Goal: Task Accomplishment & Management: Manage account settings

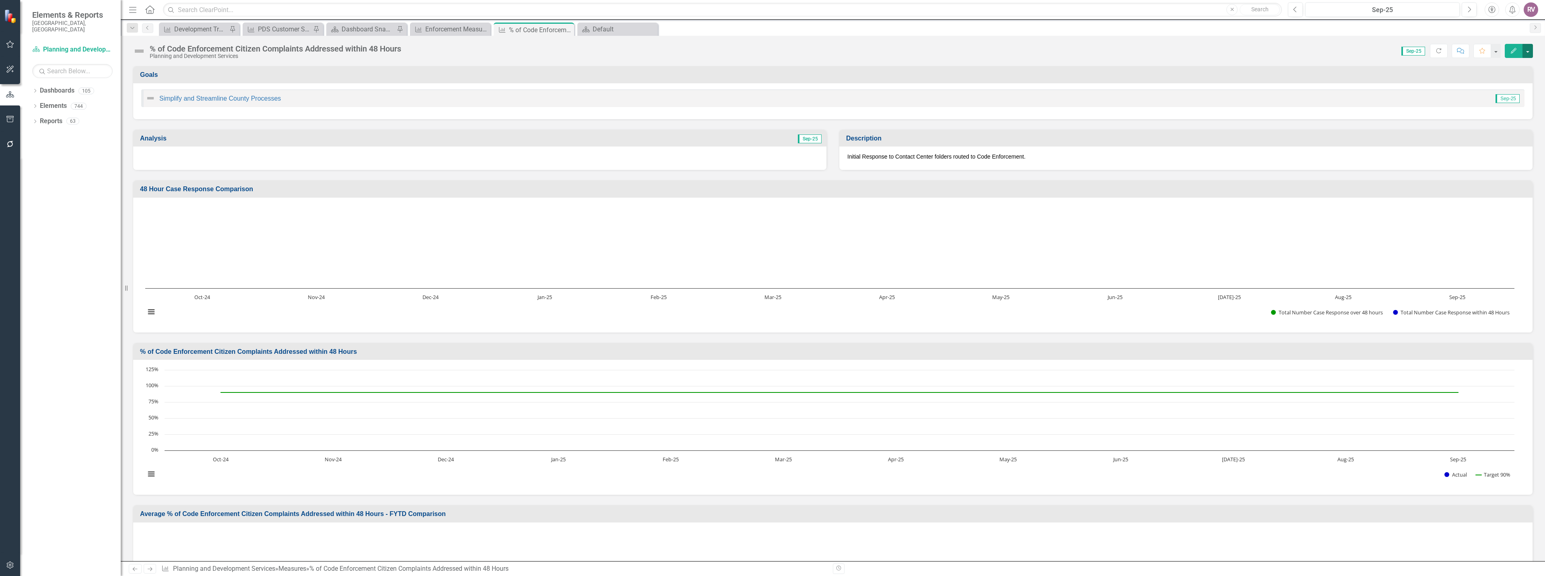
click at [1527, 51] on button "button" at bounding box center [1527, 51] width 10 height 14
click at [1501, 83] on link "Edit Report Edit Layout" at bounding box center [1493, 80] width 78 height 15
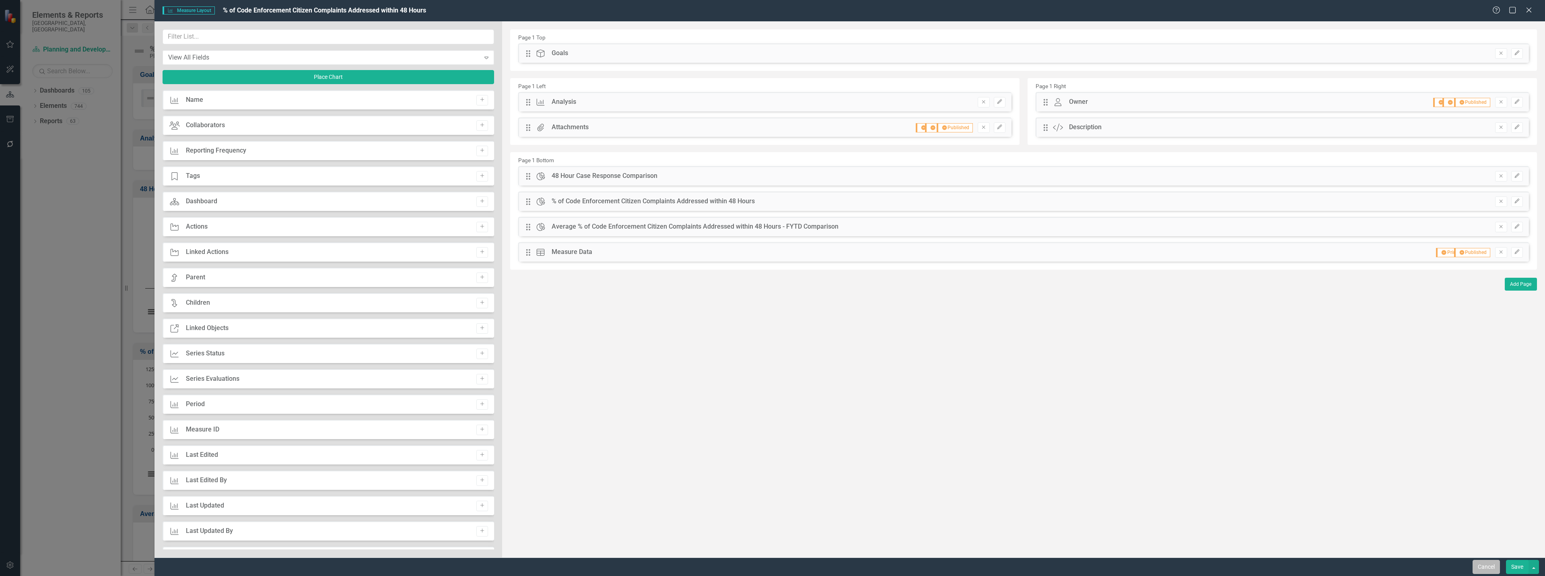
click at [1490, 567] on button "Cancel" at bounding box center [1486, 567] width 27 height 14
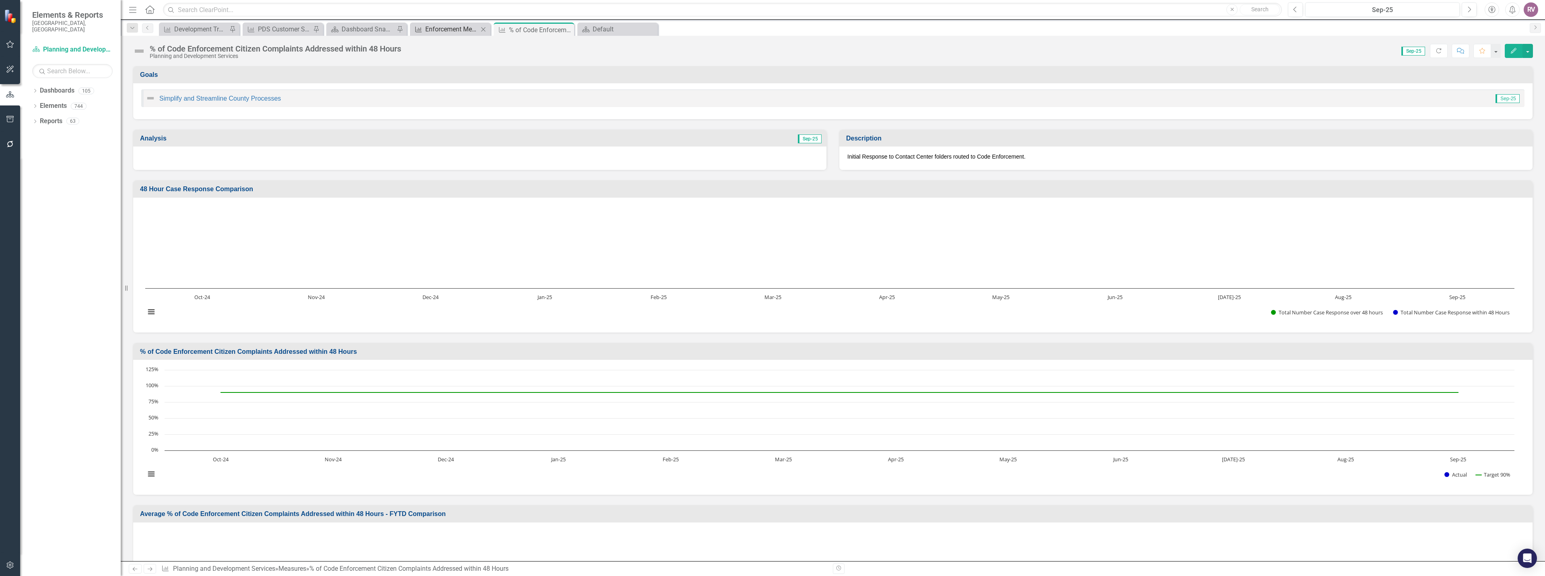
click at [472, 25] on div "Enforcement Measures" at bounding box center [451, 29] width 53 height 10
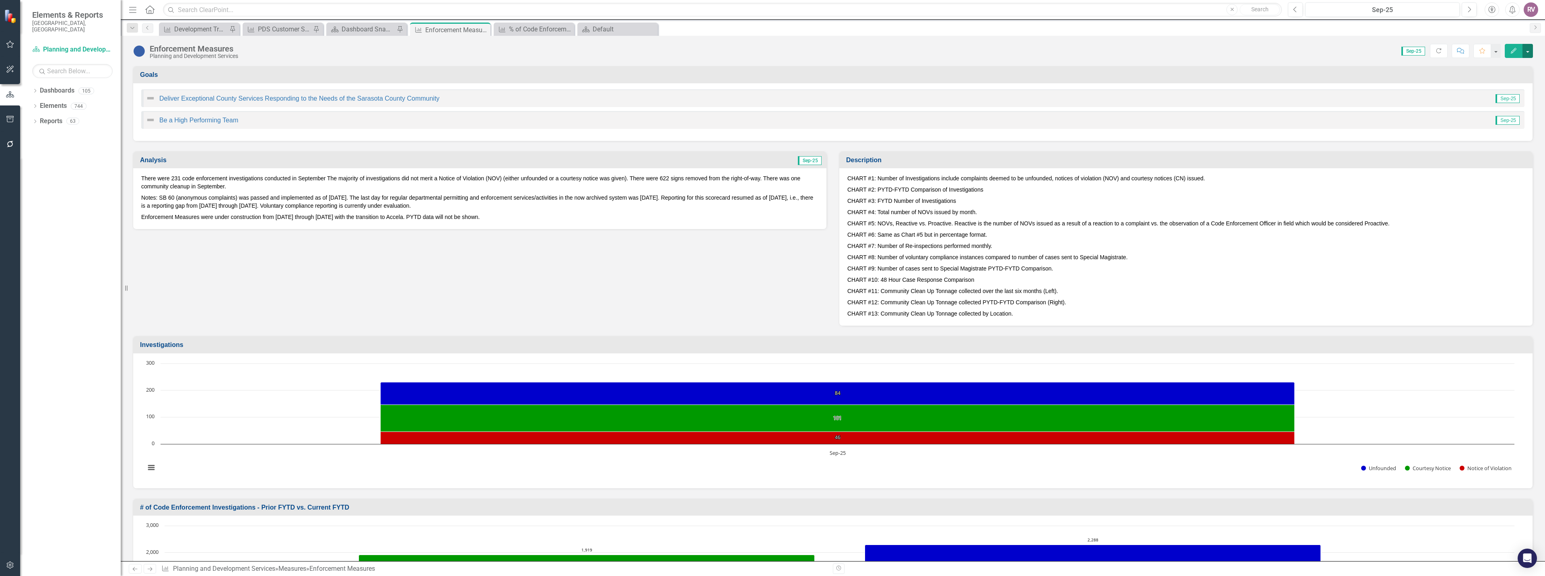
click at [1530, 51] on button "button" at bounding box center [1527, 51] width 10 height 14
click at [1519, 66] on link "Edit Edit Measure" at bounding box center [1493, 65] width 78 height 15
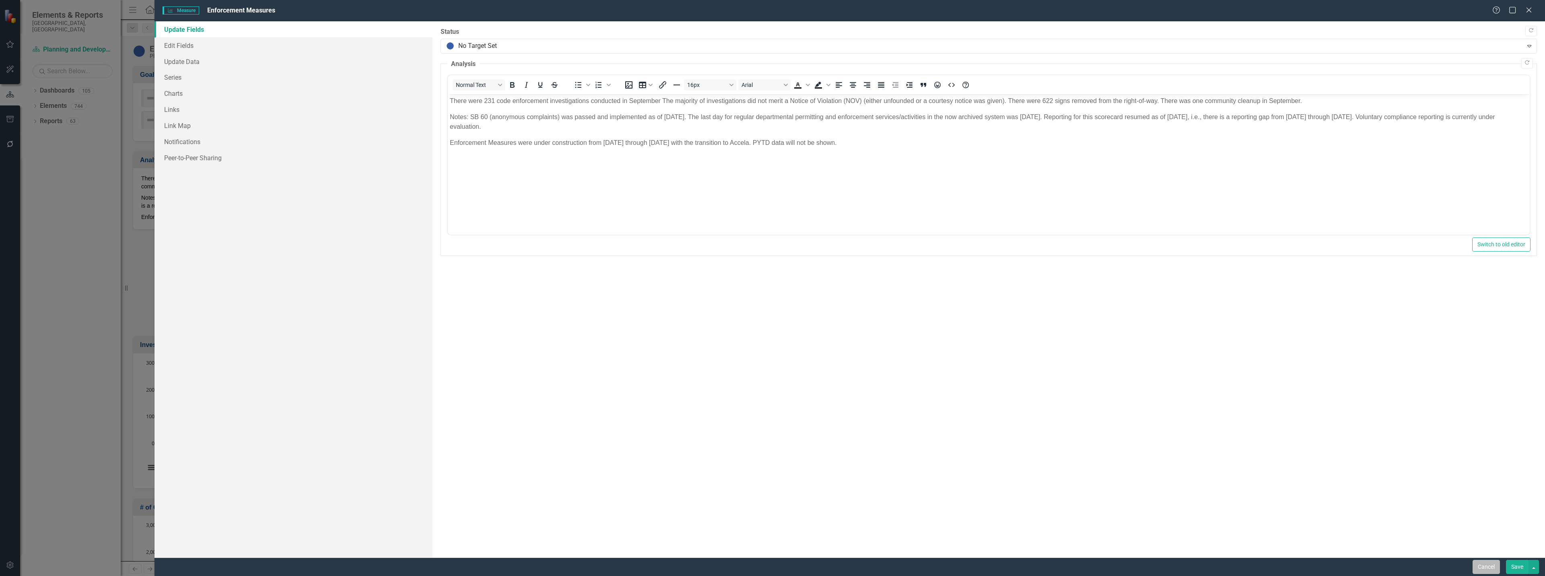
click at [1487, 564] on button "Cancel" at bounding box center [1486, 567] width 27 height 14
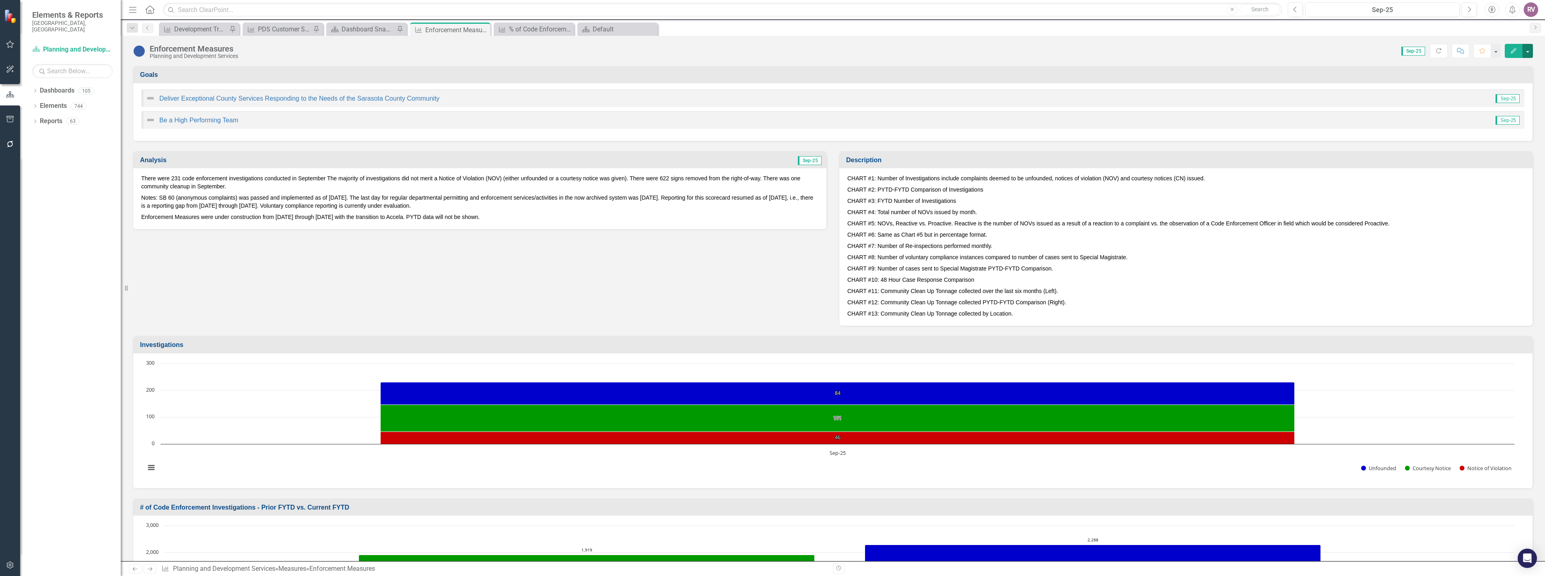
click at [1527, 55] on button "button" at bounding box center [1527, 51] width 10 height 14
click at [1508, 84] on link "Edit Report Edit Layout" at bounding box center [1493, 80] width 78 height 15
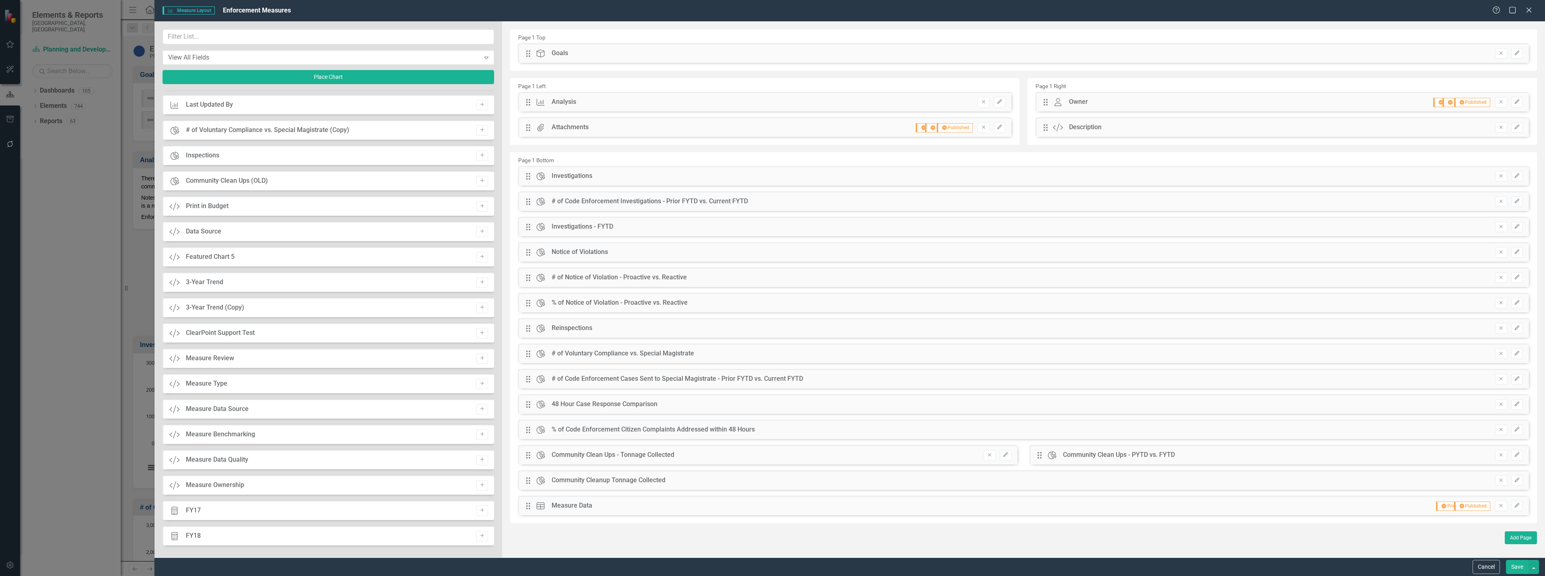
scroll to position [413, 0]
click at [1499, 566] on button "Cancel" at bounding box center [1486, 567] width 27 height 14
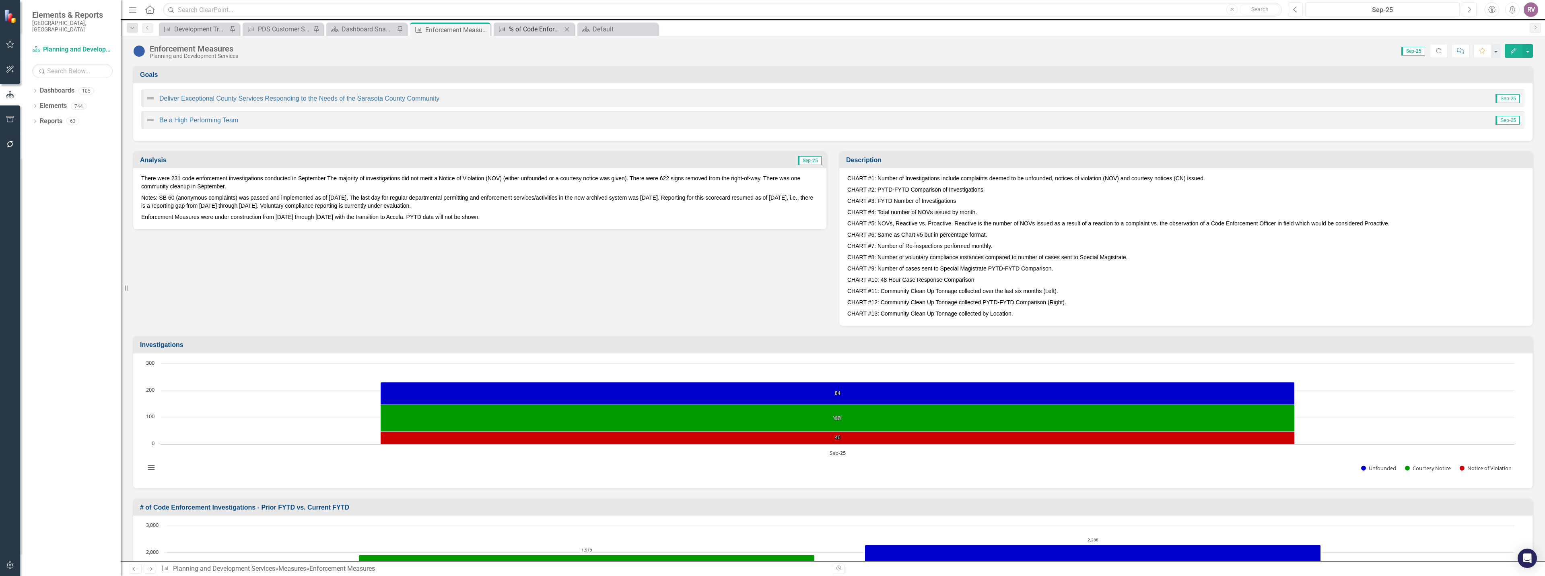
click at [526, 33] on div "% of Code Enforcement Citizen Complaints Addressed within 48 Hours" at bounding box center [535, 29] width 53 height 10
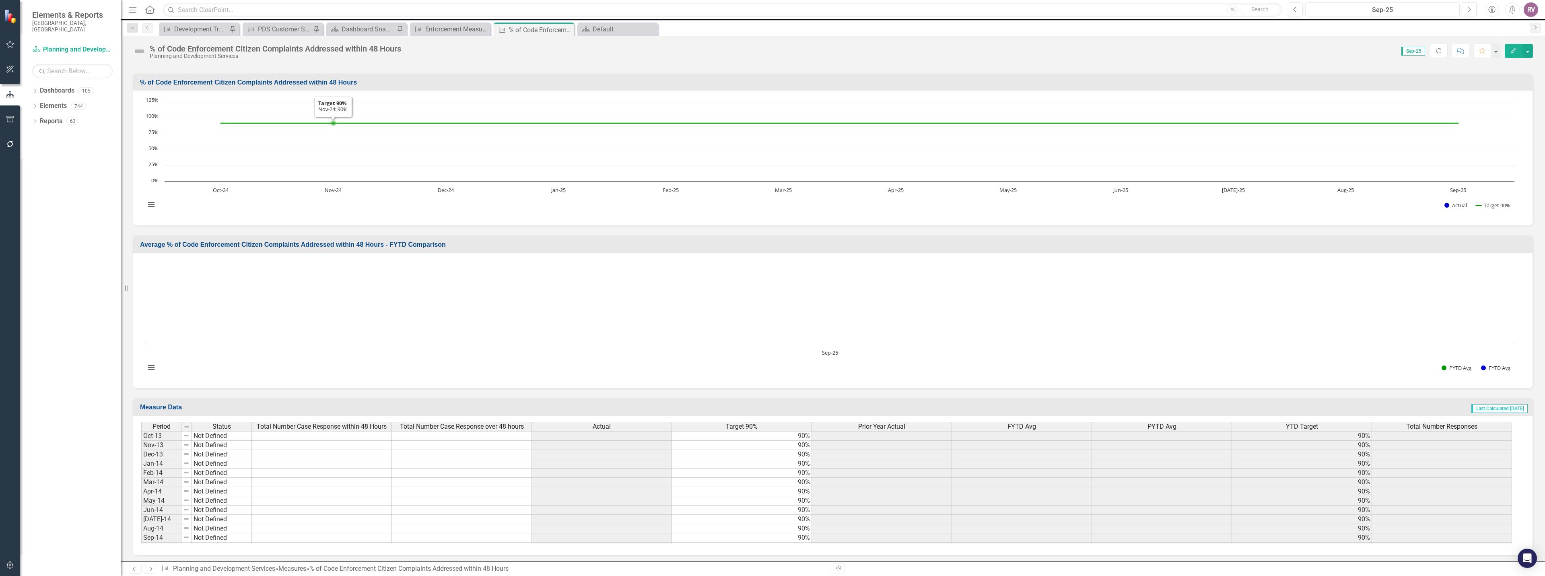
scroll to position [272, 0]
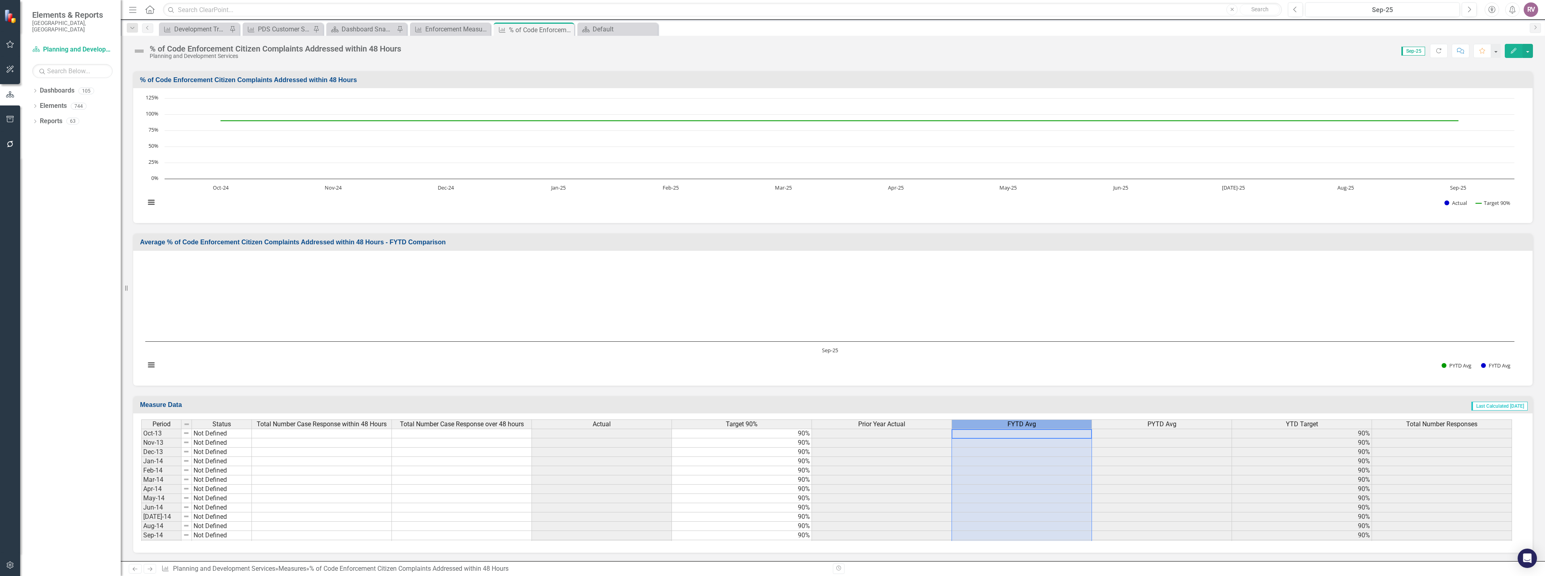
click at [1048, 425] on div "FYTD Avg" at bounding box center [1022, 424] width 140 height 9
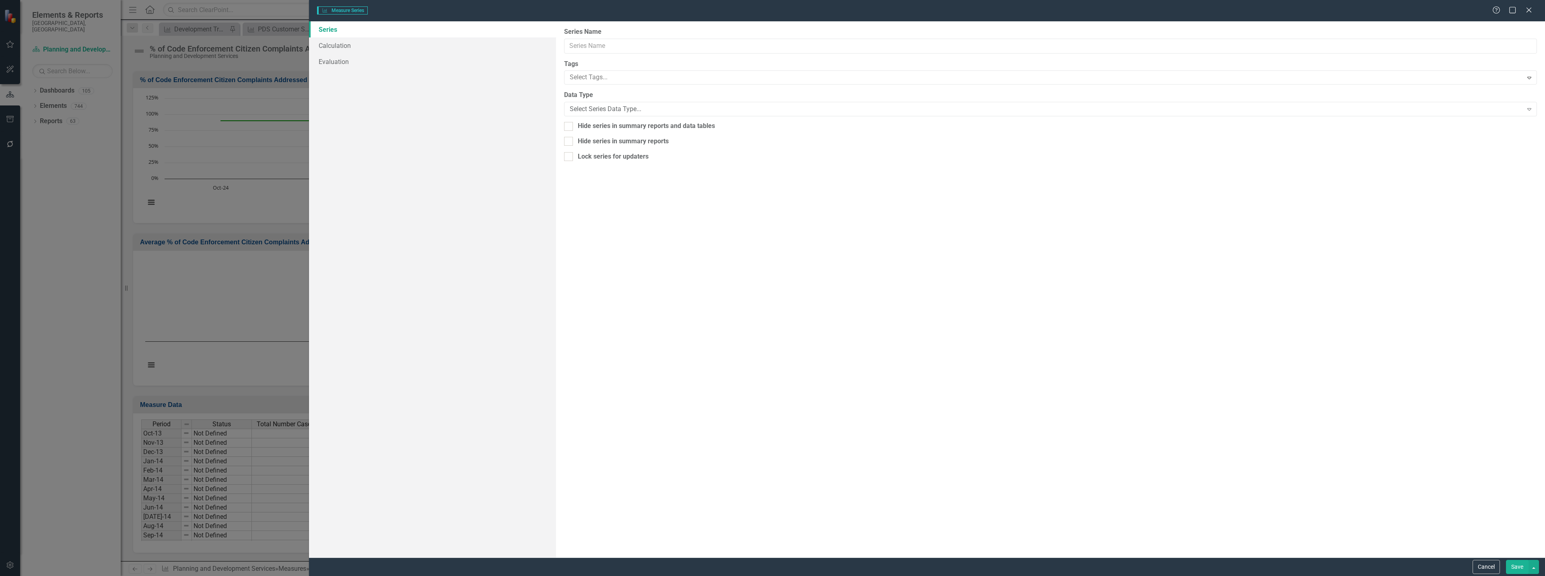
type input "FYTD Avg"
click at [346, 44] on link "Calculation" at bounding box center [432, 45] width 247 height 16
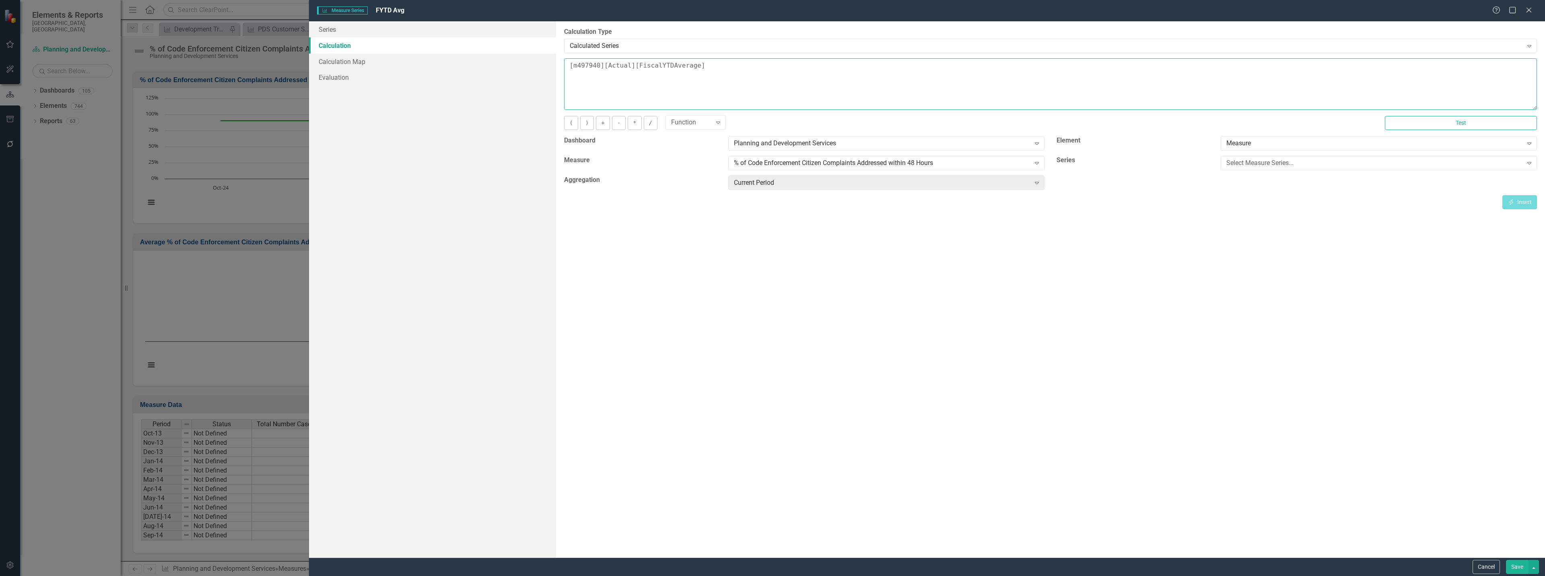
click at [593, 64] on textarea "[m497940][Actual][FiscalYTDAverage]" at bounding box center [1050, 83] width 973 height 51
click at [656, 66] on textarea "[m497940][Actual][FiscalYTDAverage]" at bounding box center [1050, 83] width 973 height 51
click at [1487, 573] on button "Cancel" at bounding box center [1486, 567] width 27 height 14
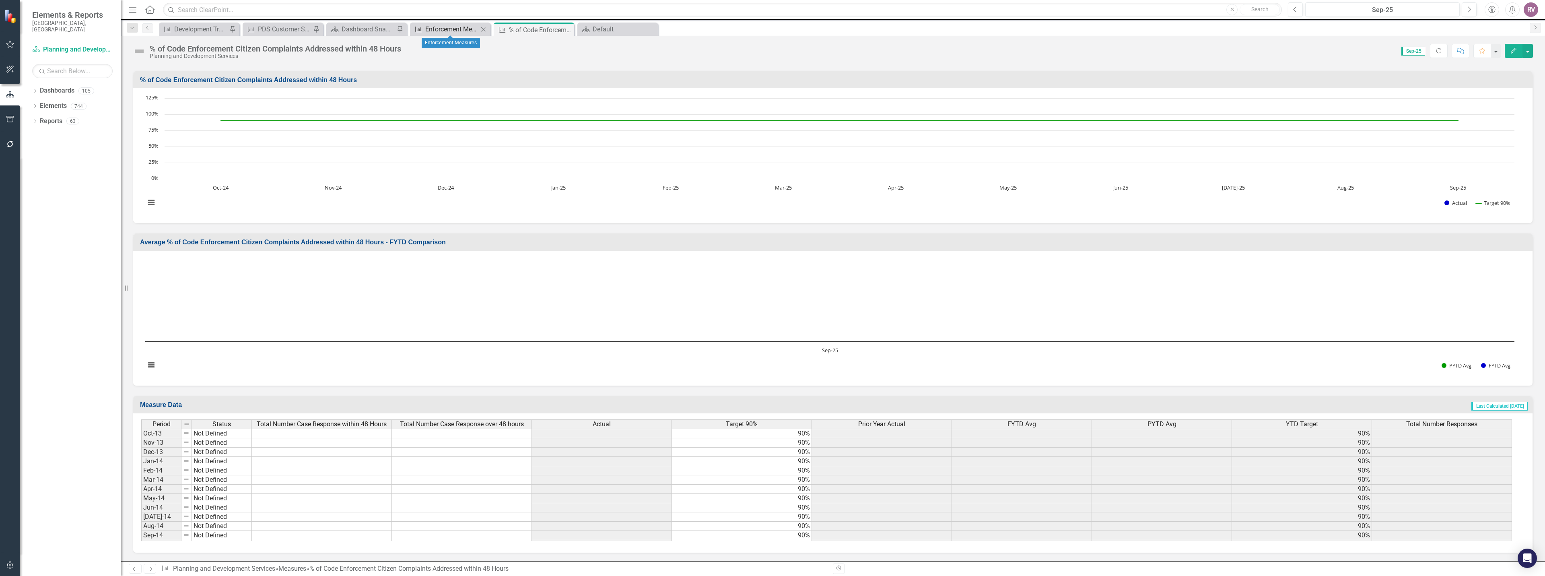
click at [453, 30] on div "Enforcement Measures" at bounding box center [451, 29] width 53 height 10
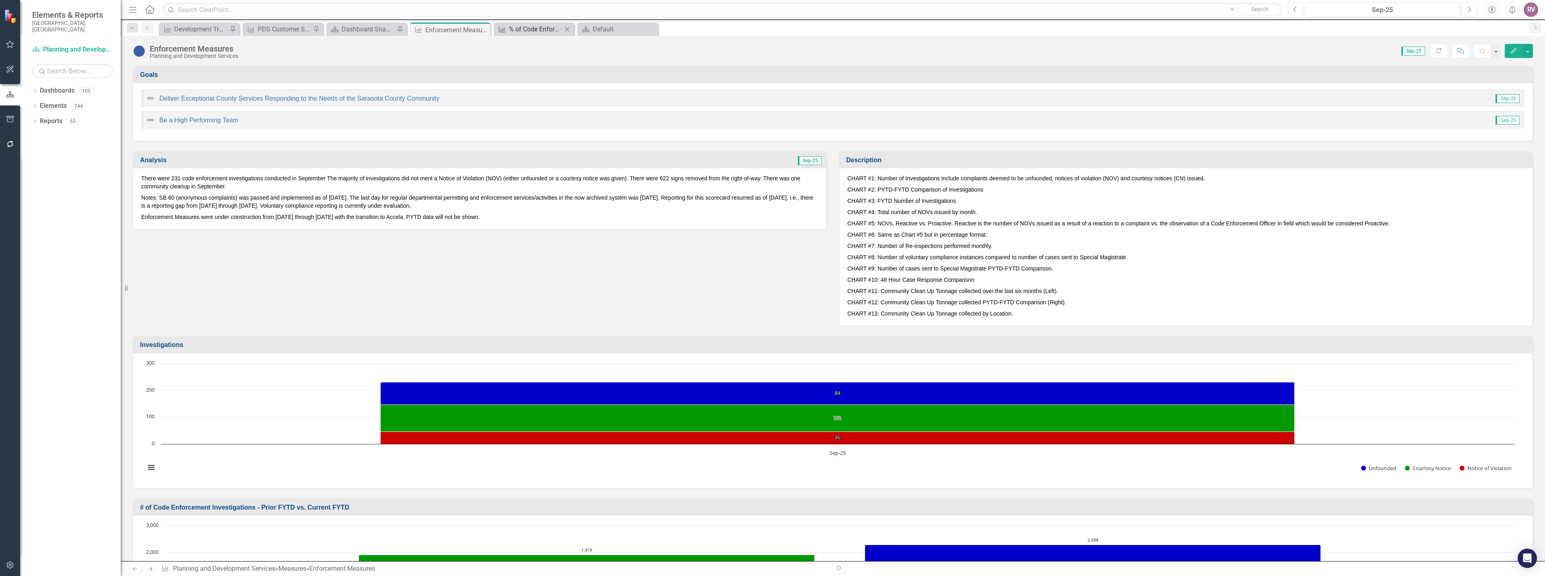
click at [553, 25] on div "% of Code Enforcement Citizen Complaints Addressed within 48 Hours" at bounding box center [535, 29] width 53 height 10
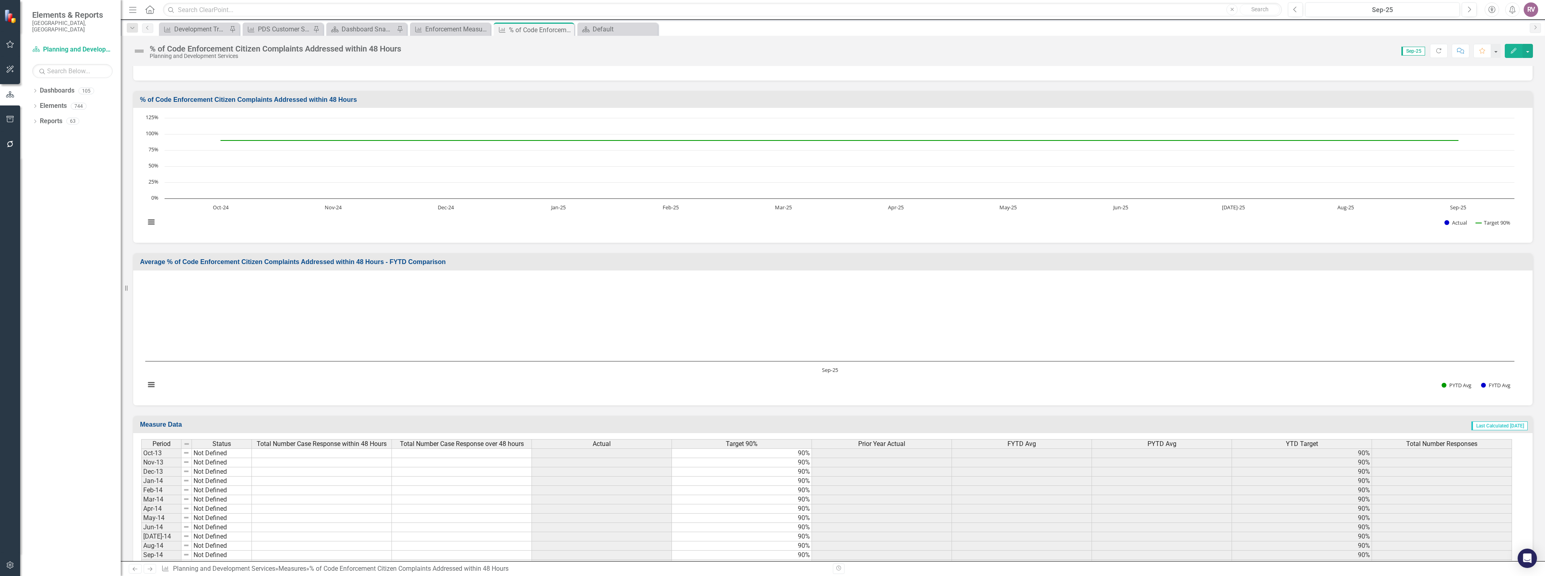
scroll to position [272, 0]
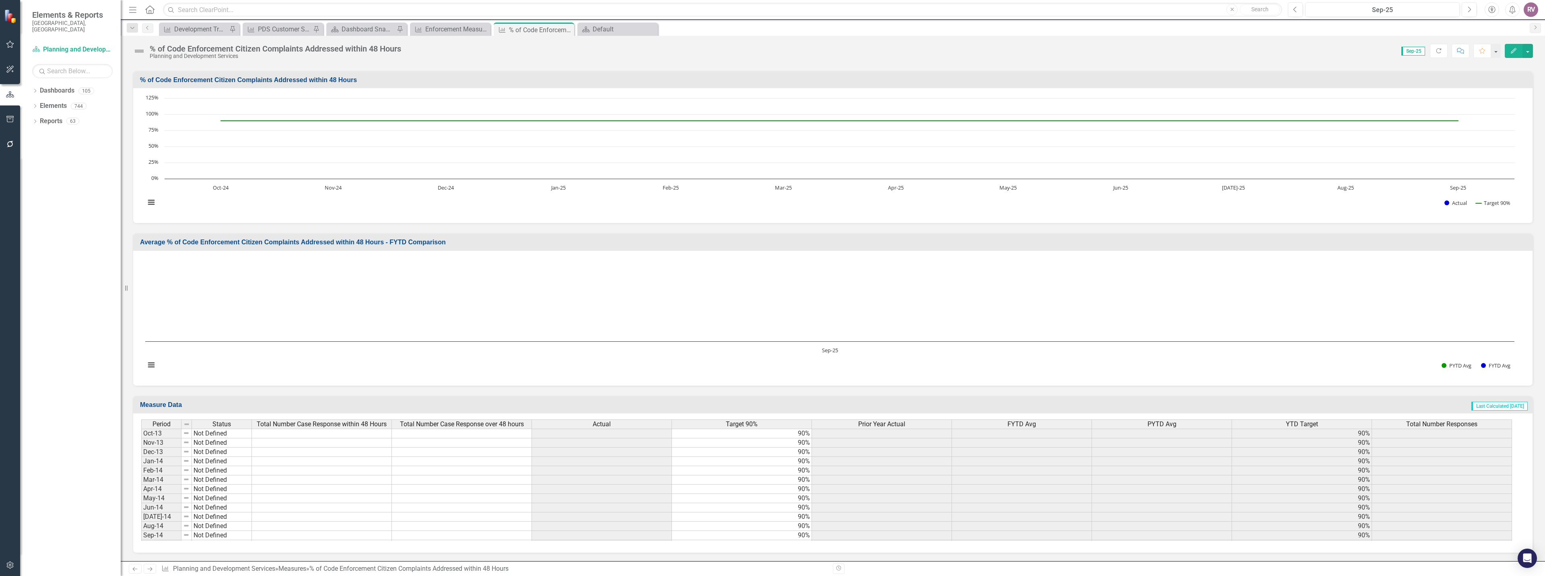
click at [371, 243] on h3 "Average % of Code Enforcement Citizen Complaints Addressed within 48 Hours - FY…" at bounding box center [834, 242] width 1388 height 7
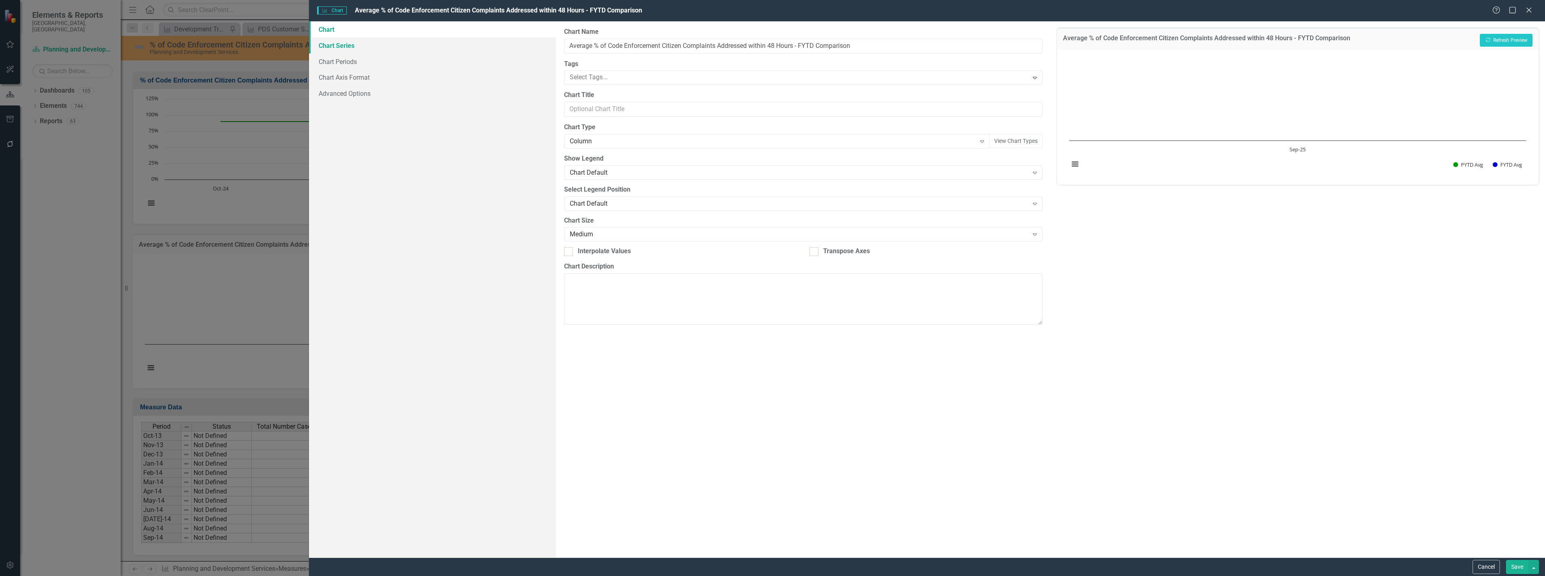
click at [361, 46] on link "Chart Series" at bounding box center [432, 45] width 247 height 16
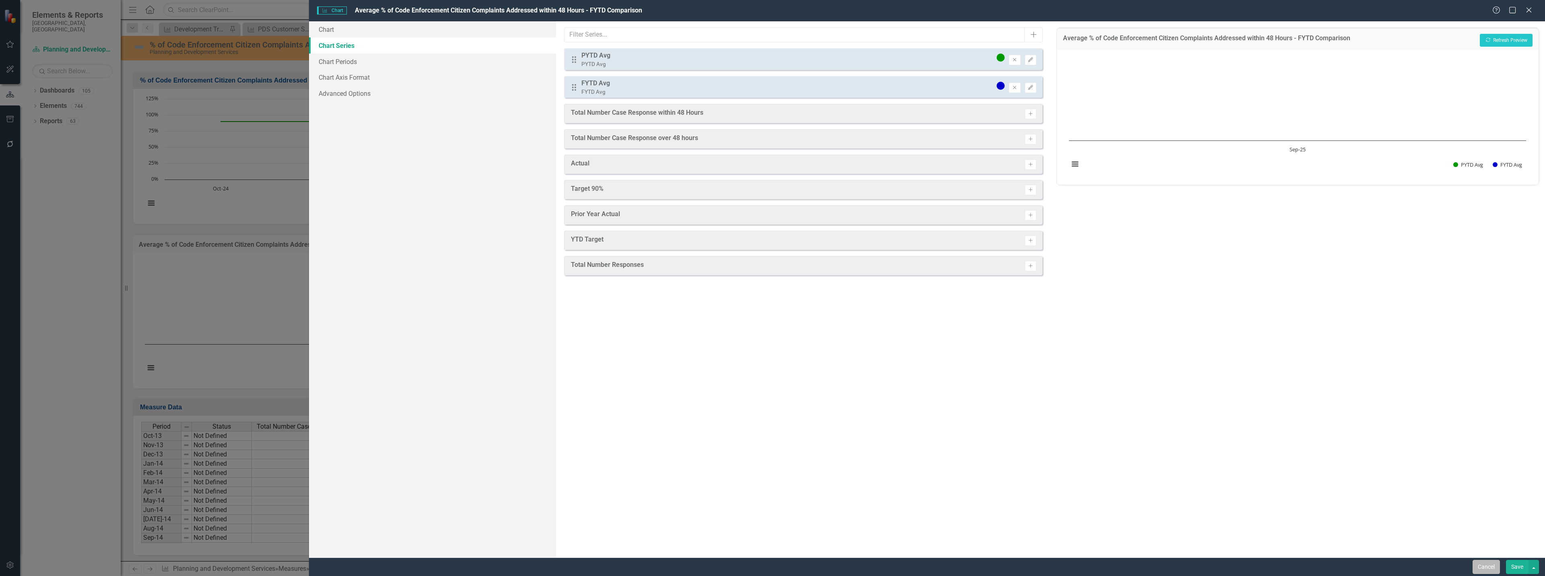
click at [1496, 567] on button "Cancel" at bounding box center [1486, 567] width 27 height 14
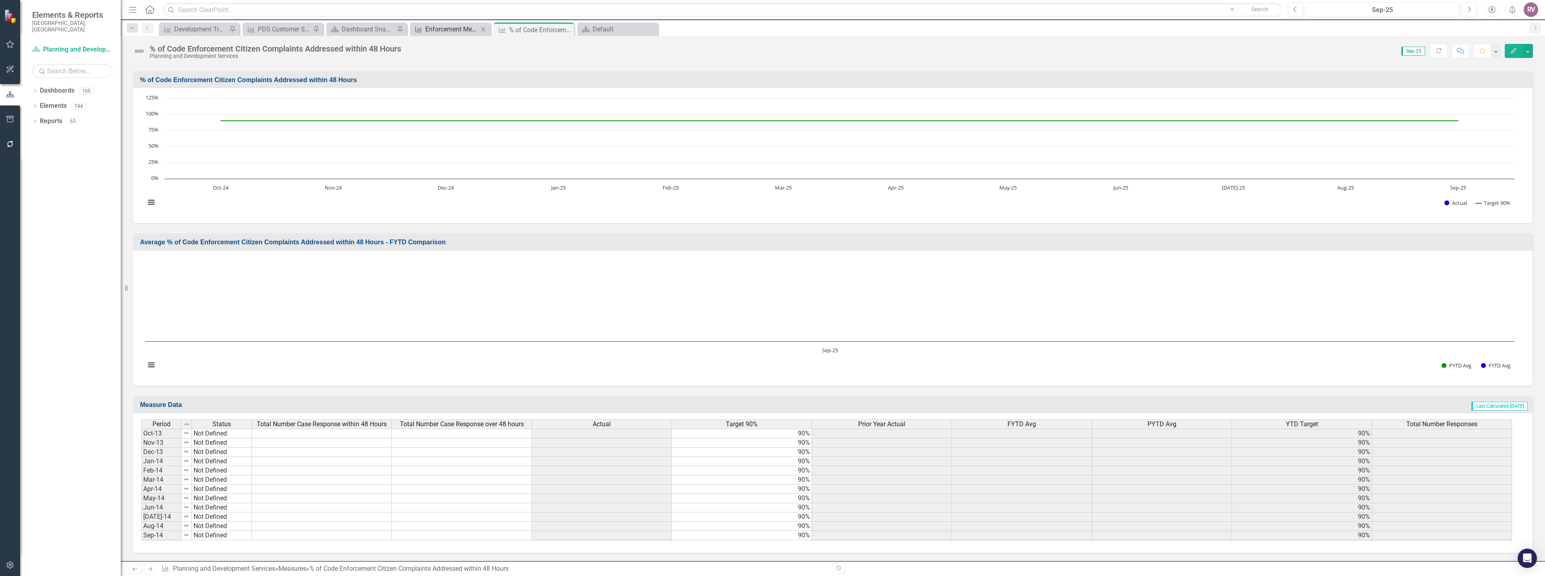
click at [469, 31] on div "Enforcement Measures" at bounding box center [451, 29] width 53 height 10
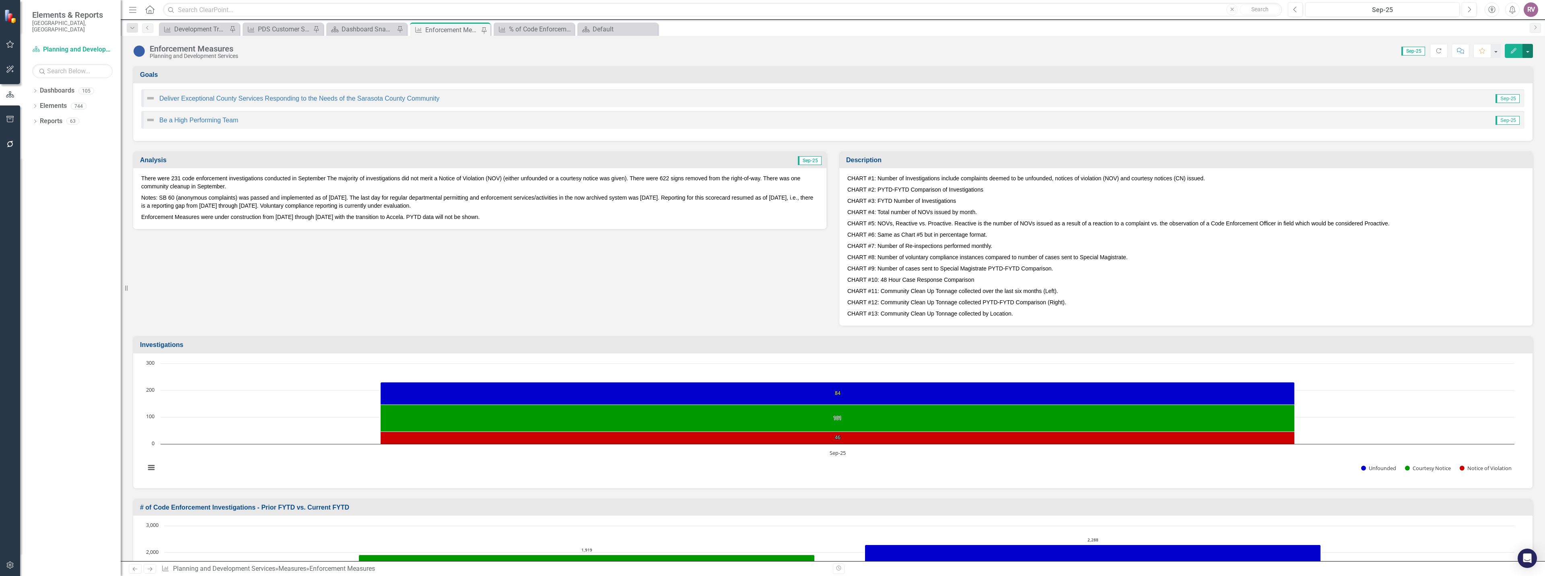
click at [1531, 47] on button "button" at bounding box center [1527, 51] width 10 height 14
click at [1495, 66] on link "Edit Edit Measure" at bounding box center [1493, 65] width 78 height 15
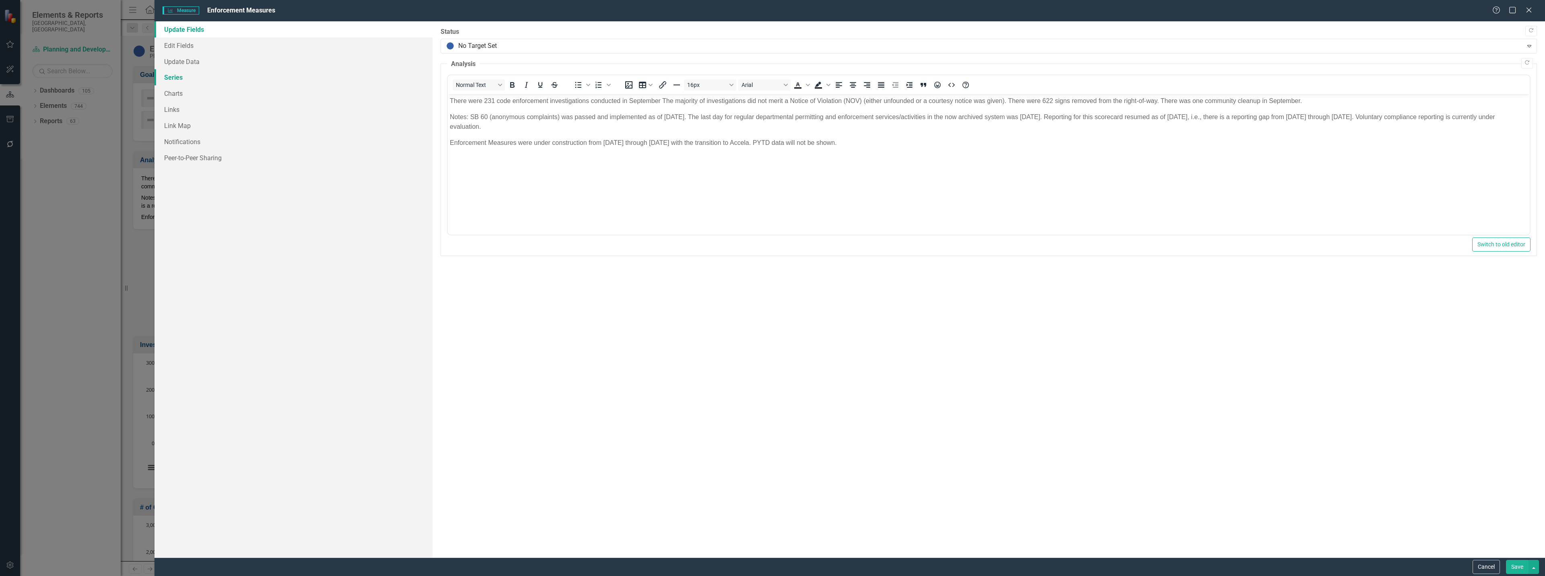
click at [189, 75] on link "Series" at bounding box center [293, 77] width 278 height 16
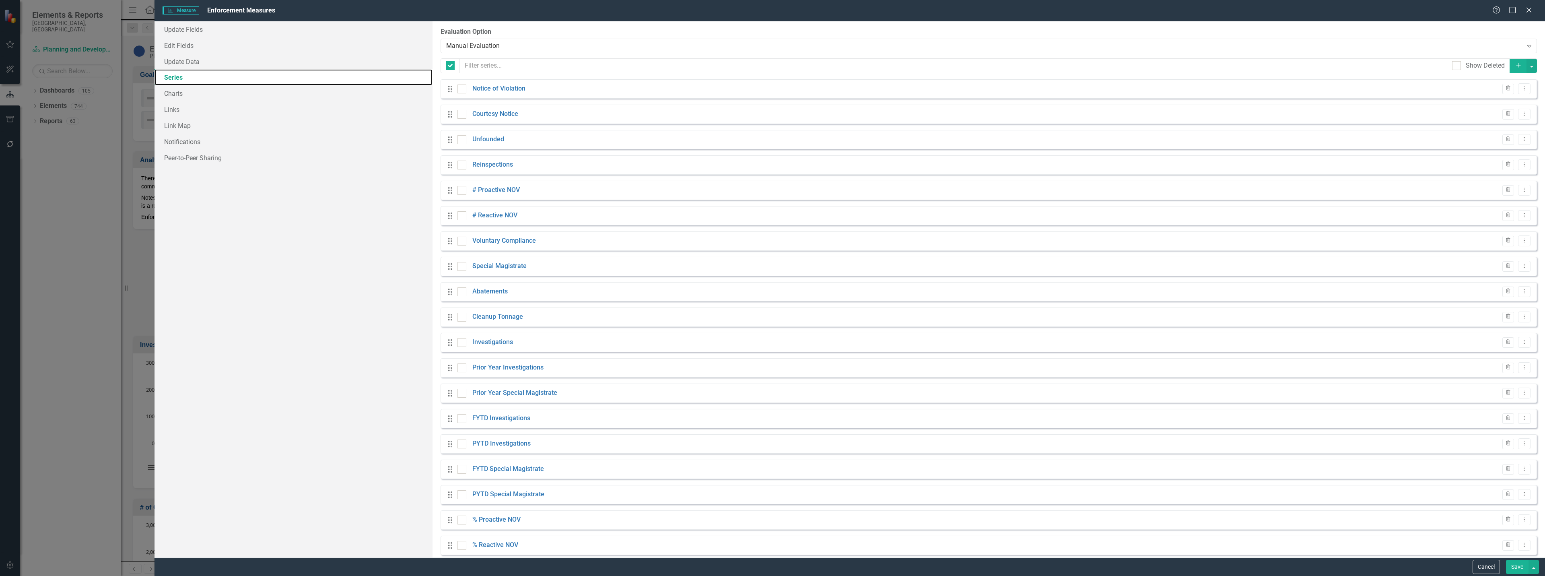
checkbox input "false"
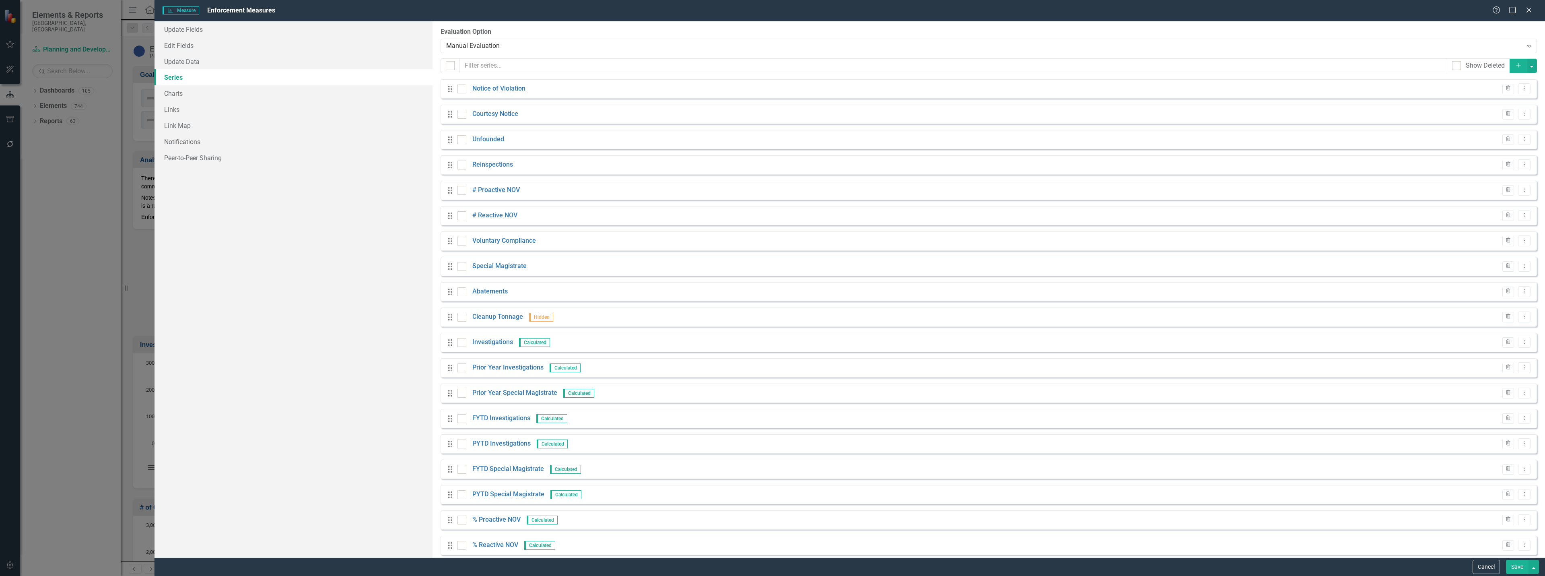
click at [1511, 61] on button "Add" at bounding box center [1519, 66] width 18 height 14
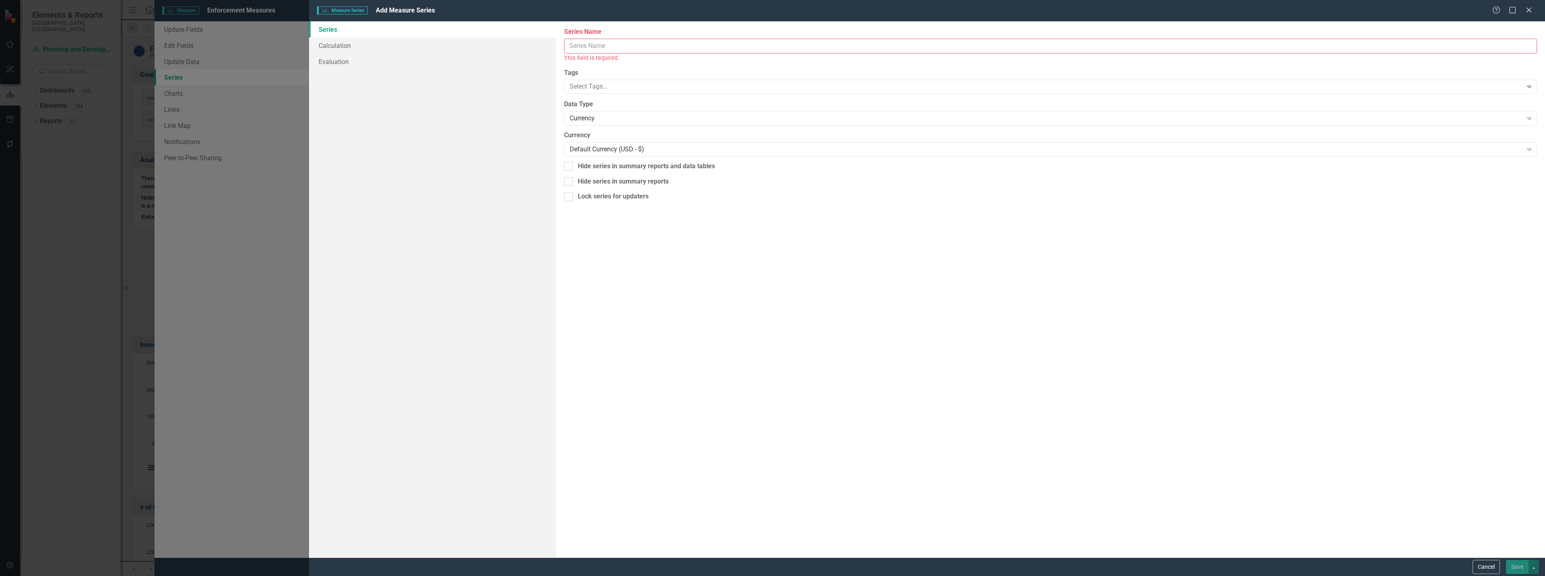
click at [600, 50] on input "Series Name" at bounding box center [1050, 46] width 973 height 15
type input "FYTD Avg"
click at [598, 107] on div "Currency" at bounding box center [1046, 109] width 953 height 9
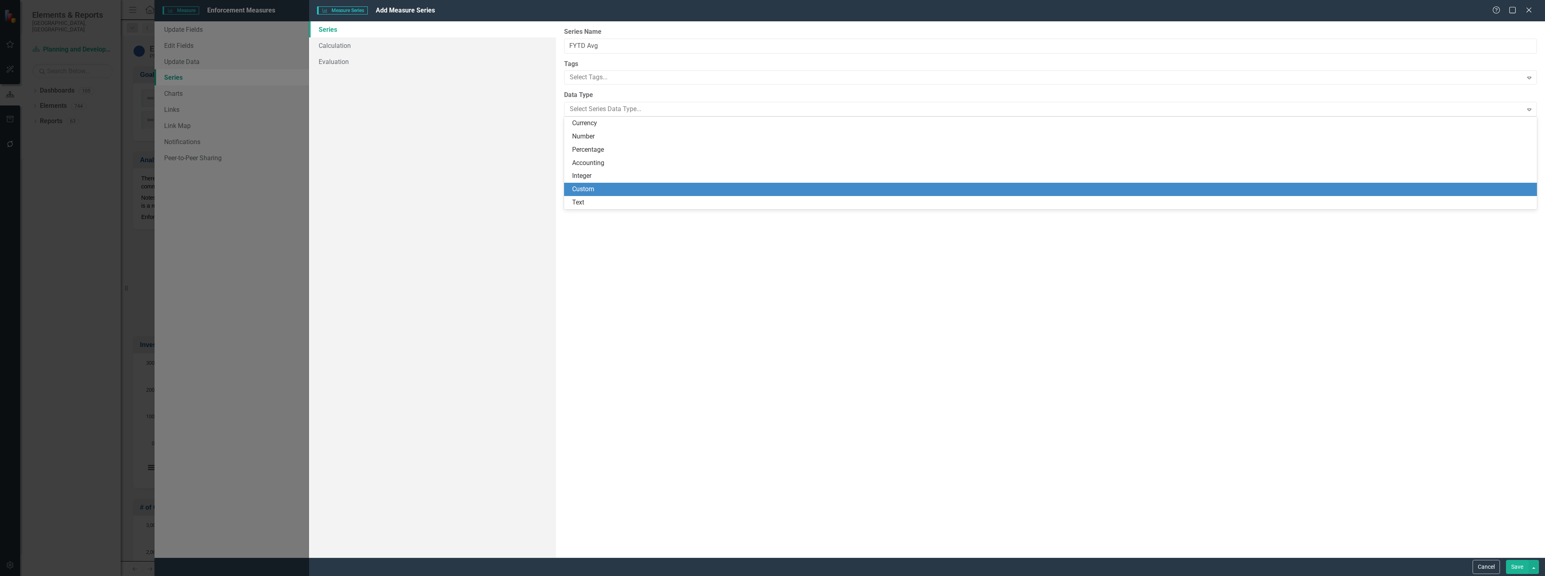
click at [593, 188] on div "Custom" at bounding box center [1052, 189] width 960 height 9
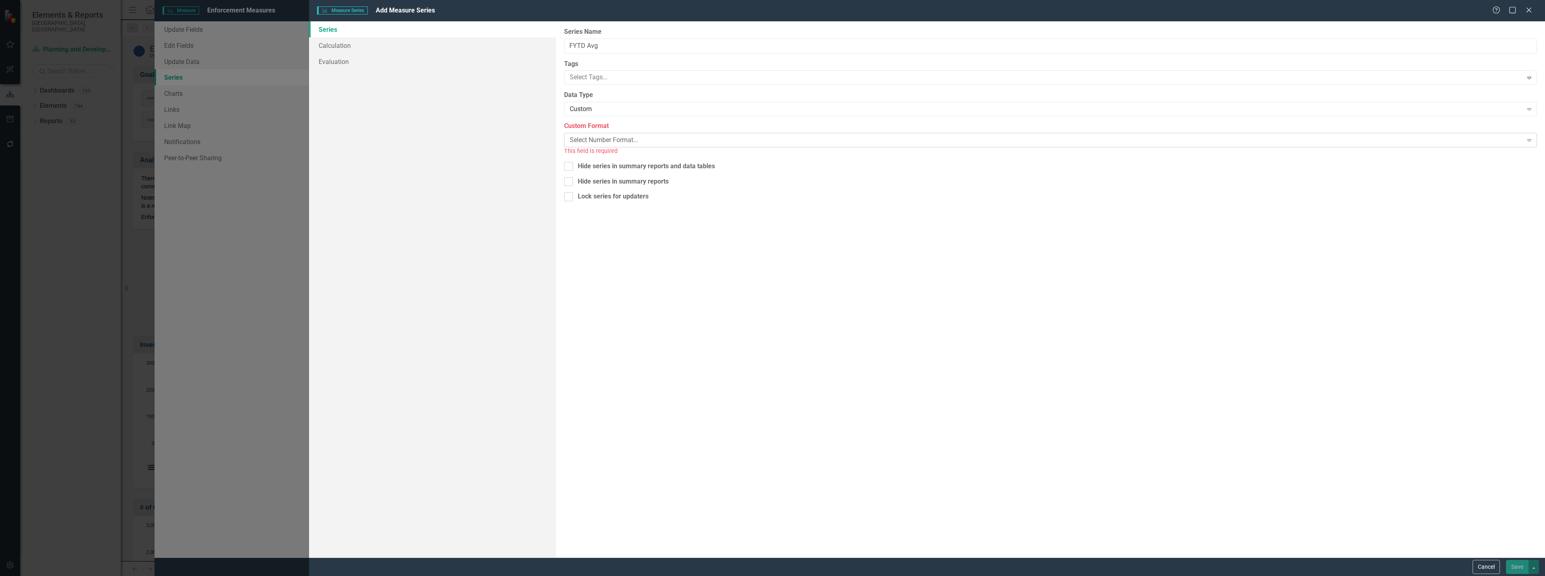
click at [595, 140] on div "Select Number Format..." at bounding box center [1046, 140] width 953 height 9
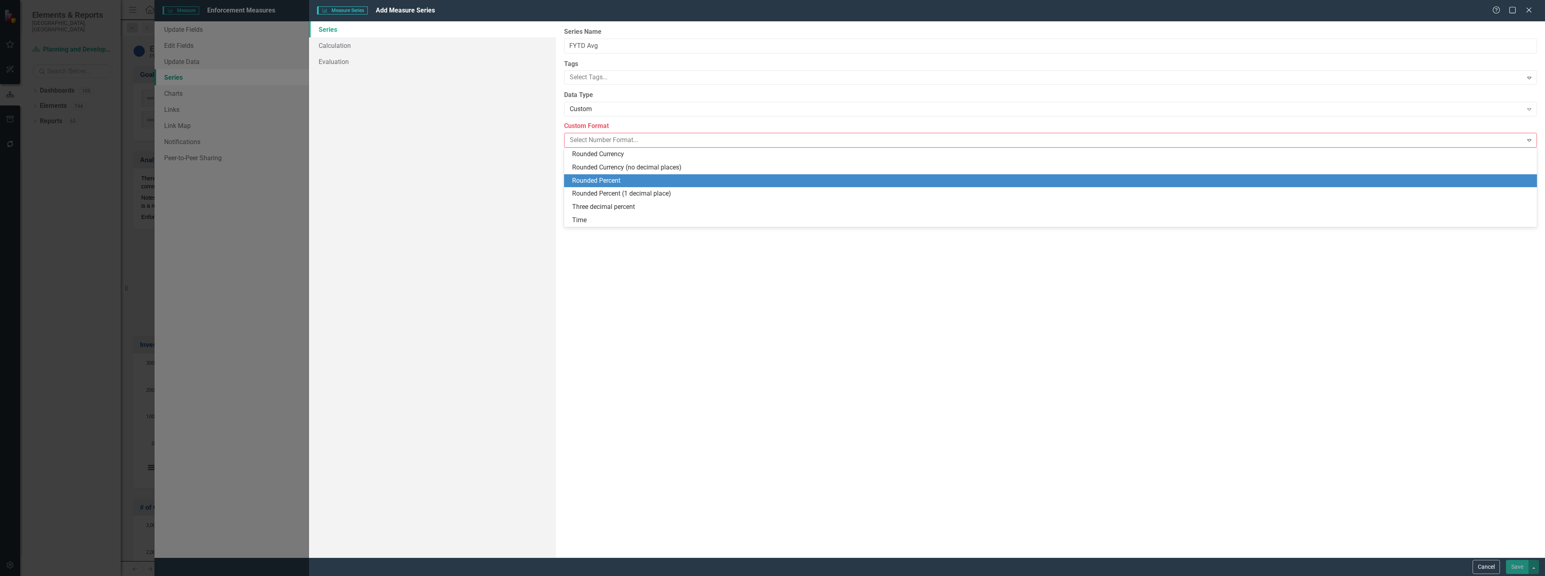
click at [597, 181] on div "Rounded Percent" at bounding box center [1052, 180] width 960 height 9
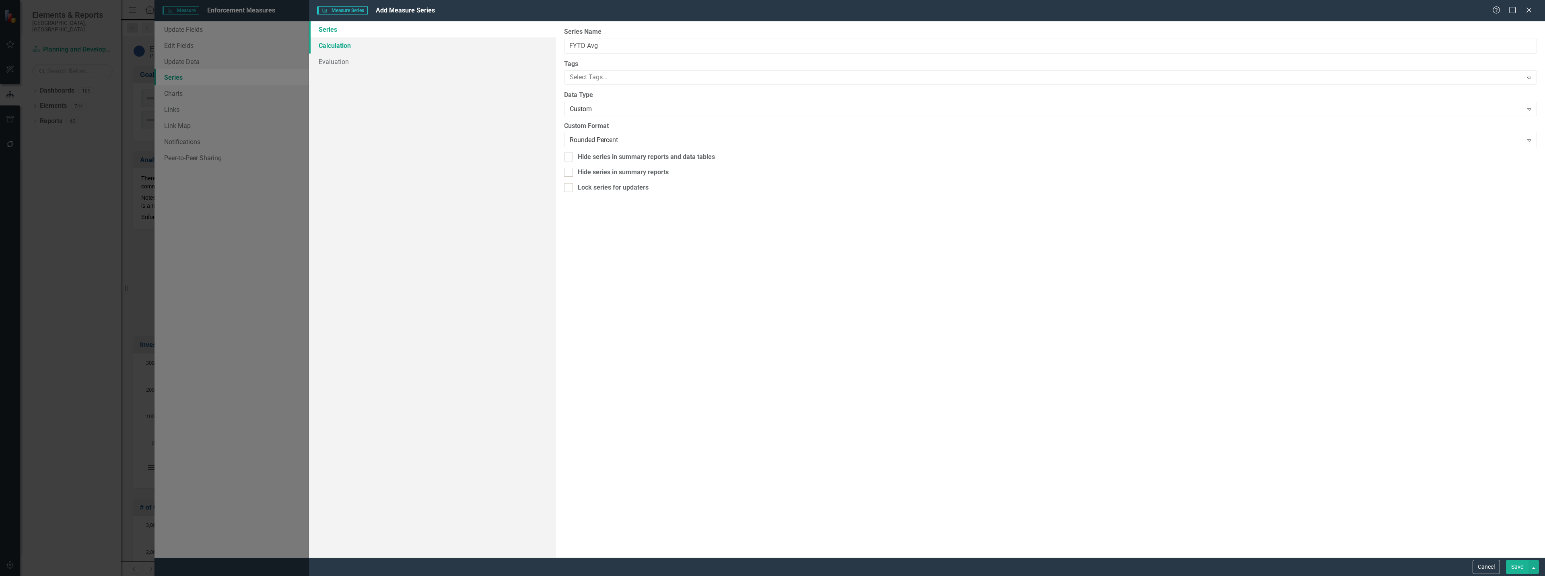
click at [359, 40] on link "Calculation" at bounding box center [432, 45] width 247 height 16
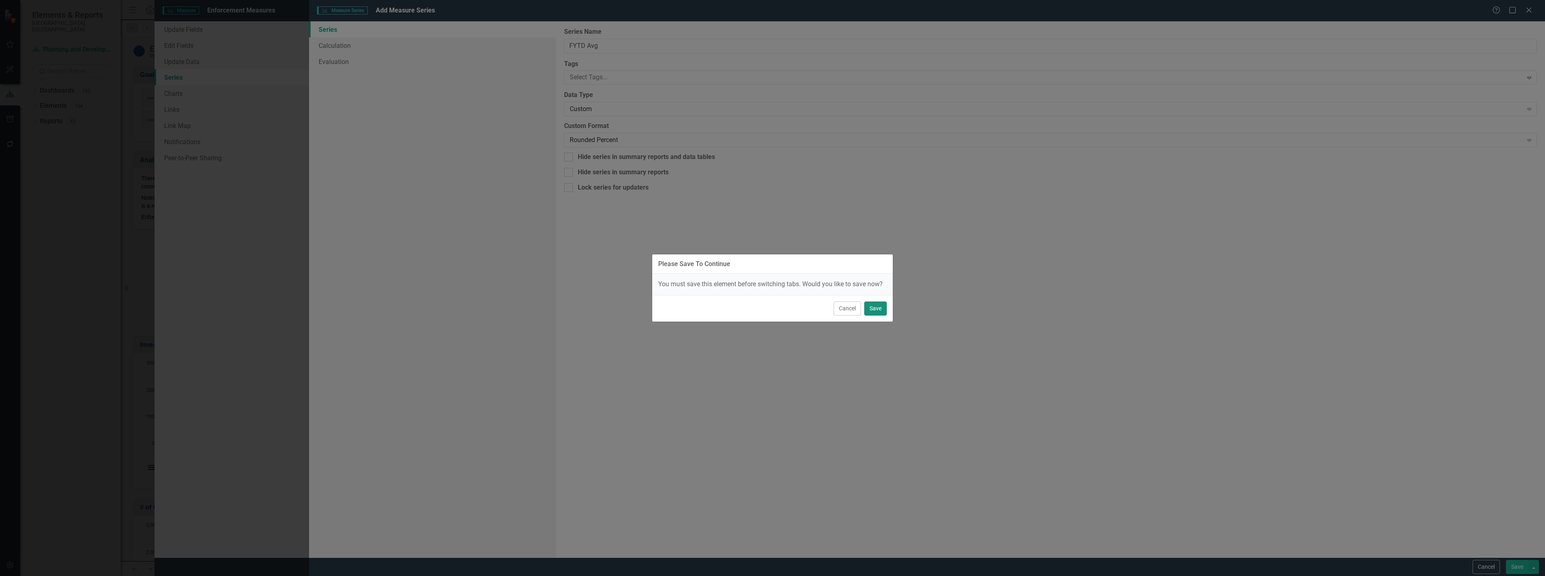
click at [875, 310] on button "Save" at bounding box center [875, 308] width 23 height 14
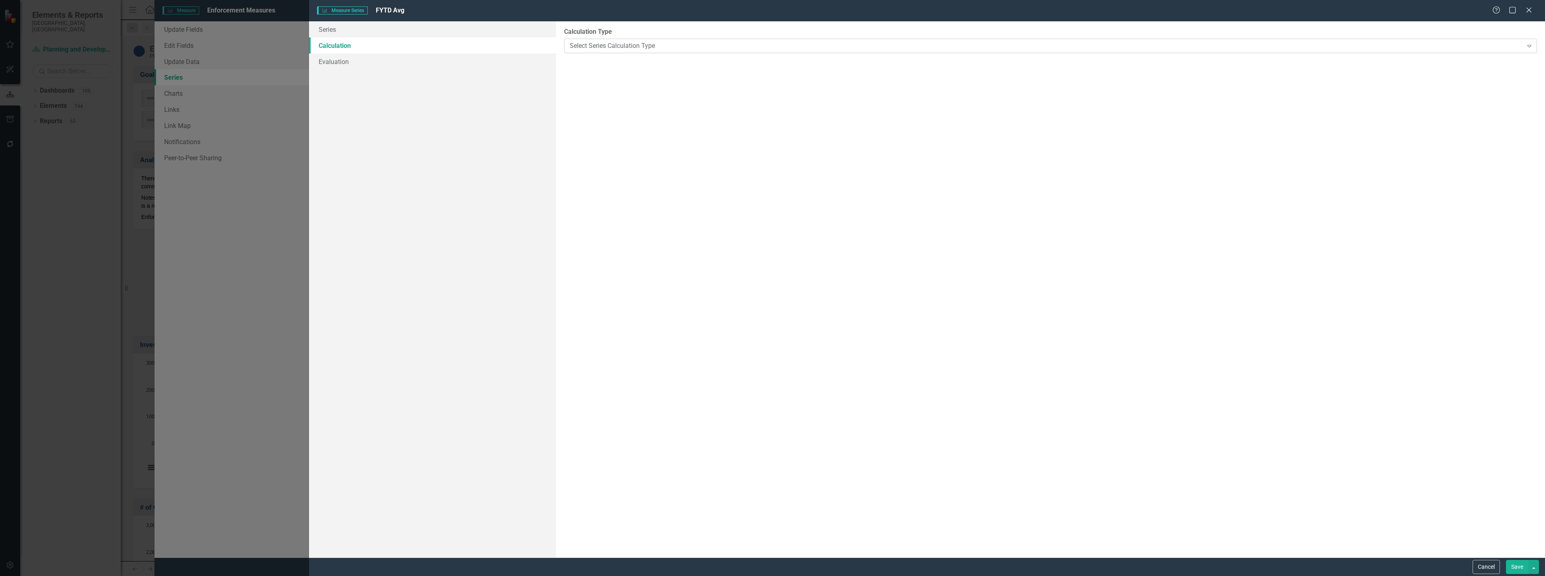
click at [694, 43] on div "Select Series Calculation Type" at bounding box center [1046, 45] width 953 height 9
click at [629, 46] on div "Select Series Calculation Type" at bounding box center [1046, 45] width 953 height 9
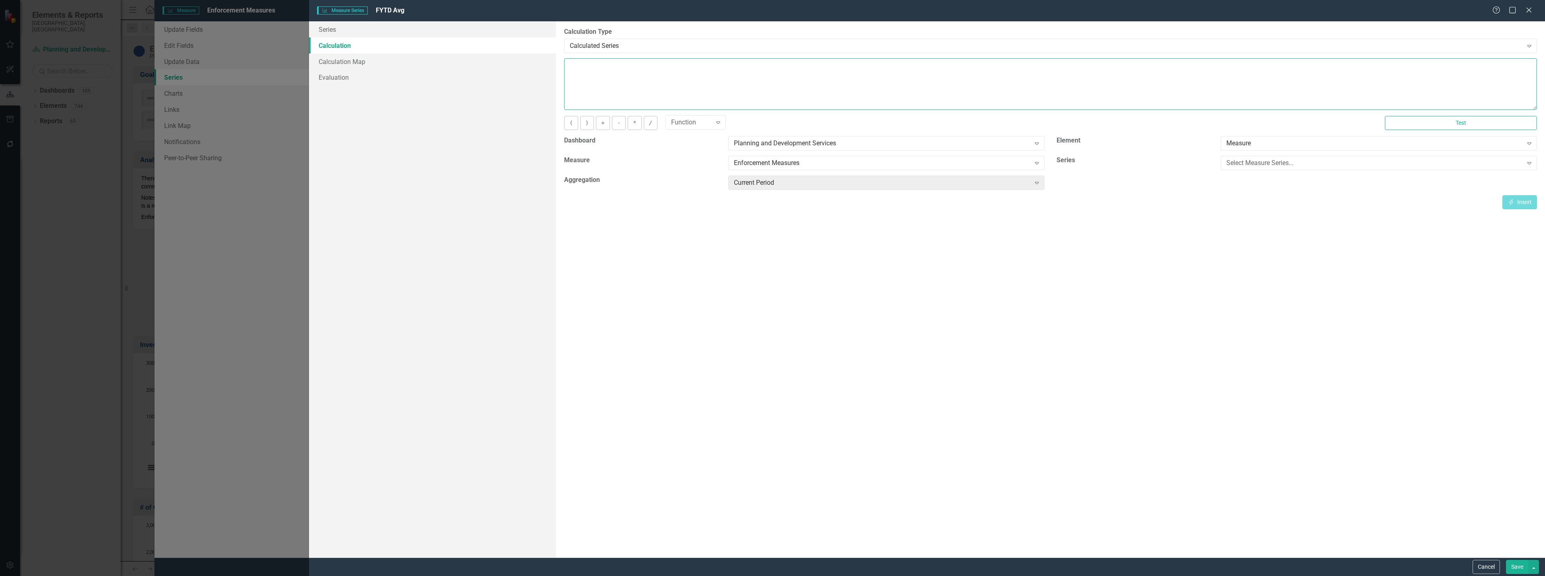
click at [718, 76] on textarea at bounding box center [1050, 83] width 973 height 51
click at [1269, 144] on div "Measure" at bounding box center [1374, 143] width 296 height 9
click at [1179, 134] on div "( ) + - * / Function Expand Test" at bounding box center [1050, 126] width 985 height 20
click at [1258, 153] on div "Measure Expand" at bounding box center [1379, 146] width 328 height 20
click at [1261, 160] on div "Select Measure Series..." at bounding box center [1374, 163] width 296 height 9
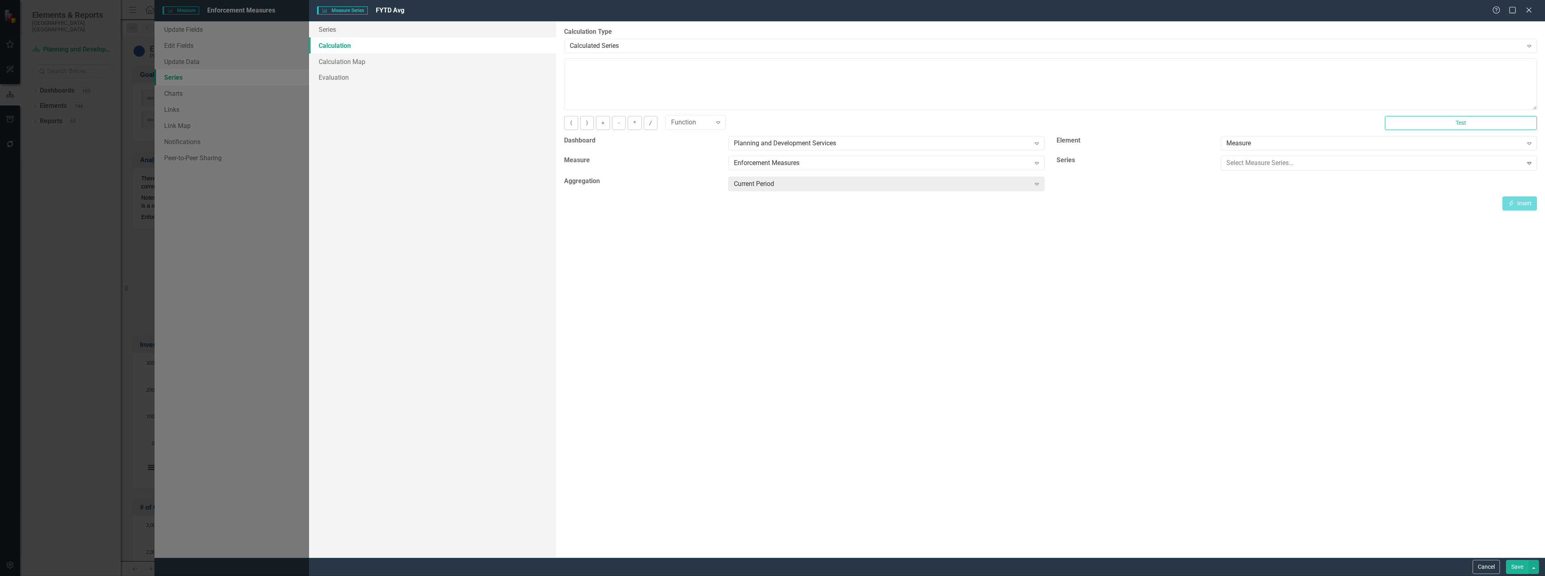
scroll to position [553, 0]
click at [778, 181] on div "Current Period" at bounding box center [882, 182] width 296 height 9
click at [722, 187] on div "23 results available. Use Up and Down to choose options, press Enter to select …" at bounding box center [886, 185] width 328 height 21
click at [1519, 202] on button "Insert Insert" at bounding box center [1519, 202] width 35 height 14
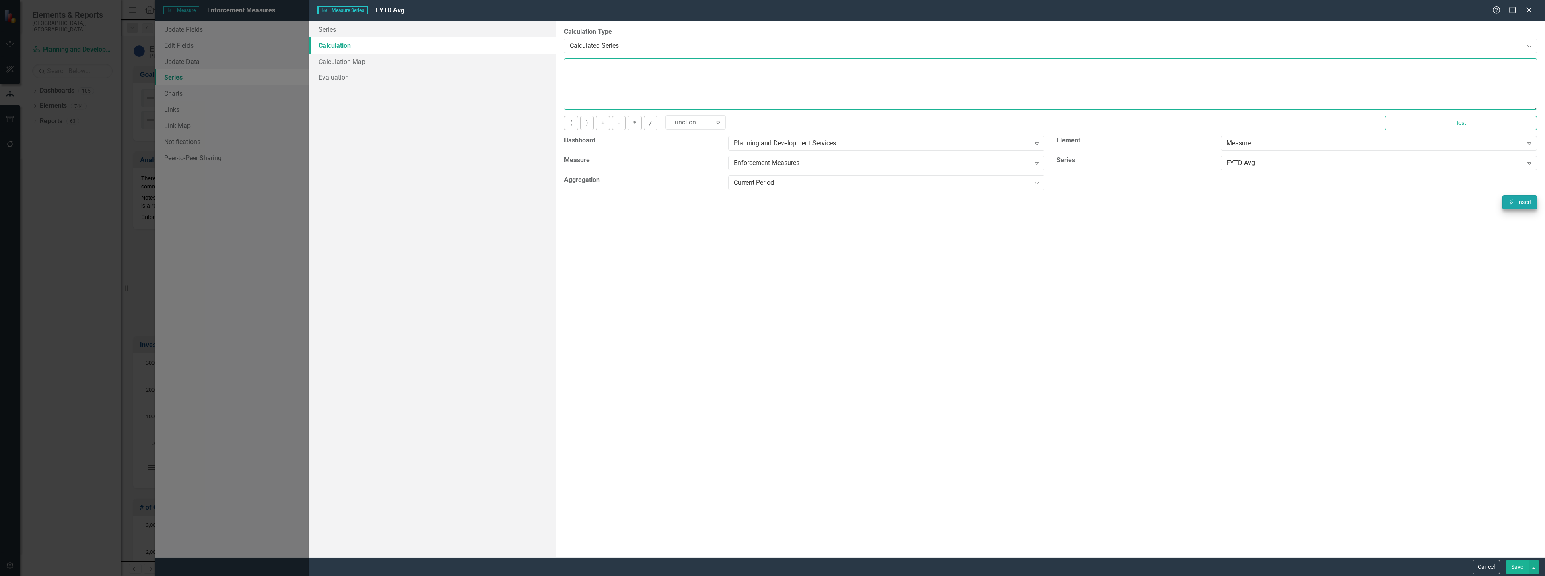
type textarea "[m497883][FYTD Avg ][CurrentPeriod]"
drag, startPoint x: 642, startPoint y: 67, endPoint x: 674, endPoint y: 67, distance: 31.8
click at [674, 67] on textarea "[m497883][FYTD Avg ][CurrentPeriod]" at bounding box center [1050, 83] width 973 height 51
click at [1488, 569] on button "Cancel" at bounding box center [1486, 567] width 27 height 14
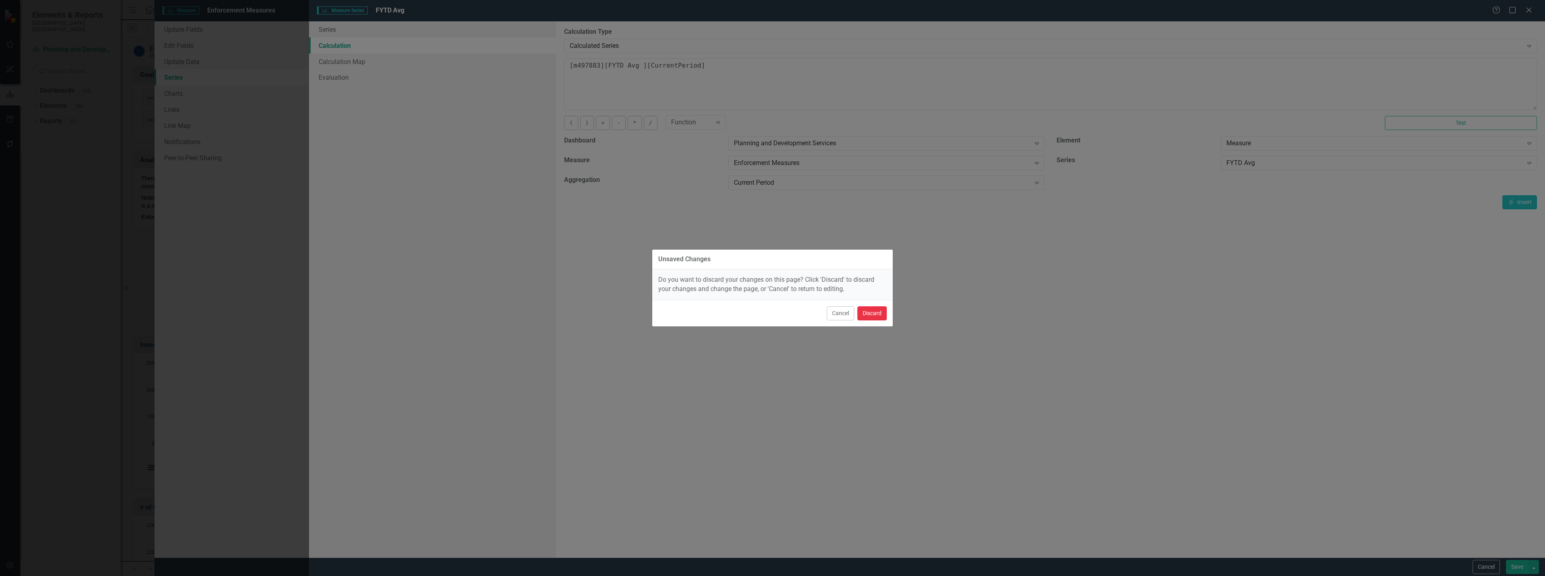
click at [870, 308] on button "Discard" at bounding box center [871, 313] width 29 height 14
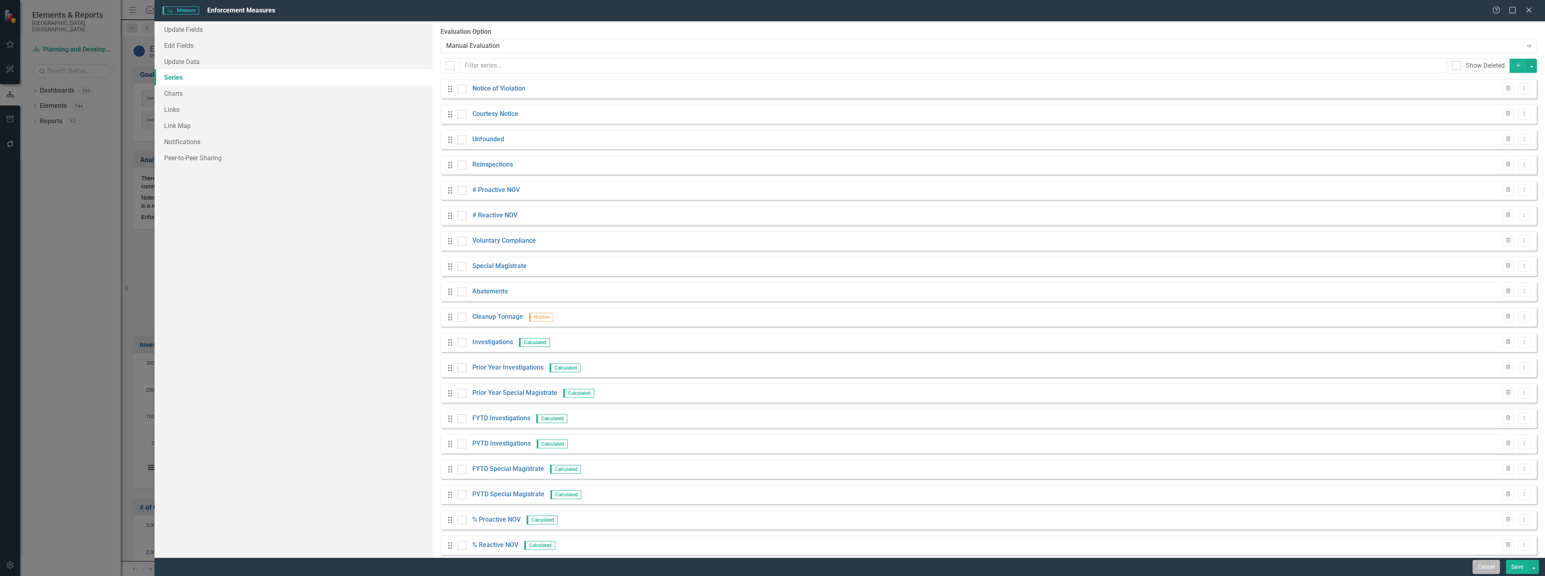
click at [1487, 568] on button "Cancel" at bounding box center [1486, 567] width 27 height 14
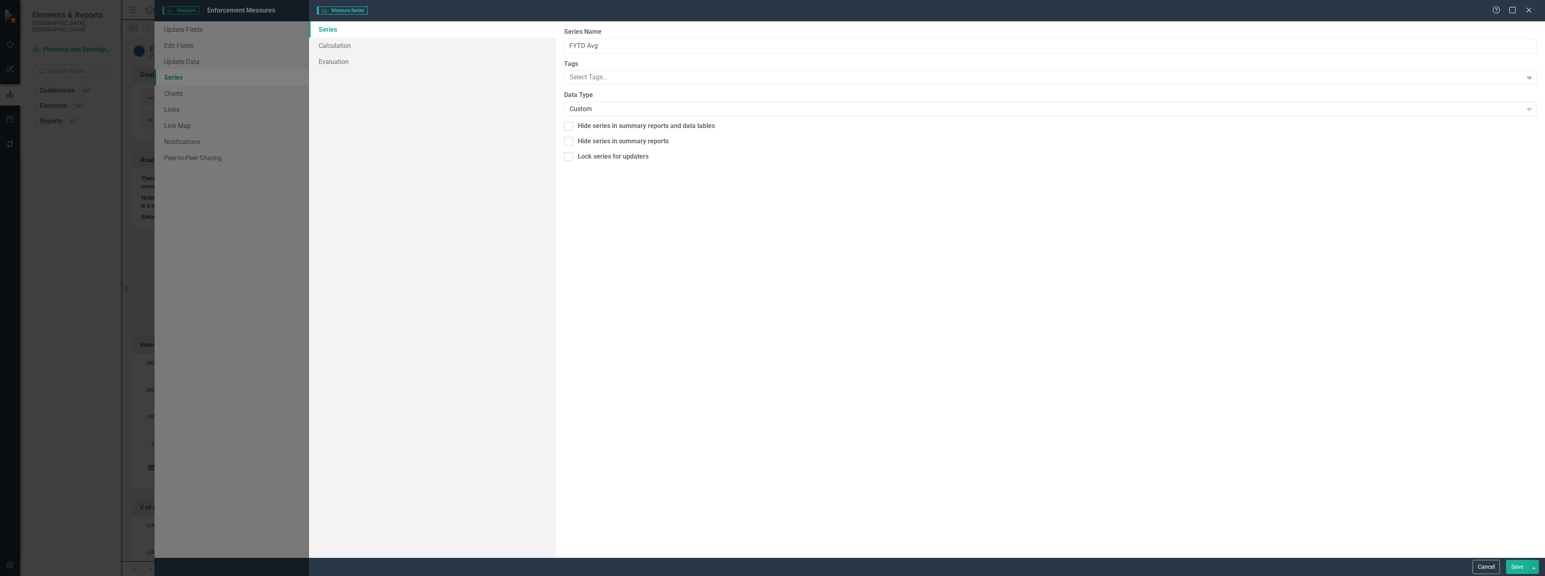
scroll to position [821, 0]
click at [570, 46] on input "FYTD Avg" at bounding box center [1050, 46] width 973 height 15
type input "48 Hour FYTD Avg"
click at [457, 46] on link "Calculation" at bounding box center [432, 45] width 247 height 16
click at [666, 43] on div "Select Series Calculation Type" at bounding box center [1046, 45] width 953 height 9
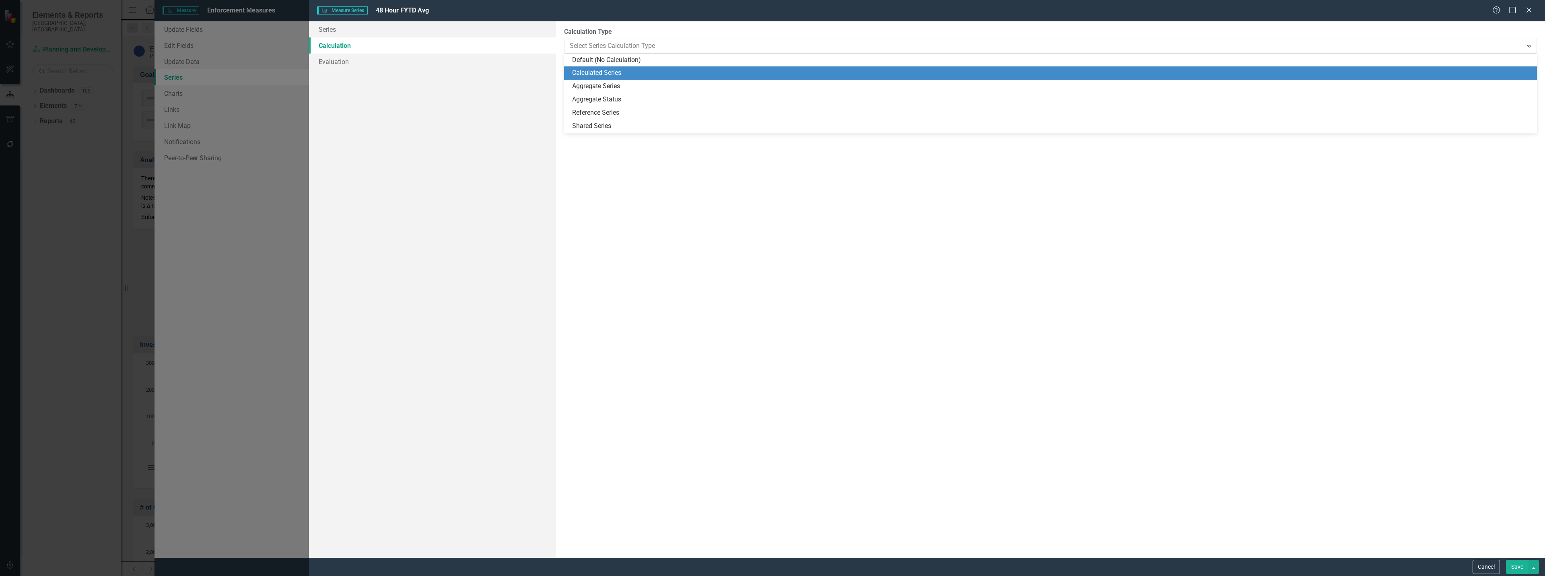
click at [608, 72] on div "Calculated Series" at bounding box center [1052, 72] width 960 height 9
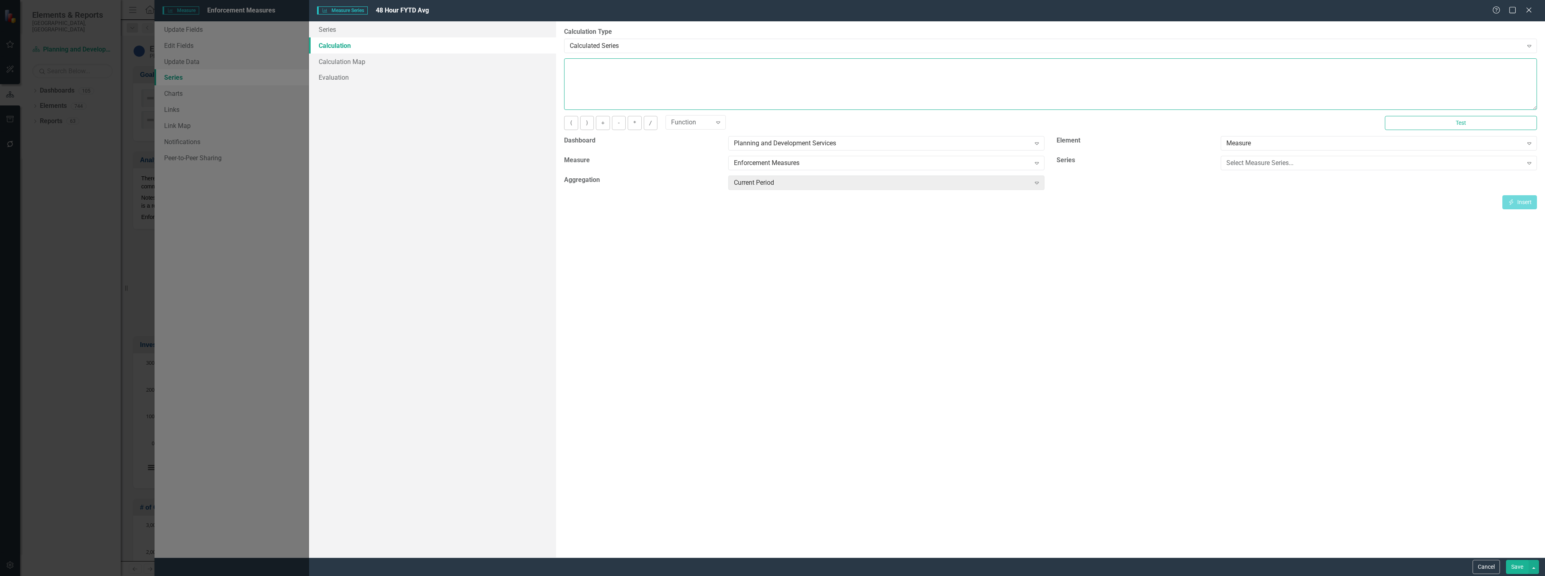
click at [608, 68] on textarea at bounding box center [1050, 83] width 973 height 51
click at [1227, 165] on div "Select Measure Series..." at bounding box center [1374, 163] width 296 height 9
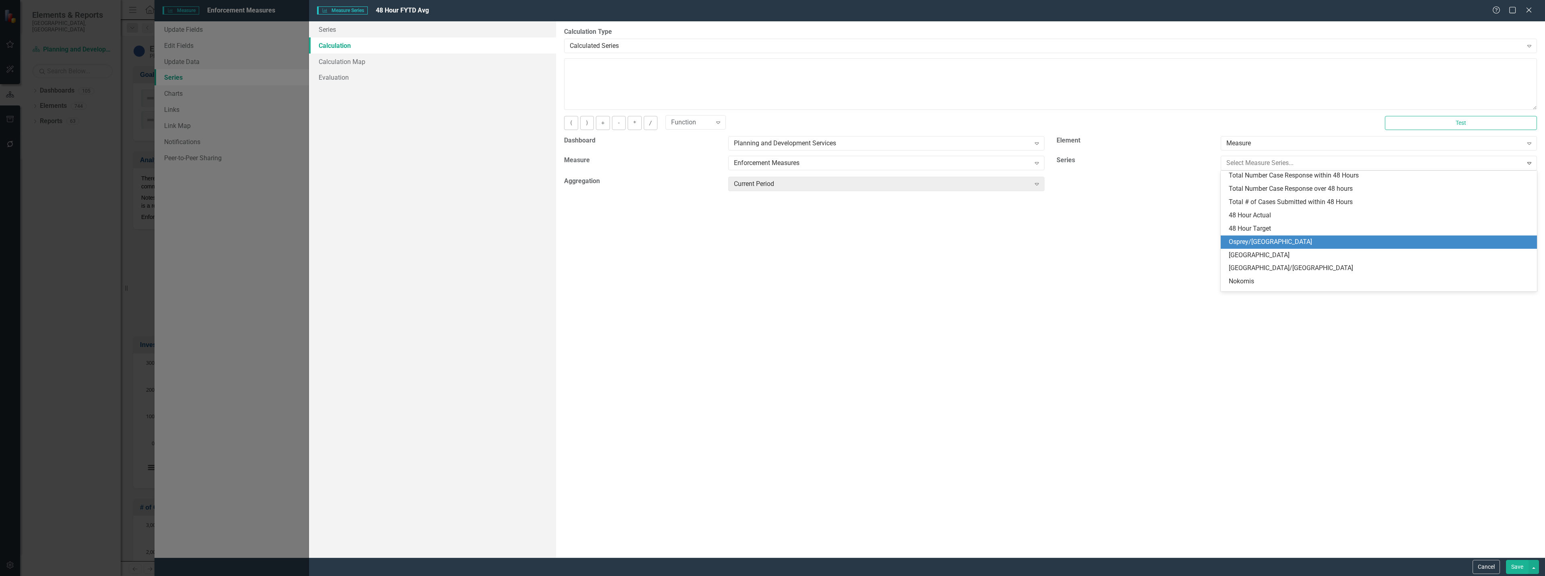
scroll to position [282, 0]
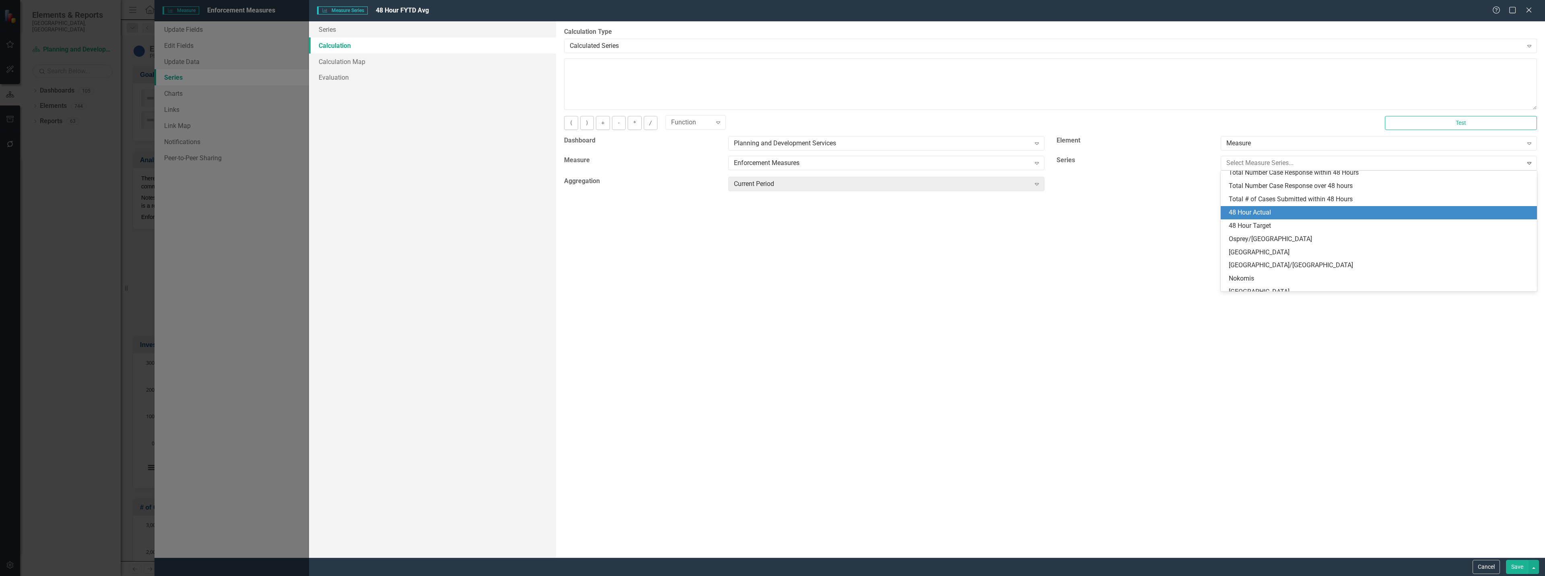
click at [1271, 210] on div "48 Hour Actual" at bounding box center [1380, 212] width 303 height 9
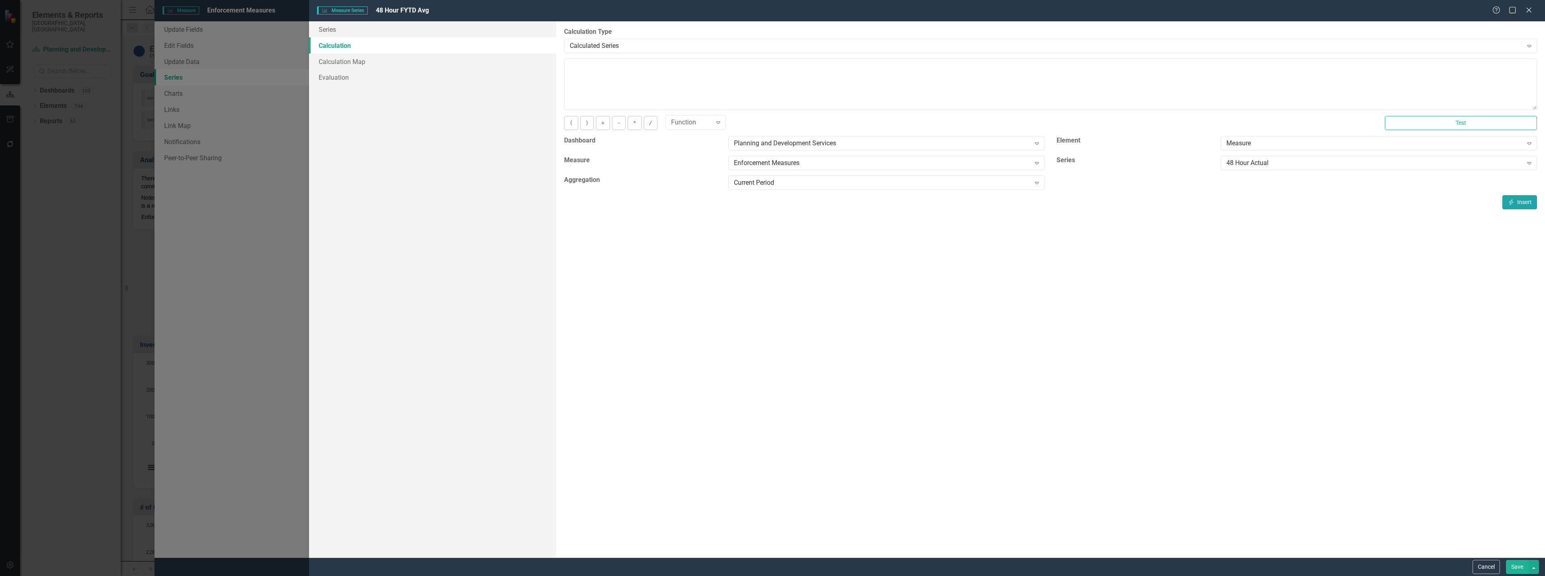
click at [1513, 204] on icon "Insert" at bounding box center [1511, 202] width 7 height 6
drag, startPoint x: 716, startPoint y: 66, endPoint x: 684, endPoint y: 66, distance: 31.4
click at [684, 66] on textarea "[m497883][48 Hour Actual][CurrentPeriod]" at bounding box center [1050, 83] width 973 height 51
drag, startPoint x: 661, startPoint y: 66, endPoint x: 708, endPoint y: 67, distance: 46.7
click at [708, 67] on textarea "[m497883][48 Hour Actual][CurrentPeriod]" at bounding box center [1050, 83] width 973 height 51
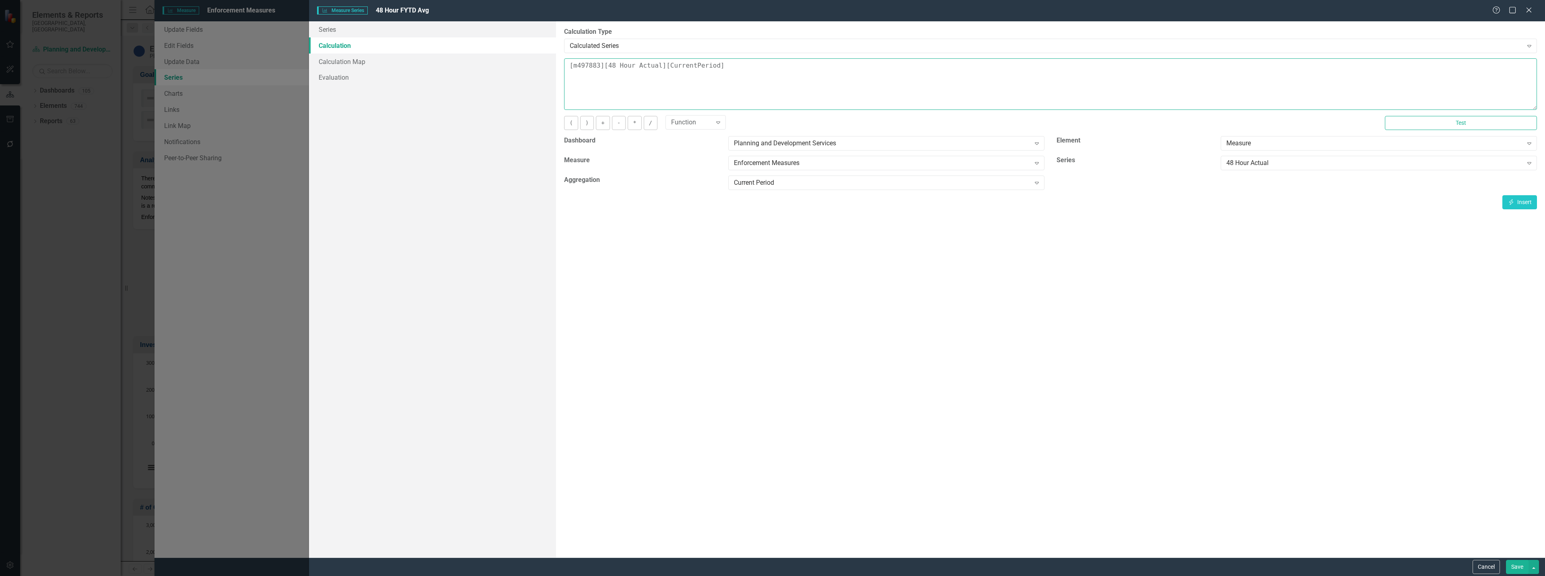
paste textarea "FiscalYTDAverage"
type textarea "[m497883][48 Hour Actual][FiscalYTDAverage]"
click at [1461, 122] on button "Test" at bounding box center [1461, 123] width 152 height 14
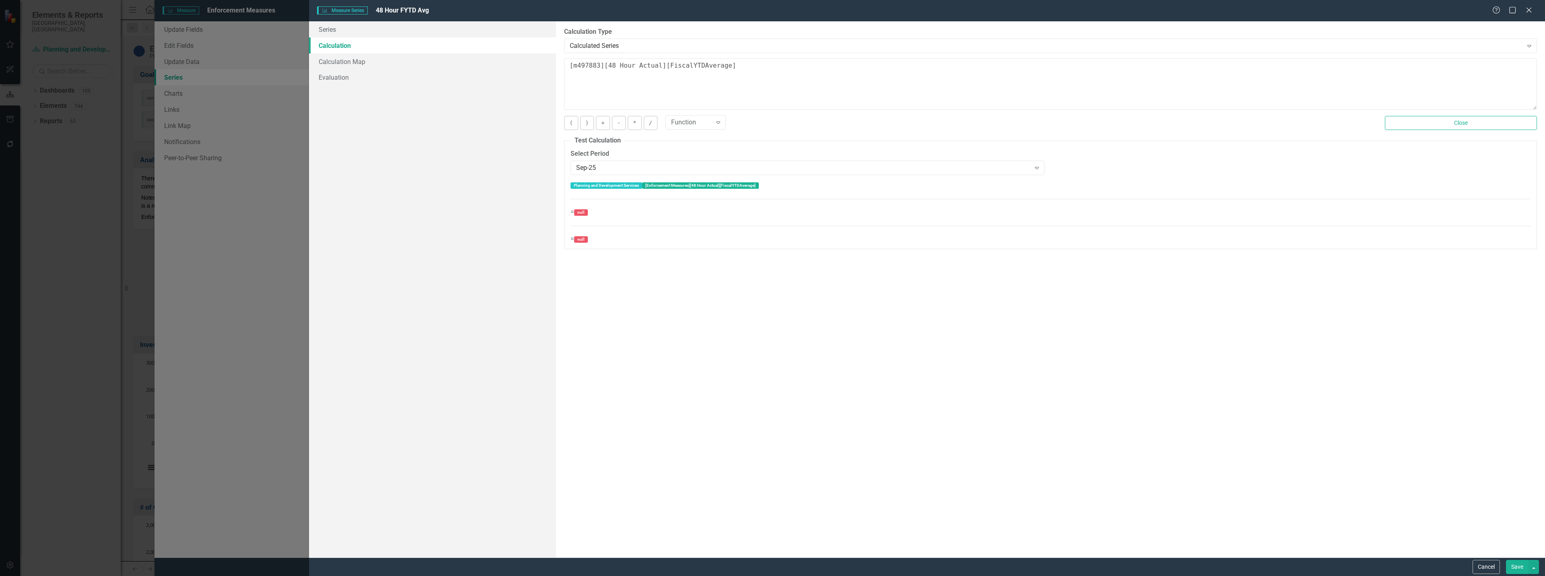
click at [1518, 566] on button "Save" at bounding box center [1517, 567] width 23 height 14
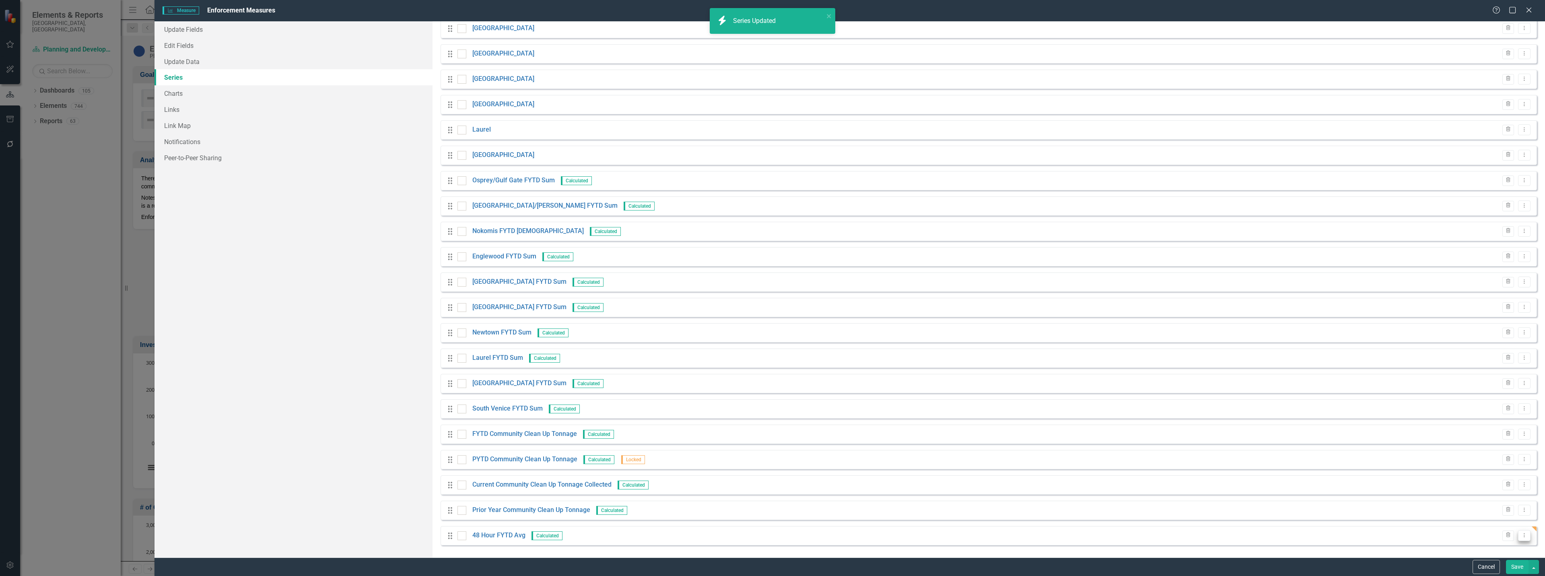
click at [1521, 537] on icon "Dropdown Menu" at bounding box center [1524, 534] width 7 height 5
click at [1505, 507] on link "Copy Duplicate Measure Series" at bounding box center [1478, 507] width 91 height 15
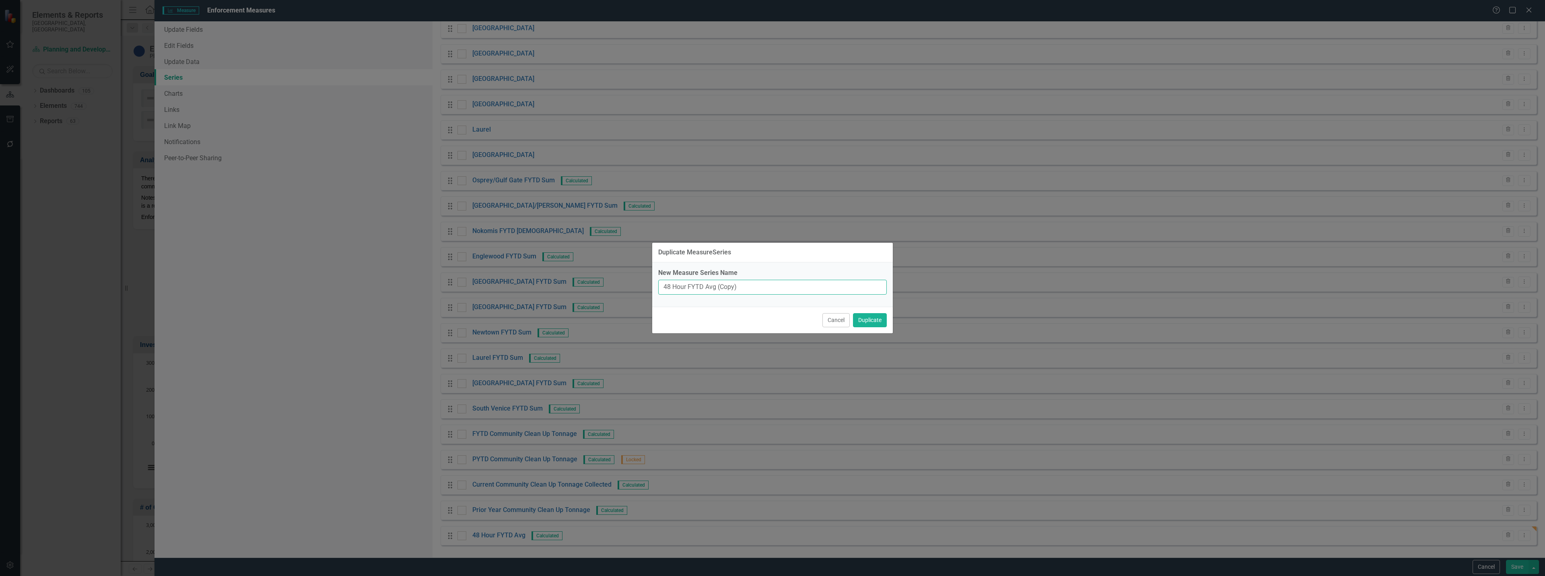
click at [699, 284] on input "48 Hour FYTD Avg (Copy)" at bounding box center [772, 287] width 229 height 15
click at [746, 282] on input "48 Hour FYTD Avg (Copy)" at bounding box center [772, 287] width 229 height 15
click at [719, 288] on input "48 Hour FYTD Avg (Copy)" at bounding box center [772, 287] width 229 height 15
type input "FYTD Avg (Co"
click at [840, 321] on button "Cancel" at bounding box center [835, 320] width 27 height 14
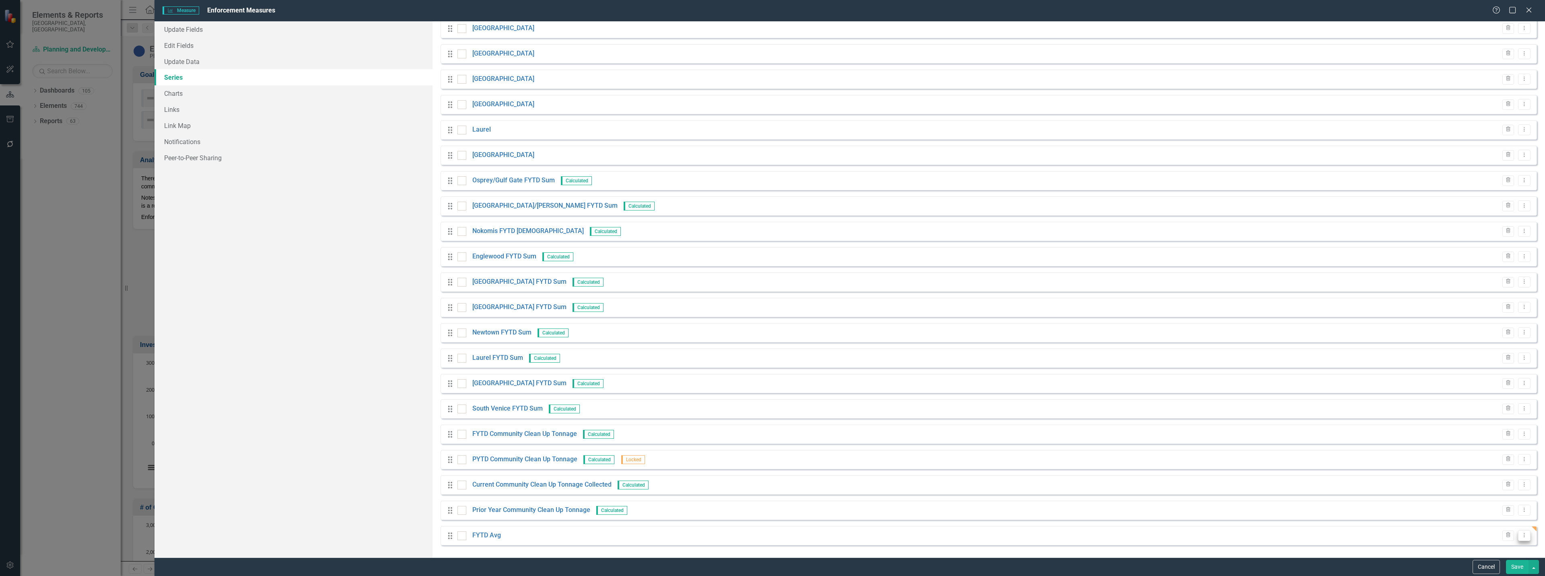
click at [1521, 536] on icon "Dropdown Menu" at bounding box center [1524, 534] width 7 height 5
click at [481, 534] on link "FYTD Avg" at bounding box center [486, 535] width 29 height 9
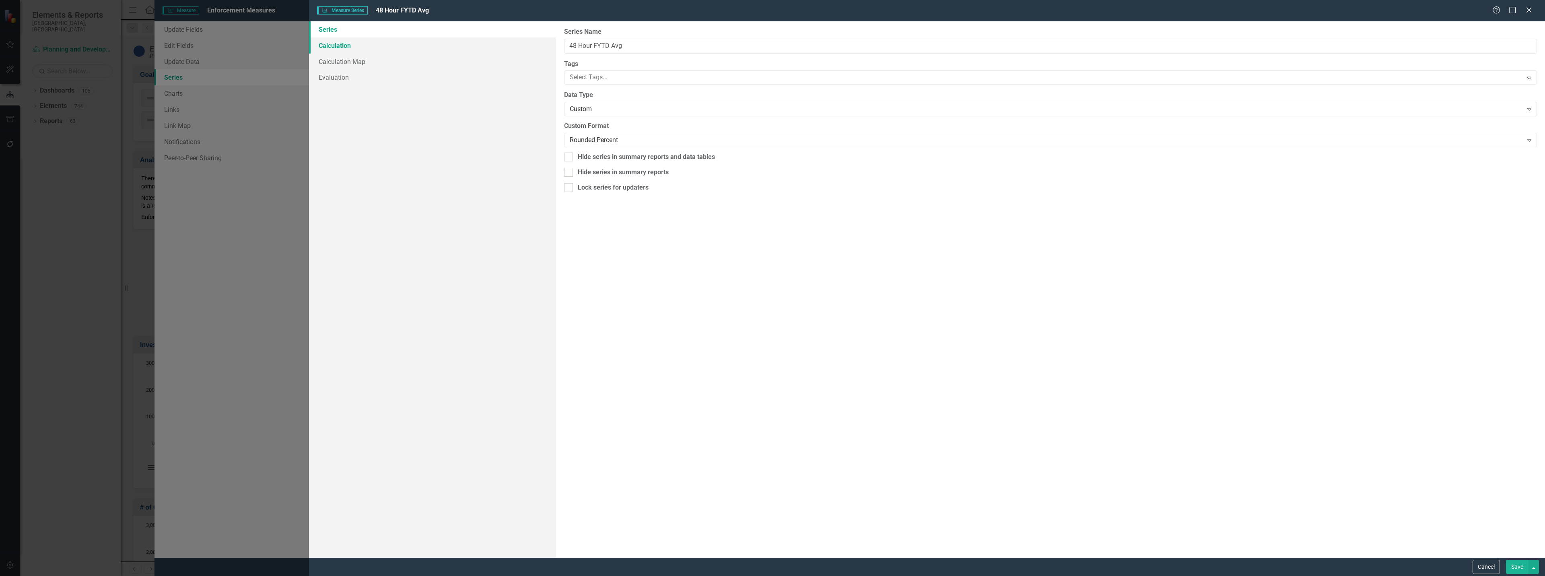
click at [391, 45] on link "Calculation" at bounding box center [432, 45] width 247 height 16
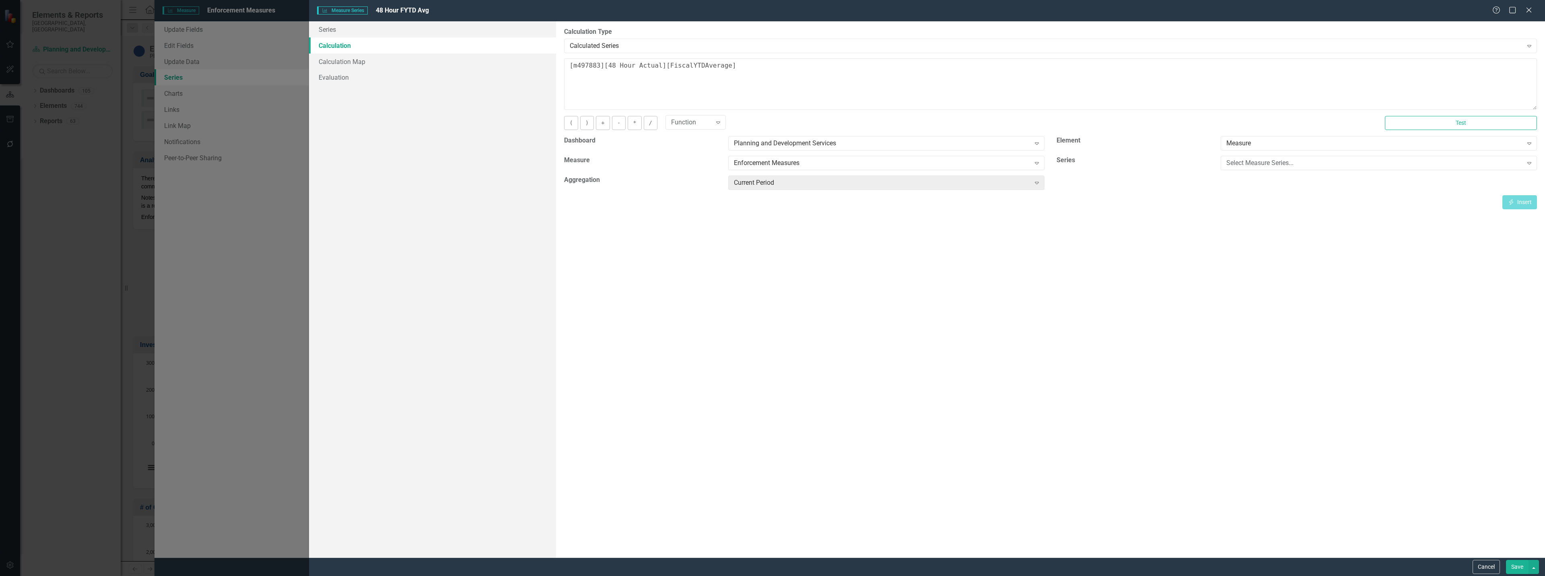
click at [1520, 568] on button "Save" at bounding box center [1517, 567] width 23 height 14
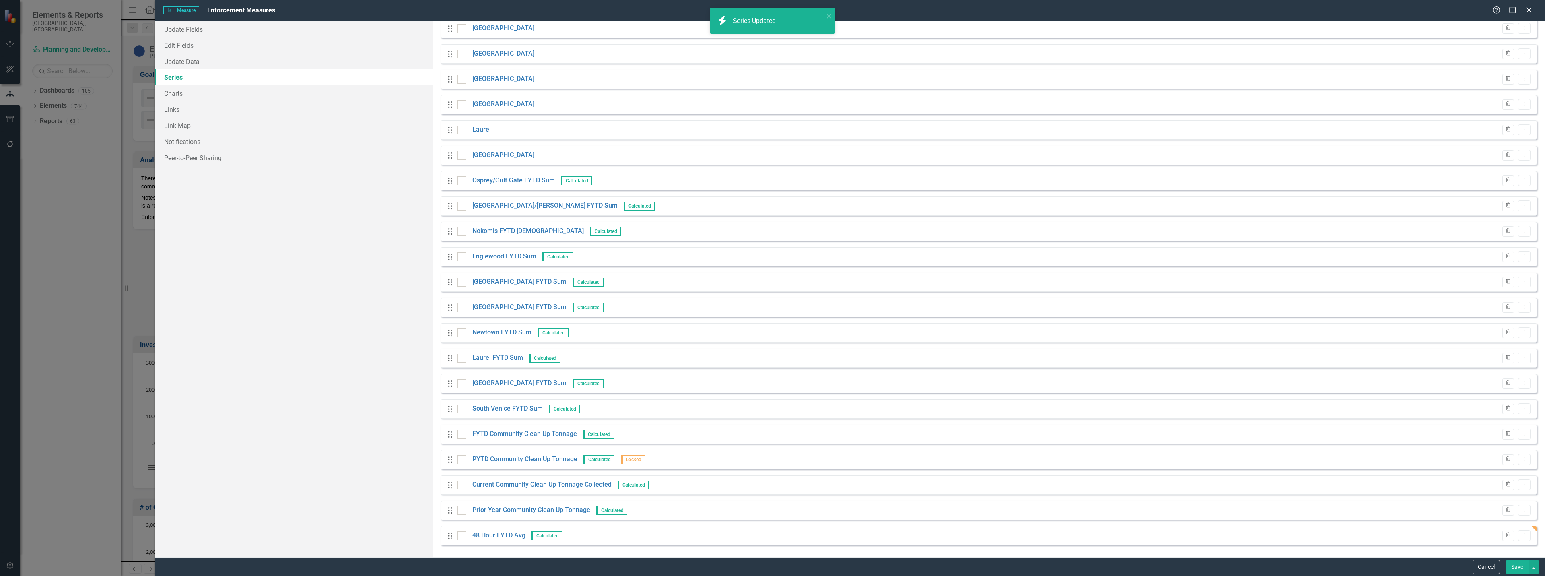
click at [1520, 562] on button "Save" at bounding box center [1517, 567] width 23 height 14
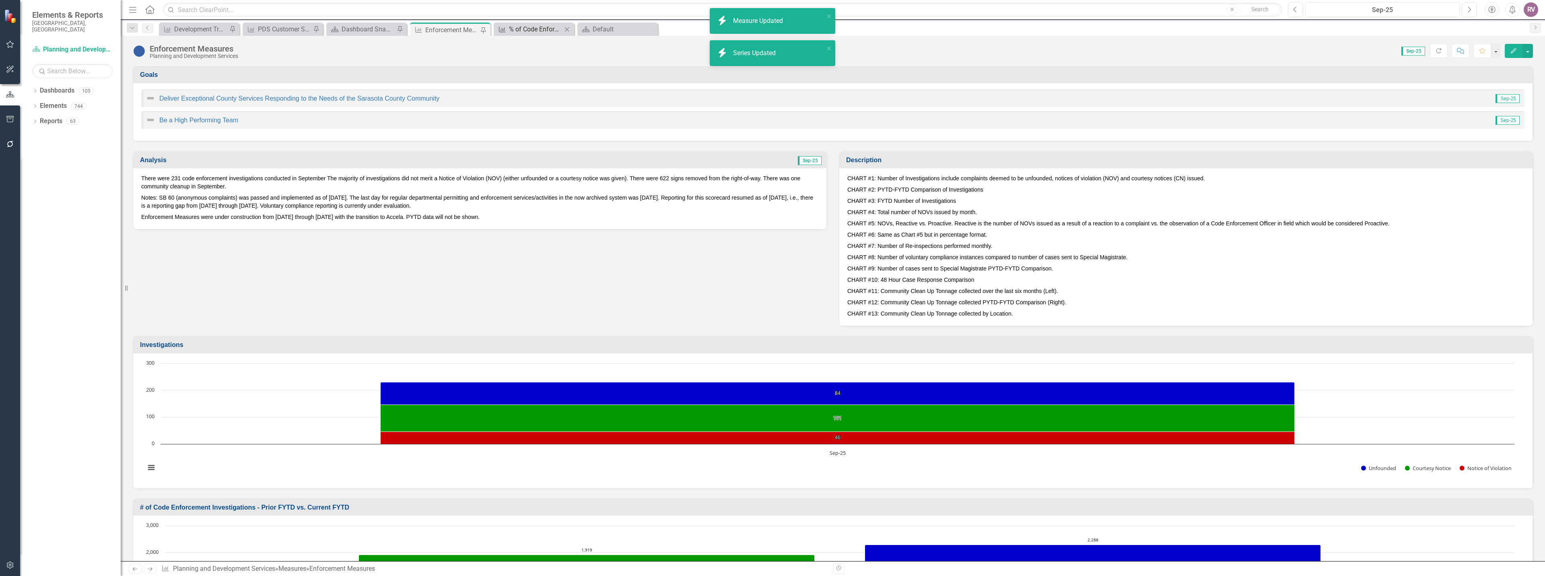
click at [554, 27] on div "% of Code Enforcement Citizen Complaints Addressed within 48 Hours" at bounding box center [535, 29] width 53 height 10
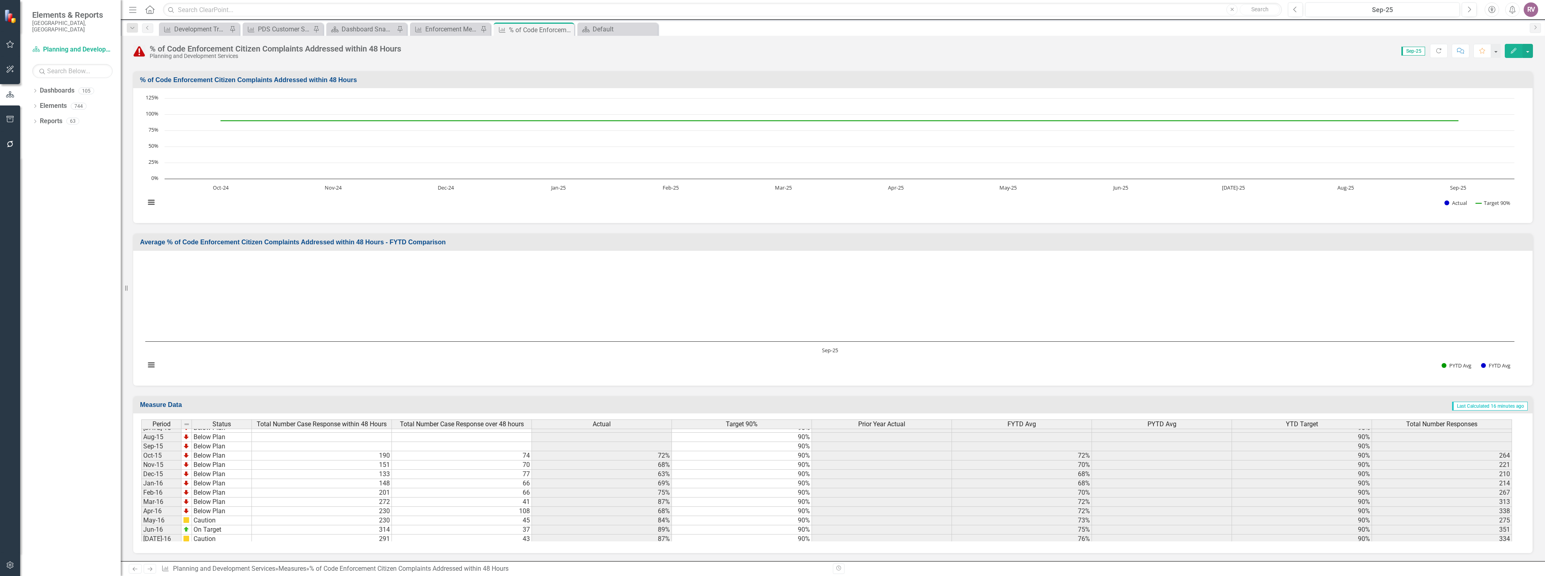
scroll to position [201, 0]
click at [1172, 422] on span "PYTD Avg" at bounding box center [1161, 423] width 29 height 7
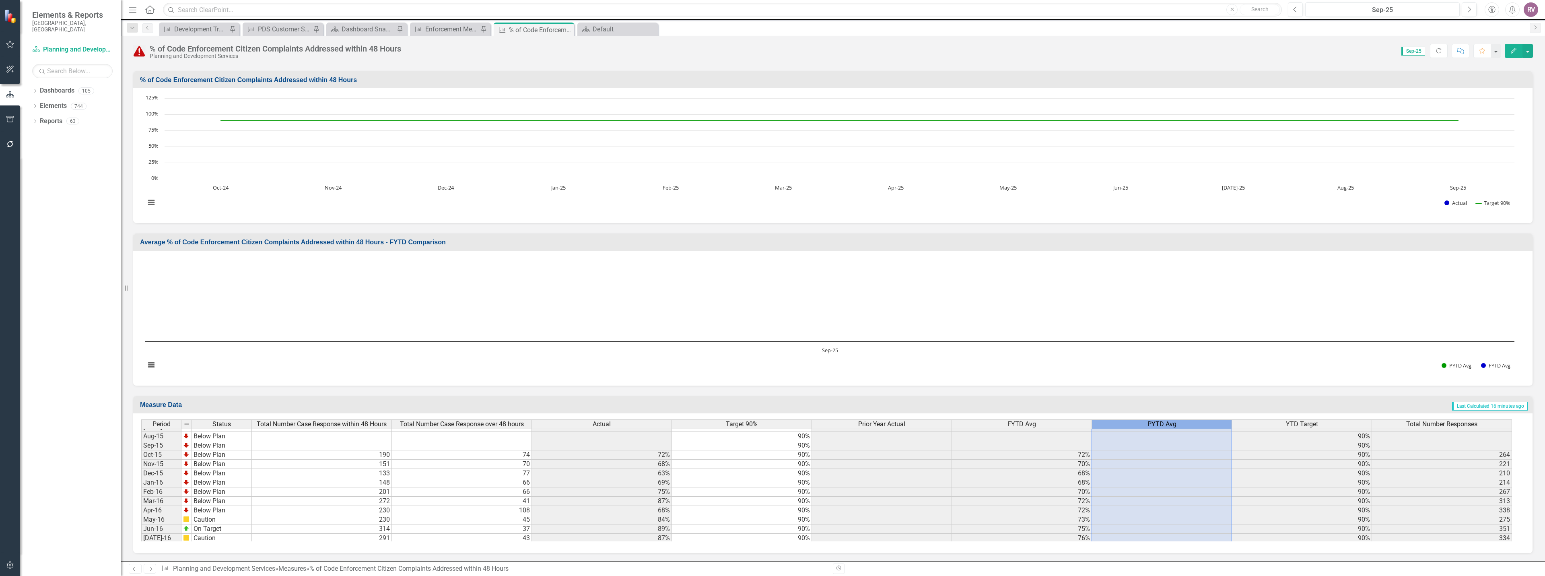
click at [1172, 422] on span "PYTD Avg" at bounding box center [1161, 423] width 29 height 7
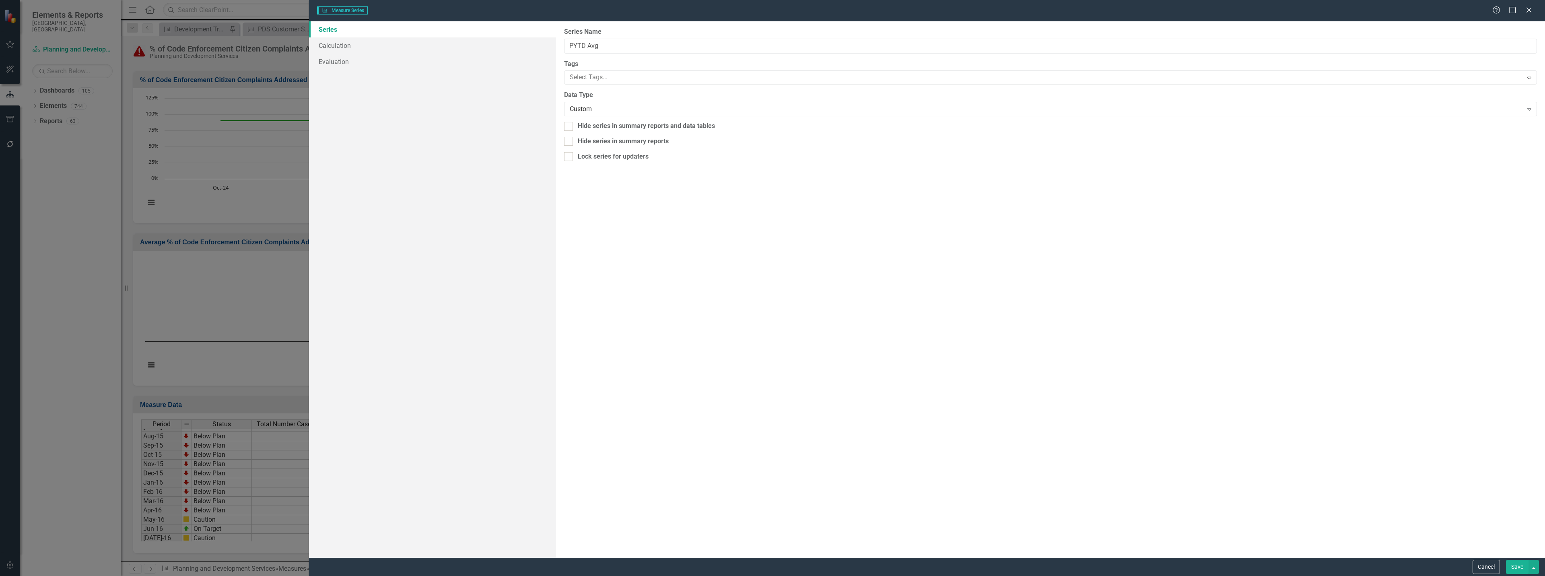
type input "PYTD Avg"
click at [333, 48] on link "Calculation" at bounding box center [432, 45] width 247 height 16
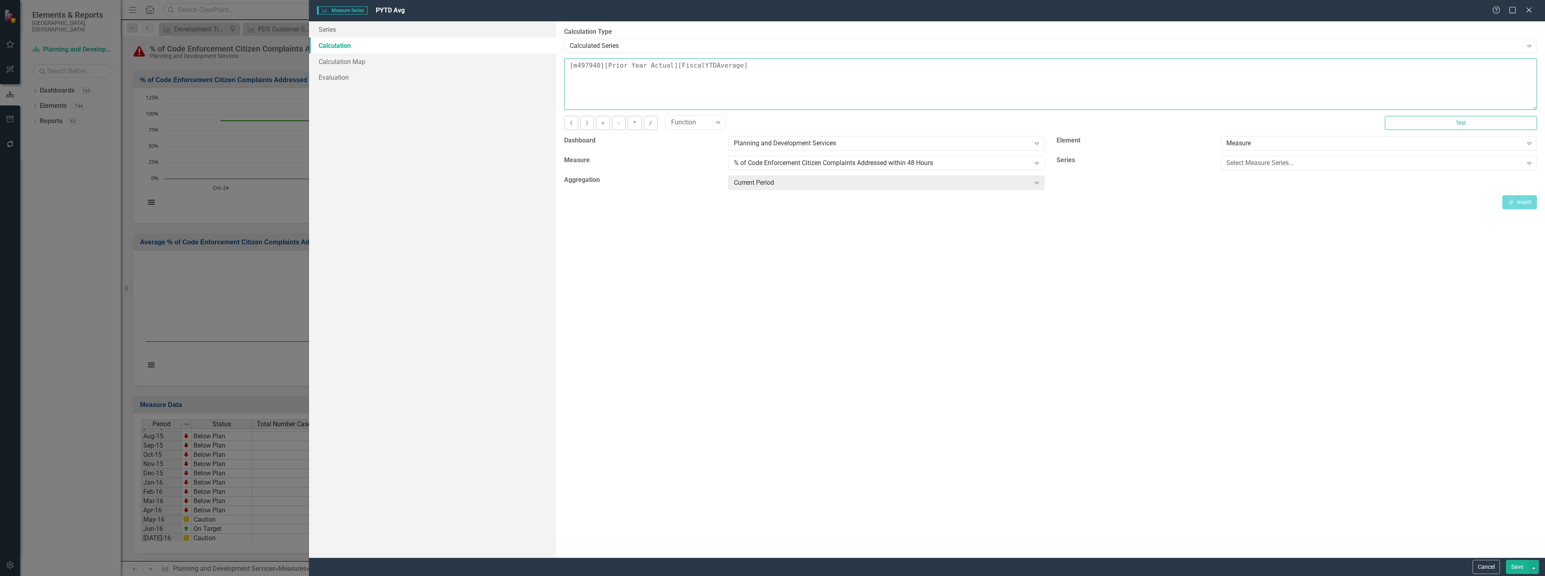
drag, startPoint x: 756, startPoint y: 70, endPoint x: 564, endPoint y: 70, distance: 192.3
click at [564, 70] on div "By default, series in ClearPoint are not calculated. So, if you leave the form …" at bounding box center [1050, 289] width 989 height 536
click at [1493, 568] on button "Cancel" at bounding box center [1486, 567] width 27 height 14
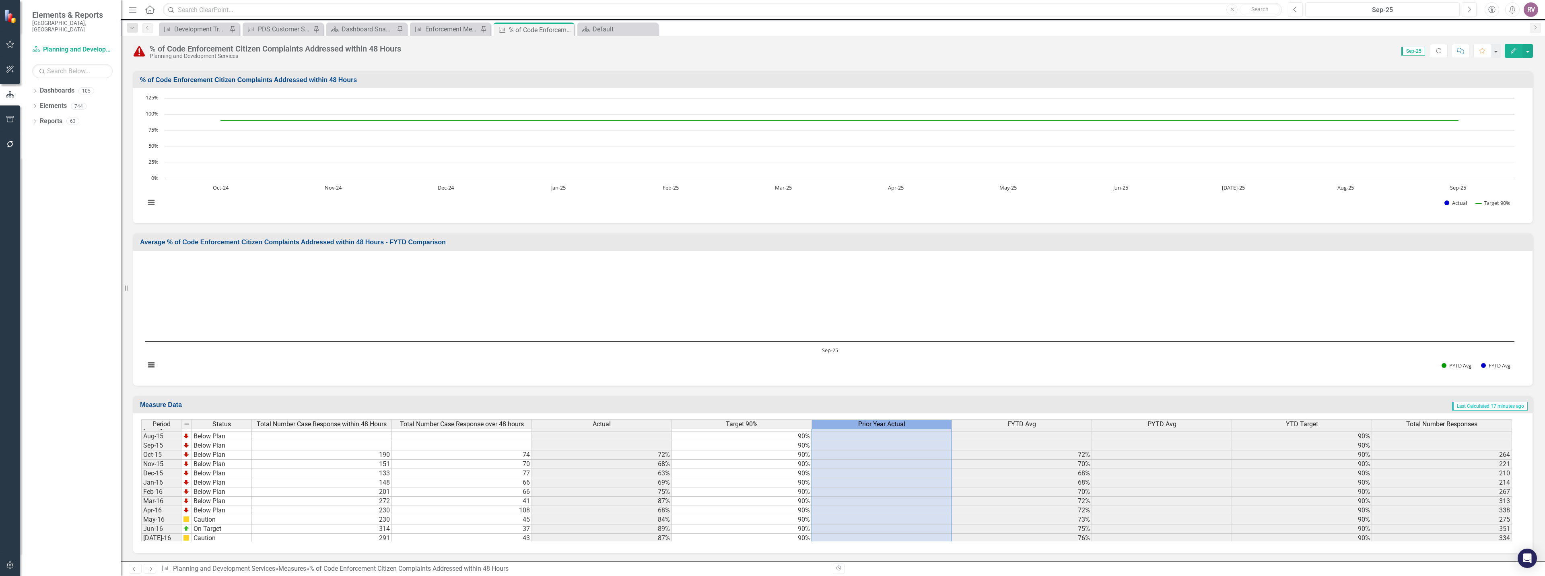
click at [896, 425] on span "Prior Year Actual" at bounding box center [881, 423] width 47 height 7
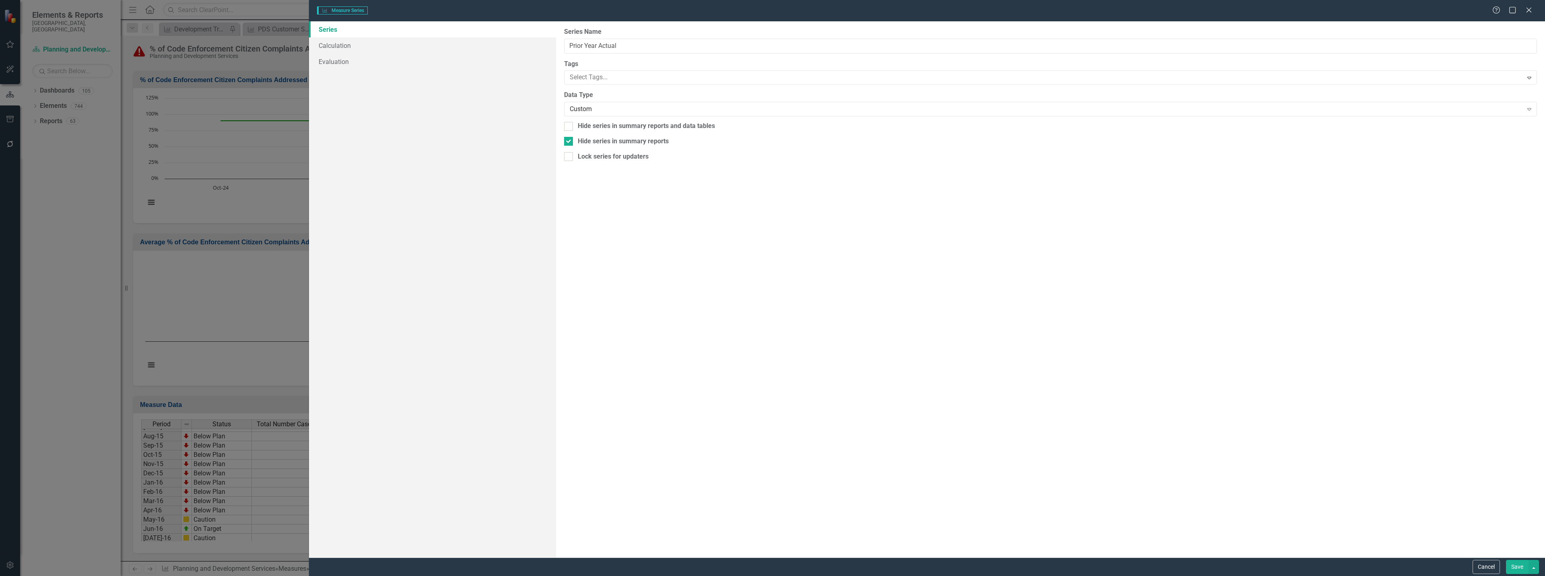
type input "Prior Year Actual"
checkbox input "true"
click at [445, 47] on link "Calculation" at bounding box center [432, 45] width 247 height 16
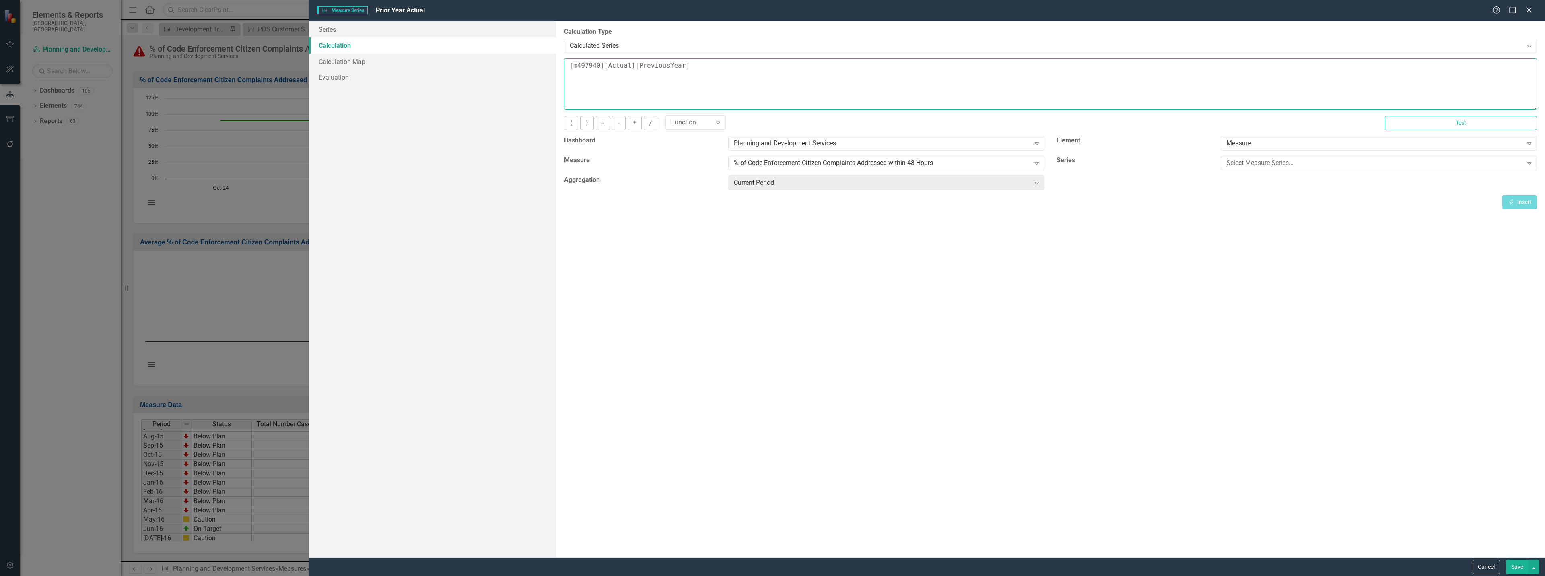
drag, startPoint x: 692, startPoint y: 67, endPoint x: 567, endPoint y: 62, distance: 125.6
click at [567, 62] on textarea "[m497940][Actual][PreviousYear]" at bounding box center [1050, 83] width 973 height 51
click at [1493, 567] on button "Cancel" at bounding box center [1486, 567] width 27 height 14
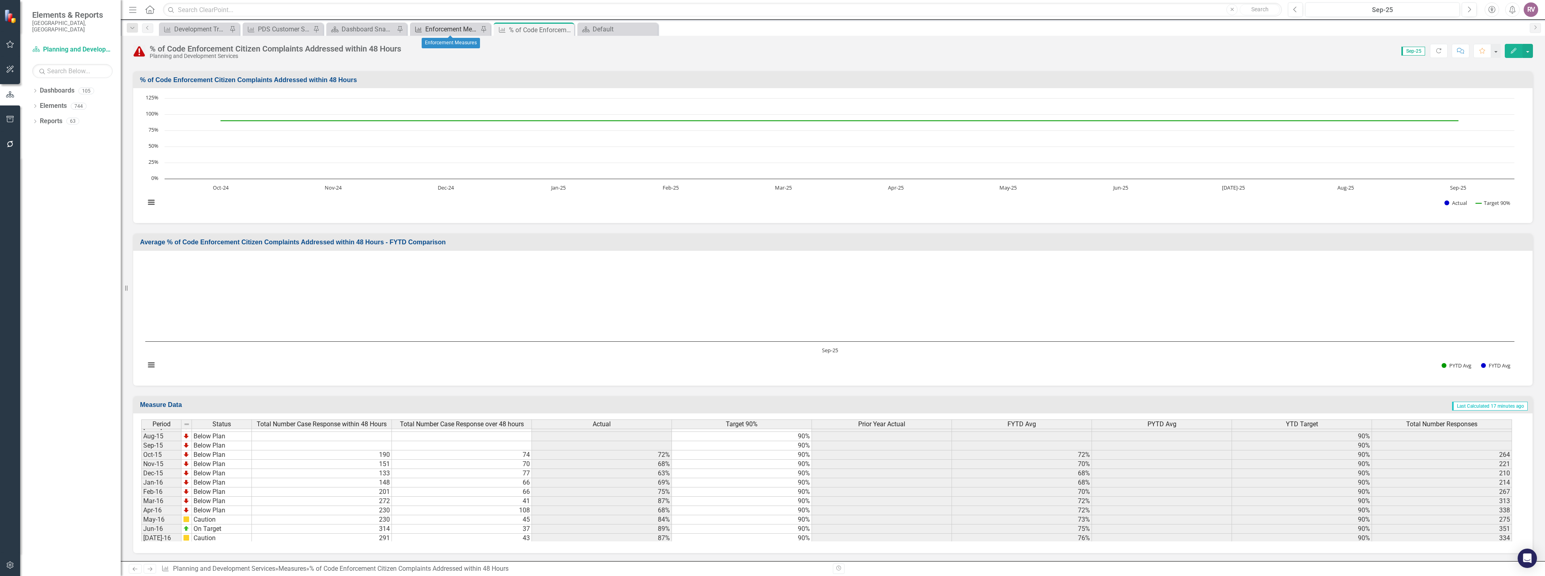
click at [463, 31] on div "Enforcement Measures" at bounding box center [451, 29] width 53 height 10
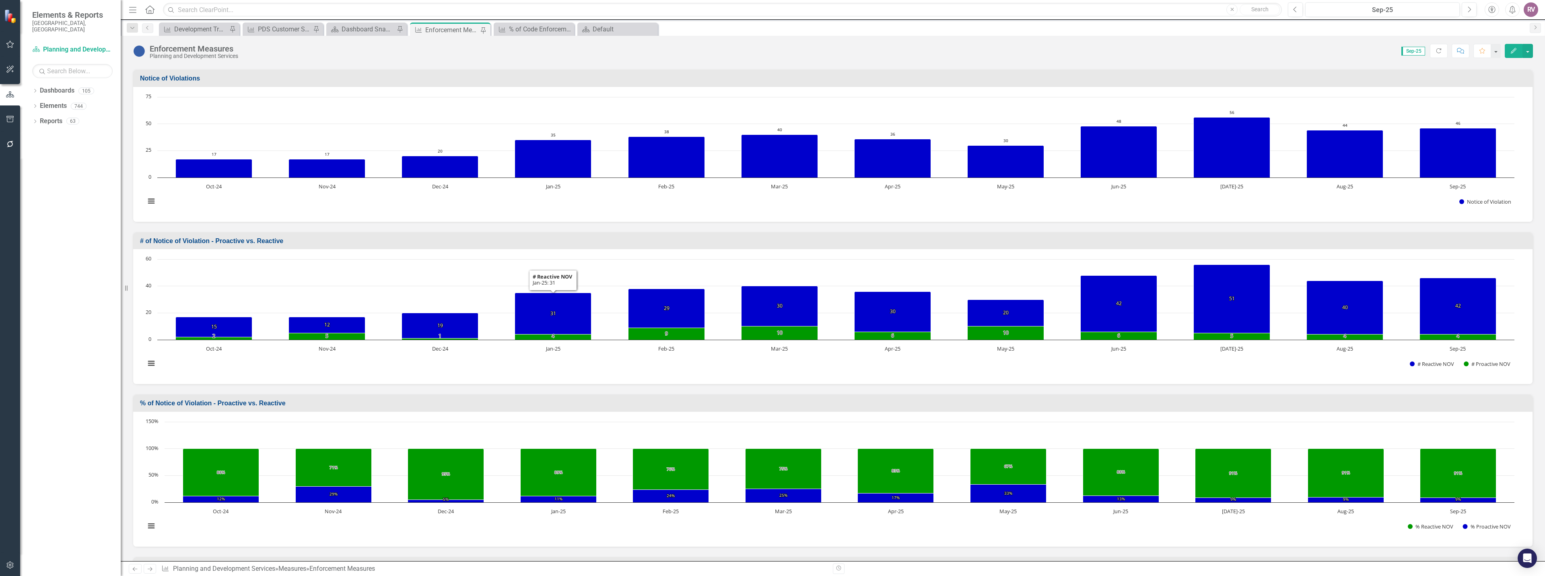
scroll to position [805, 0]
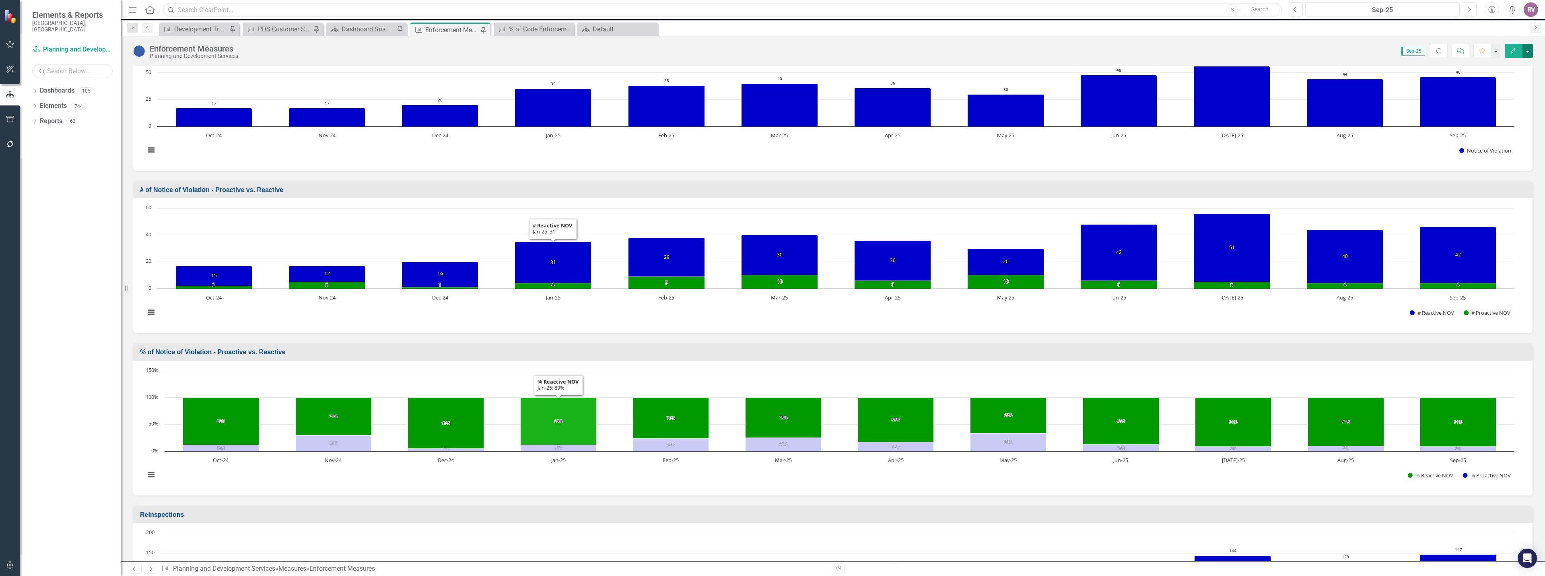
click at [1523, 53] on button "button" at bounding box center [1527, 51] width 10 height 14
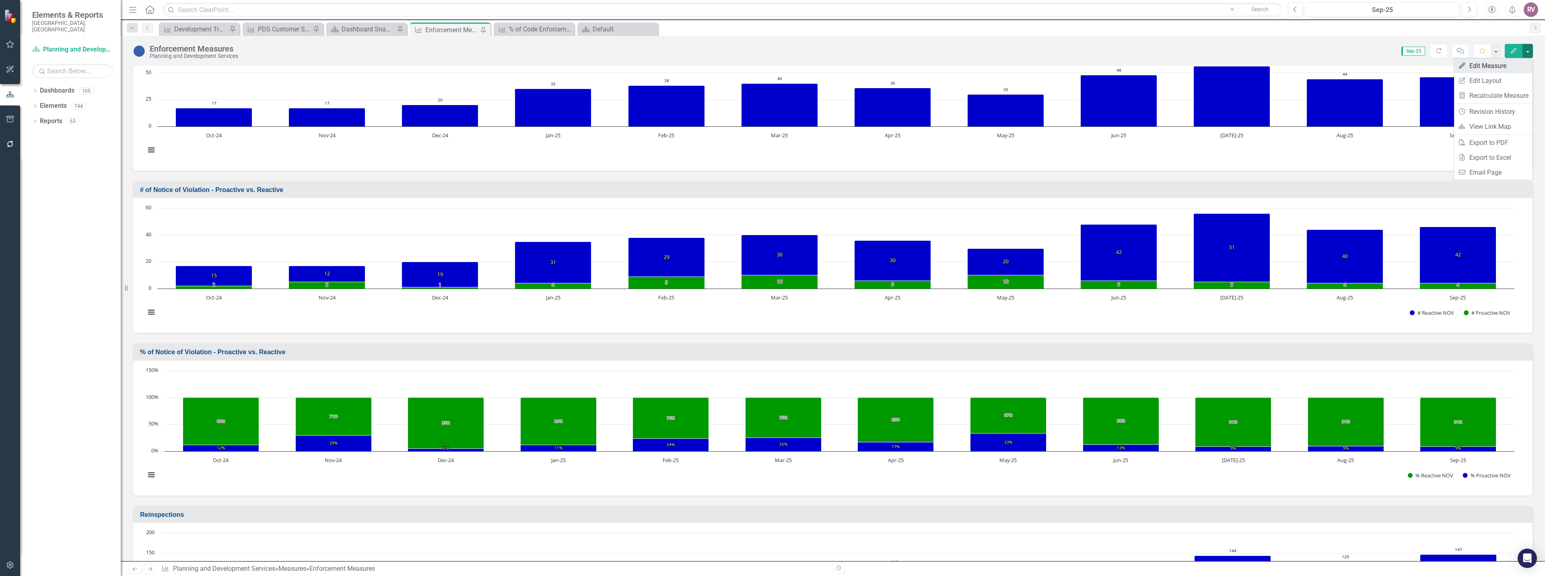
click at [1501, 64] on link "Edit Edit Measure" at bounding box center [1493, 65] width 78 height 15
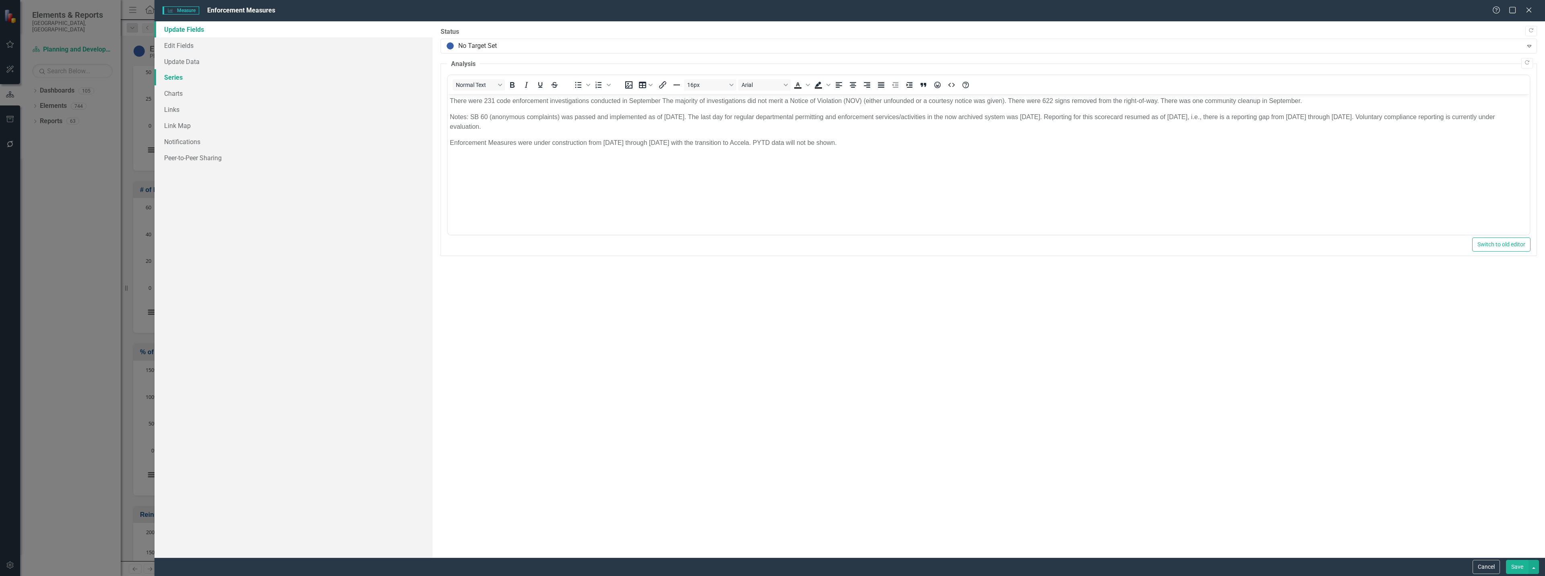
click at [190, 78] on link "Series" at bounding box center [293, 77] width 278 height 16
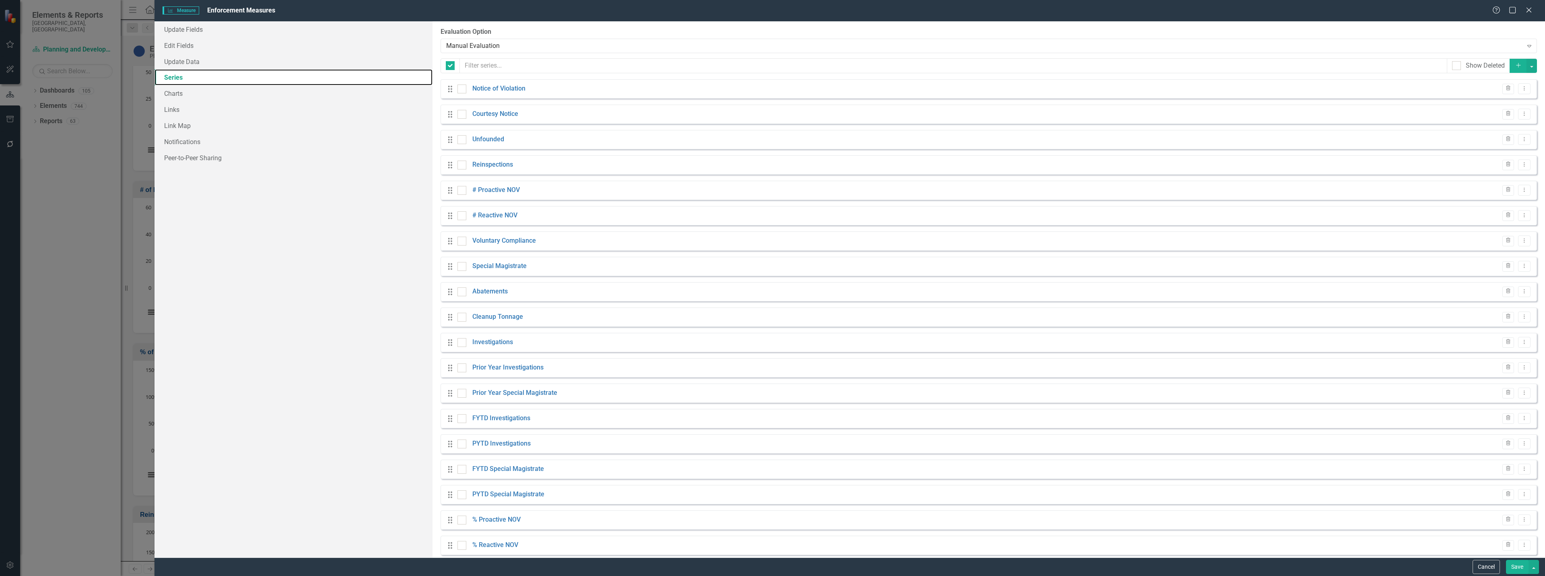
scroll to position [0, 0]
checkbox input "false"
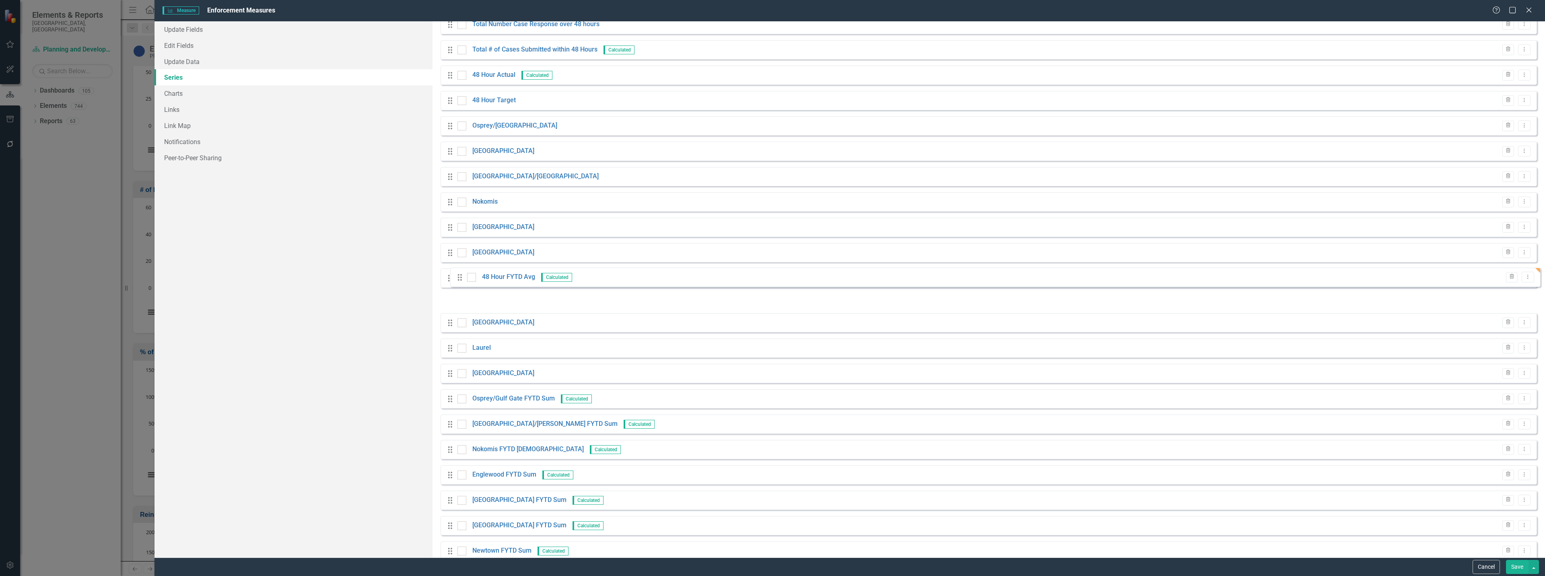
scroll to position [620, 0]
drag, startPoint x: 449, startPoint y: 537, endPoint x: 466, endPoint y: 119, distance: 417.6
click at [466, 119] on div "Drag Notice of Violation Trash Dropdown Menu Drag Courtesy Notice Trash Dropdow…" at bounding box center [989, 103] width 1096 height 1287
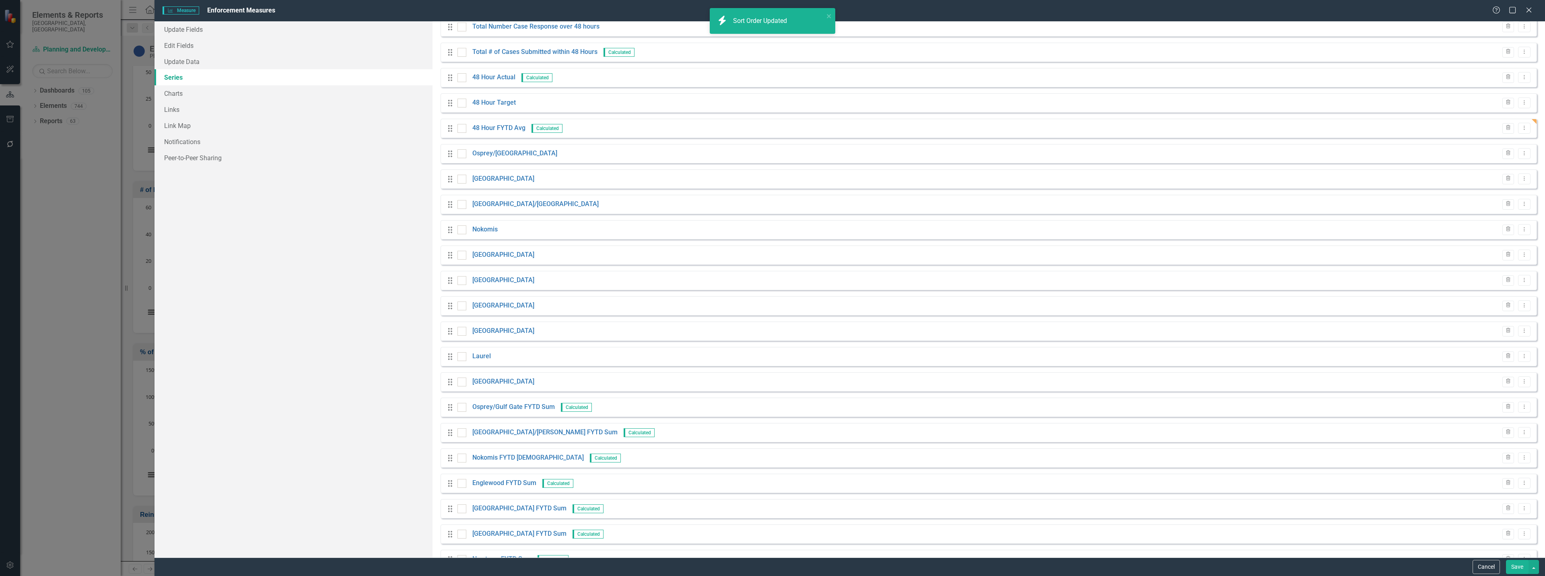
scroll to position [579, 0]
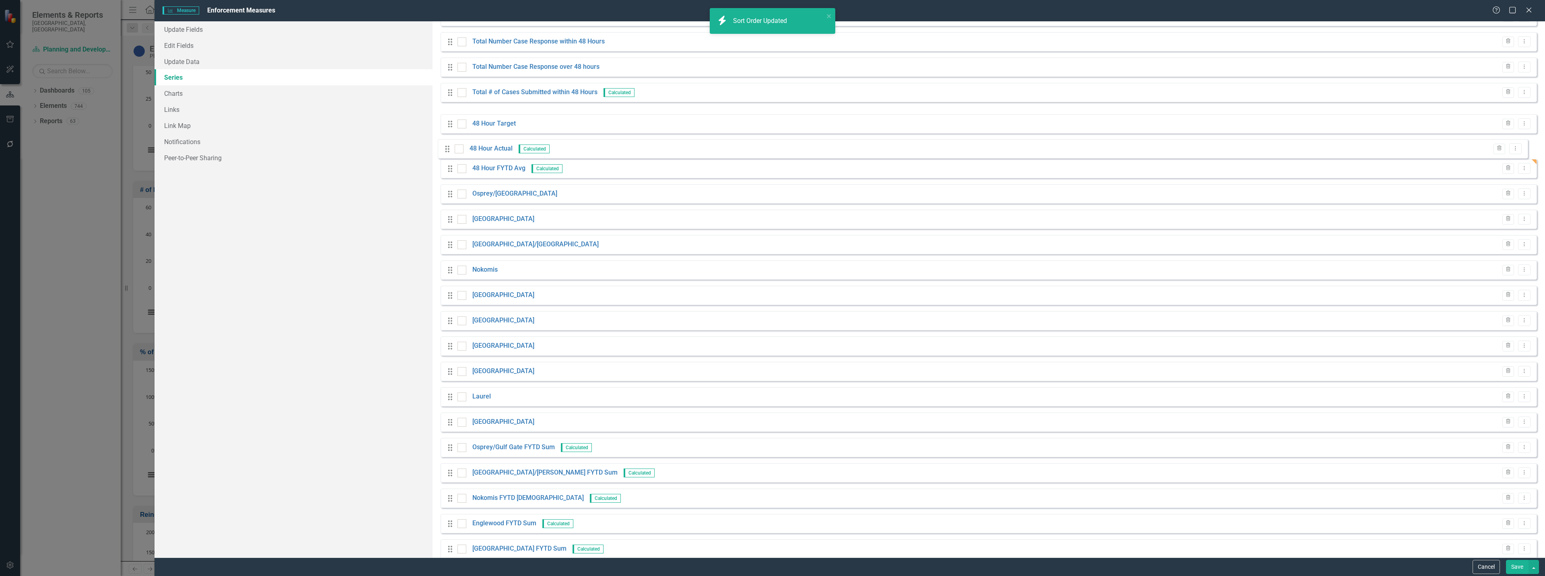
drag, startPoint x: 450, startPoint y: 141, endPoint x: 449, endPoint y: 148, distance: 6.6
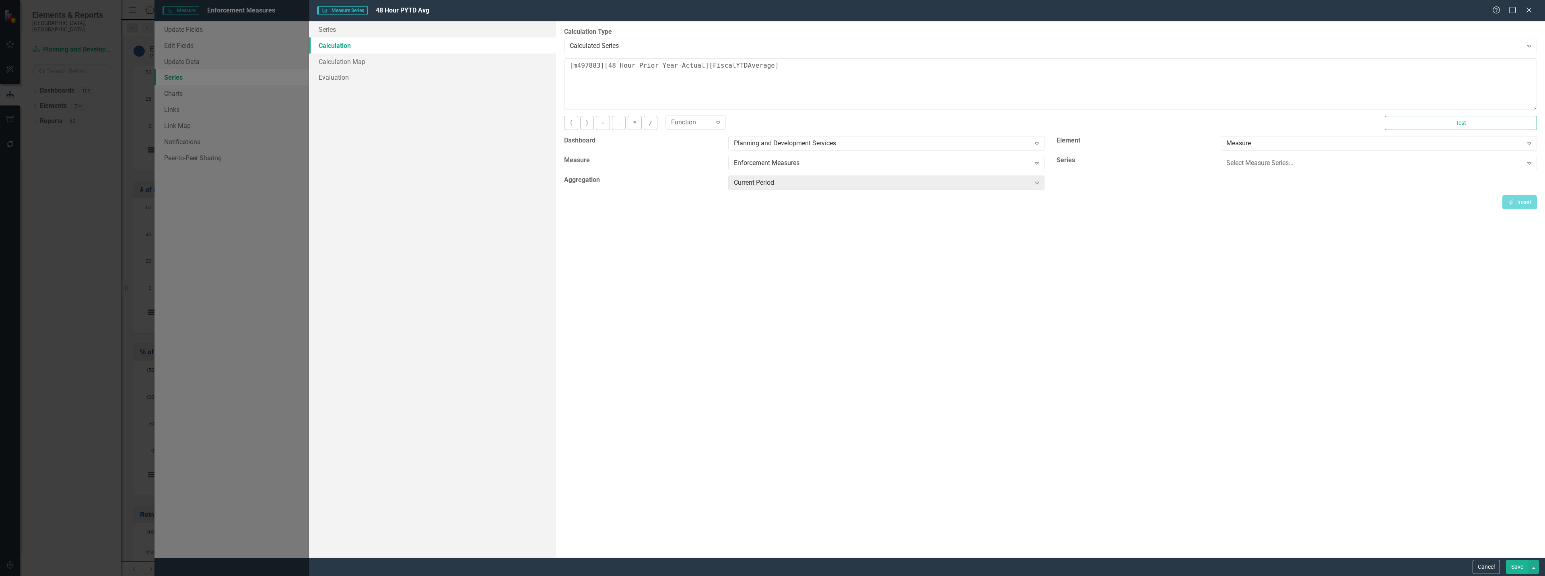
scroll to position [670, 0]
type textarea "[m497883][48 Hour Prior Year Actual][FiscalYTDAverage]"
click at [1517, 565] on button "Save" at bounding box center [1517, 567] width 23 height 14
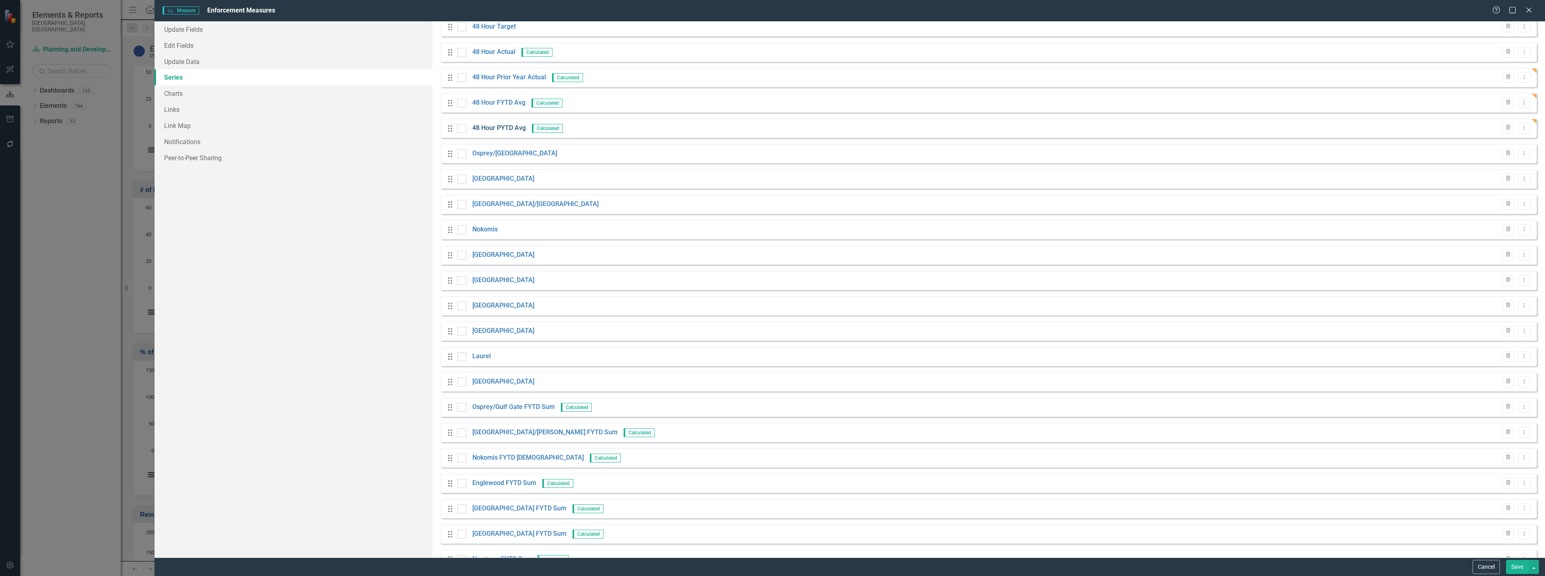
click at [508, 129] on link "48 Hour PYTD Avg" at bounding box center [499, 128] width 54 height 9
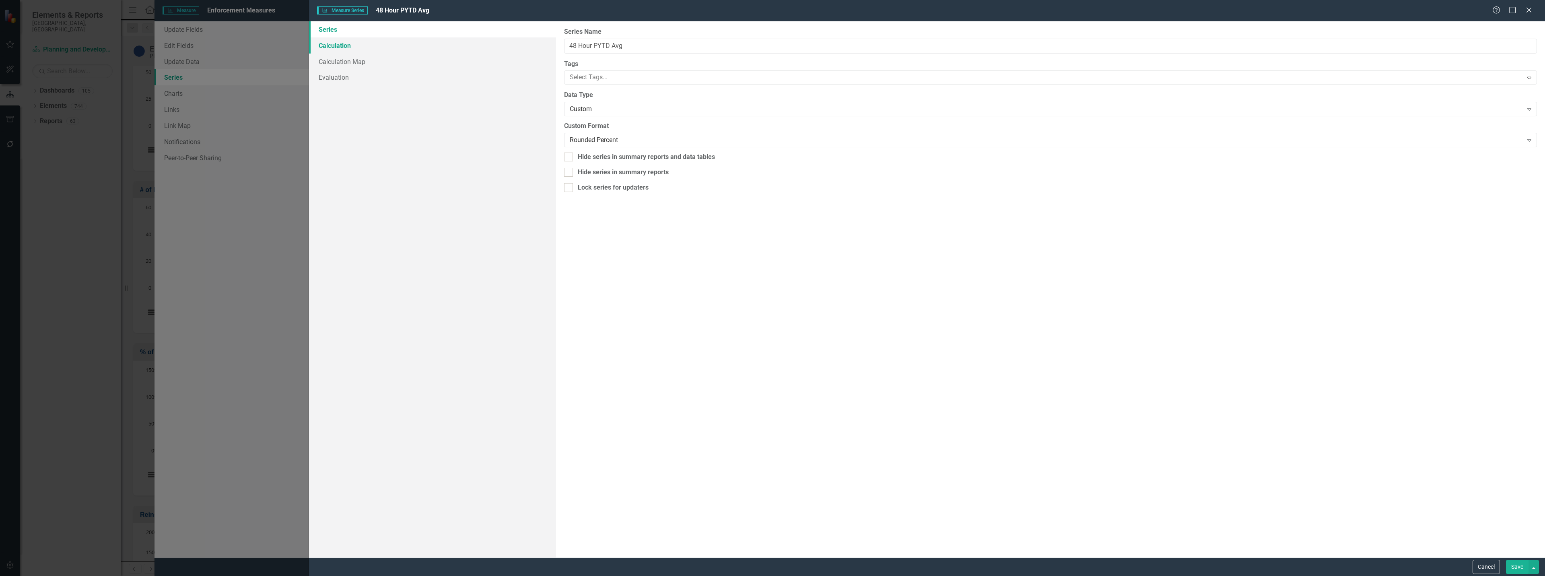
click at [346, 43] on link "Calculation" at bounding box center [432, 45] width 247 height 16
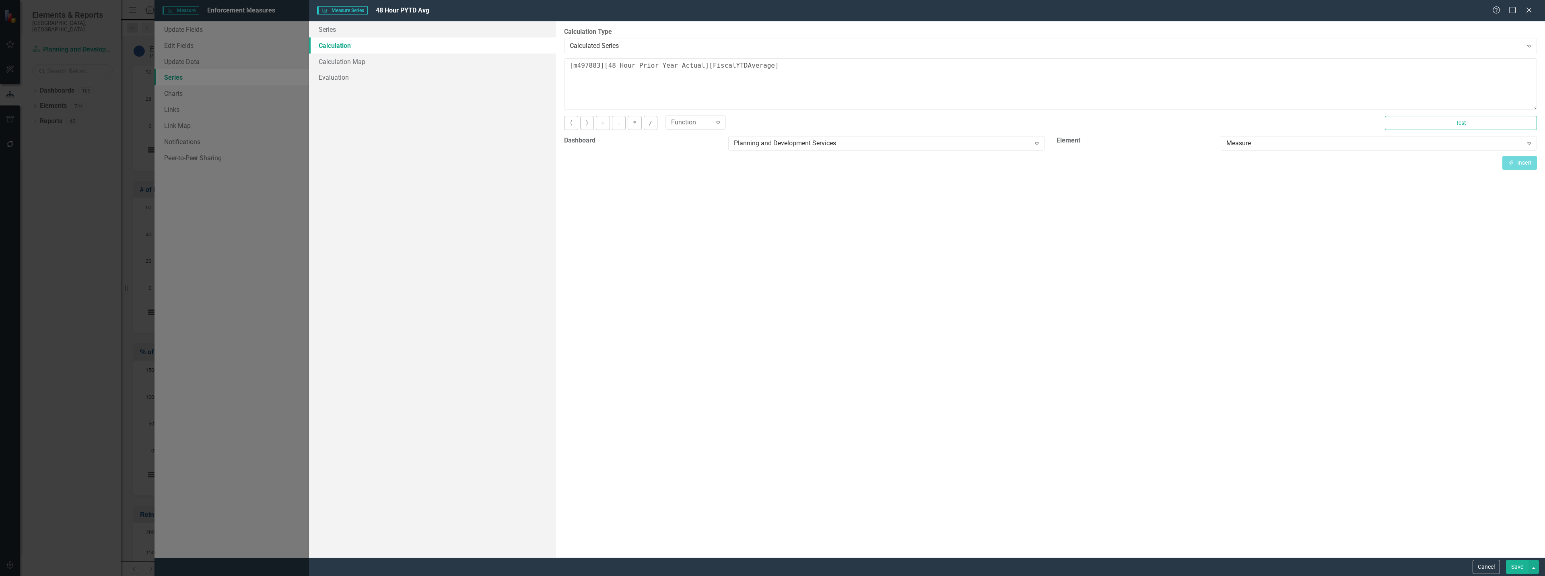
click at [1516, 570] on button "Save" at bounding box center [1517, 567] width 23 height 14
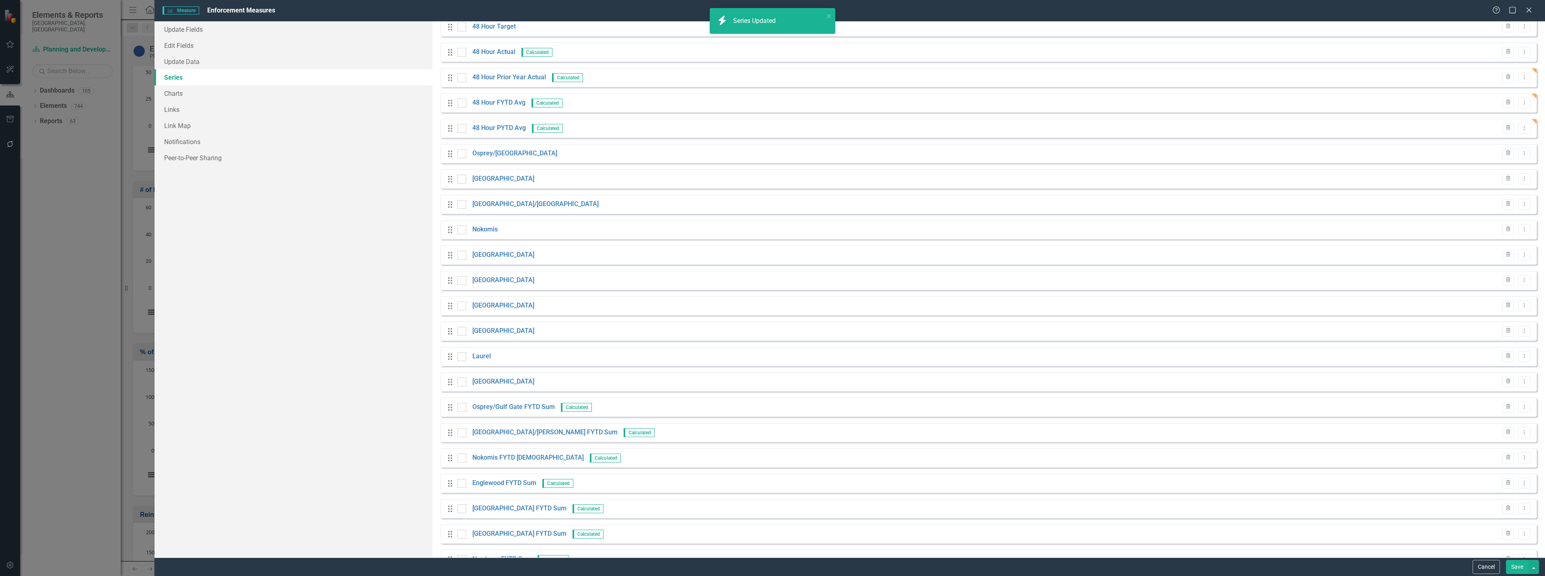
click at [1515, 568] on button "Save" at bounding box center [1517, 567] width 23 height 14
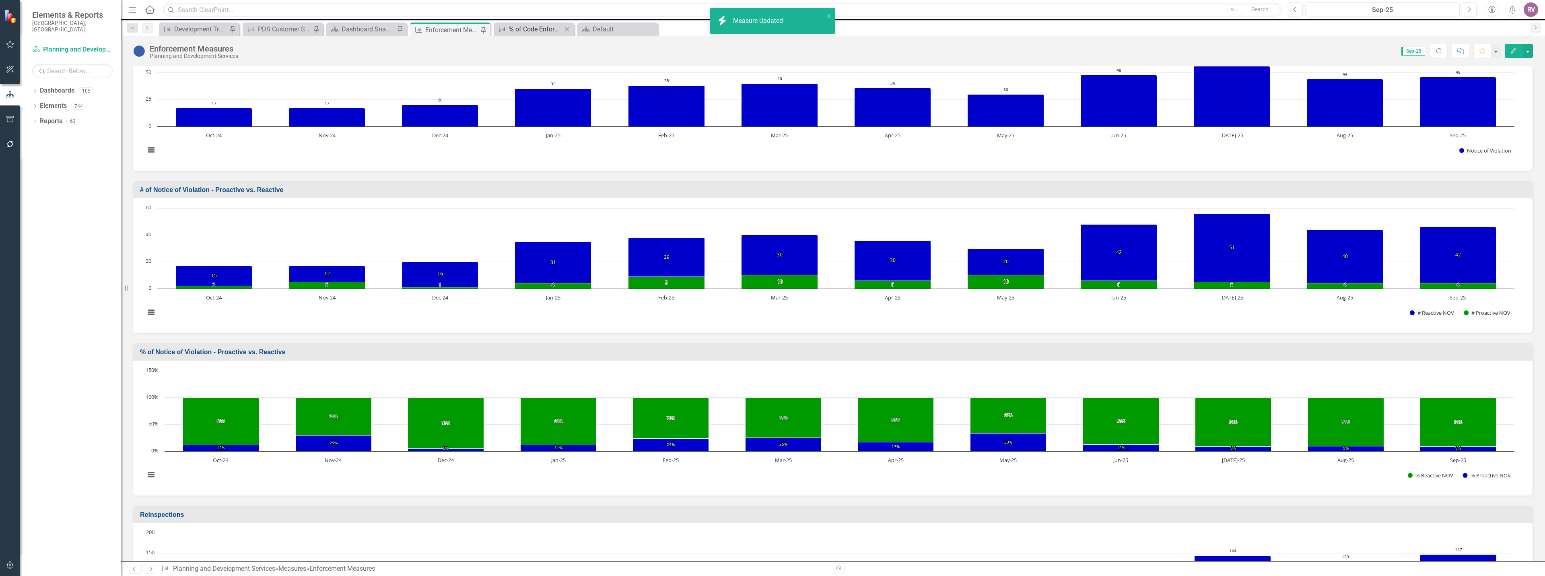
click at [529, 32] on div "% of Code Enforcement Citizen Complaints Addressed within 48 Hours" at bounding box center [535, 29] width 53 height 10
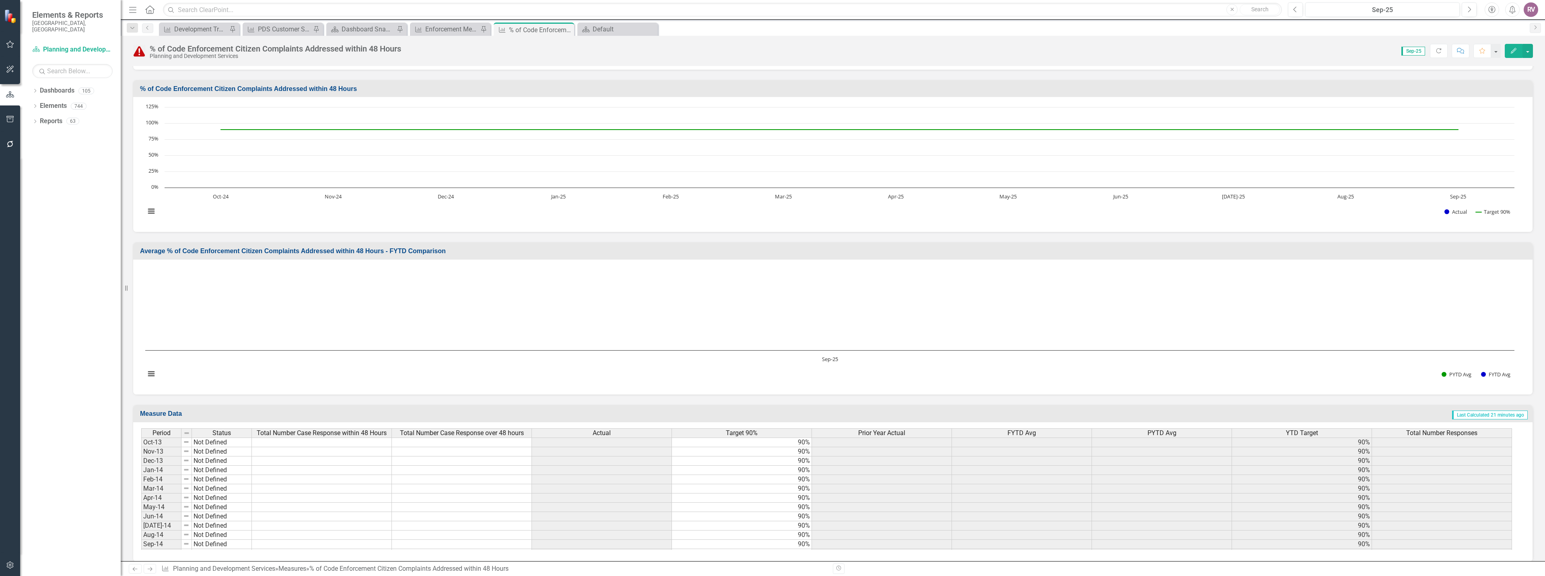
scroll to position [272, 0]
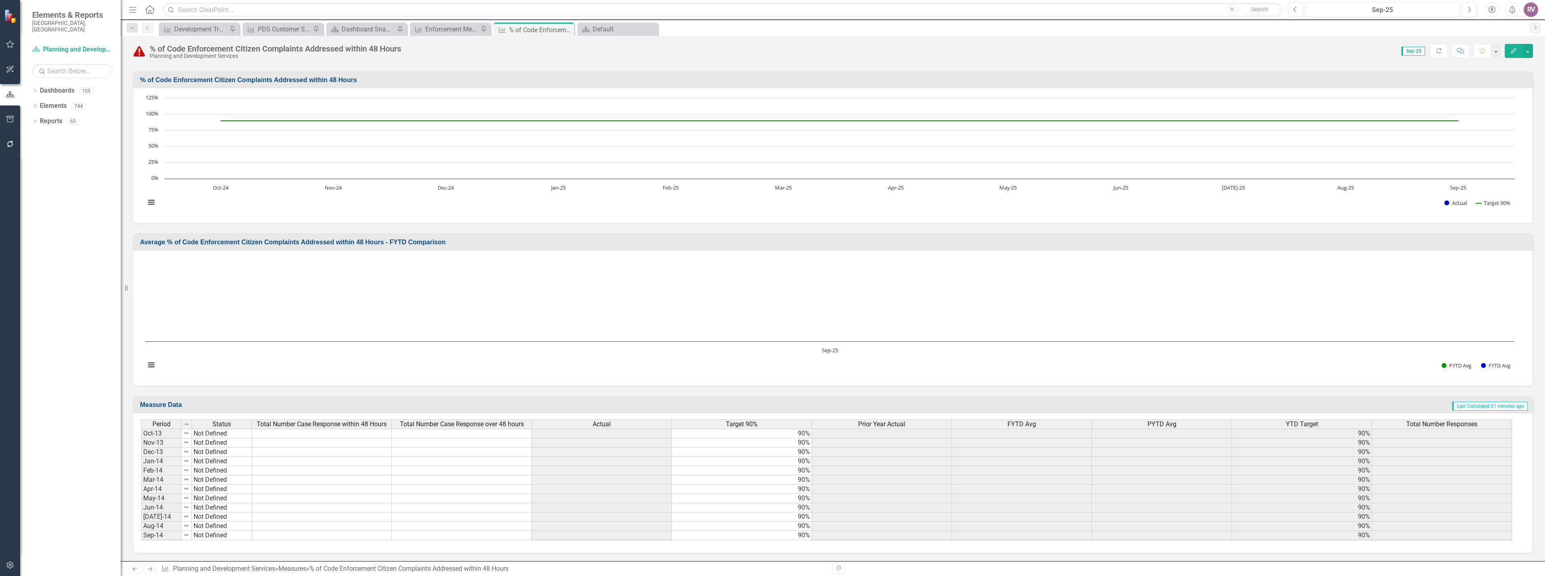
click at [397, 241] on h3 "Average % of Code Enforcement Citizen Complaints Addressed within 48 Hours - FY…" at bounding box center [834, 242] width 1388 height 7
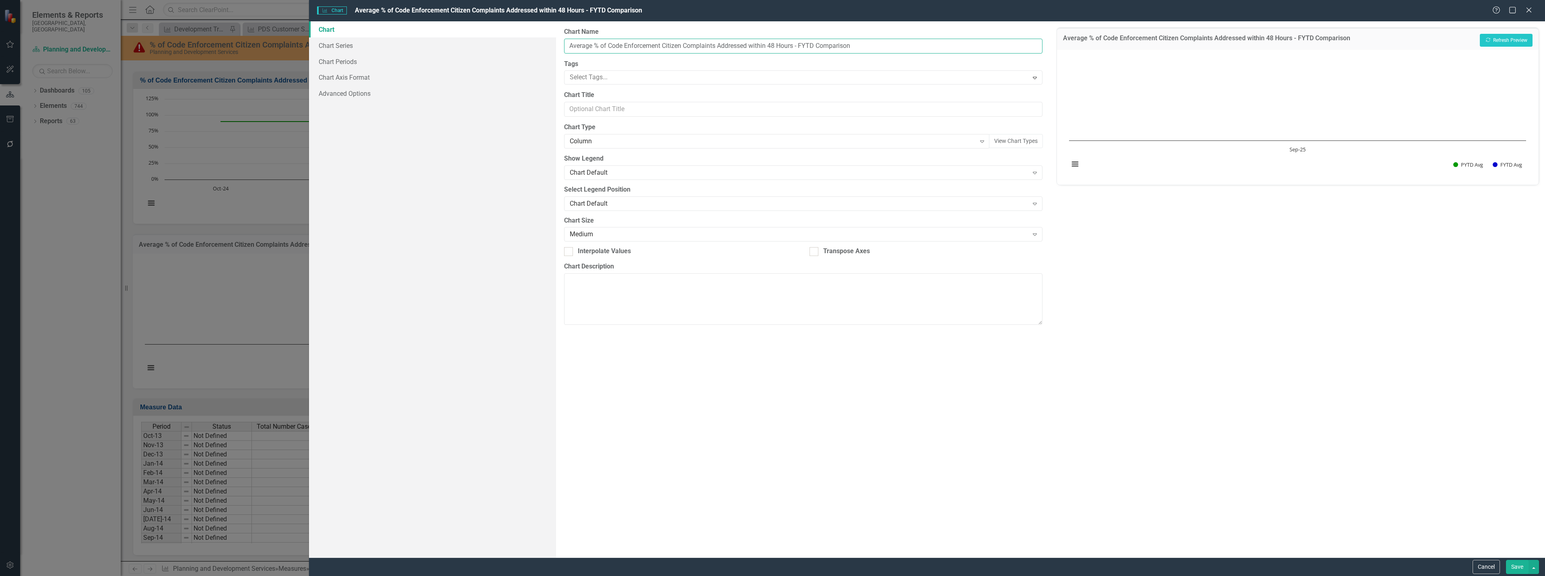
drag, startPoint x: 863, startPoint y: 45, endPoint x: 560, endPoint y: 42, distance: 303.8
click at [560, 42] on div "From this page, you can define the name, type, and size of the chart. You can a…" at bounding box center [803, 289] width 494 height 536
click at [357, 54] on link "Chart Periods" at bounding box center [432, 62] width 247 height 16
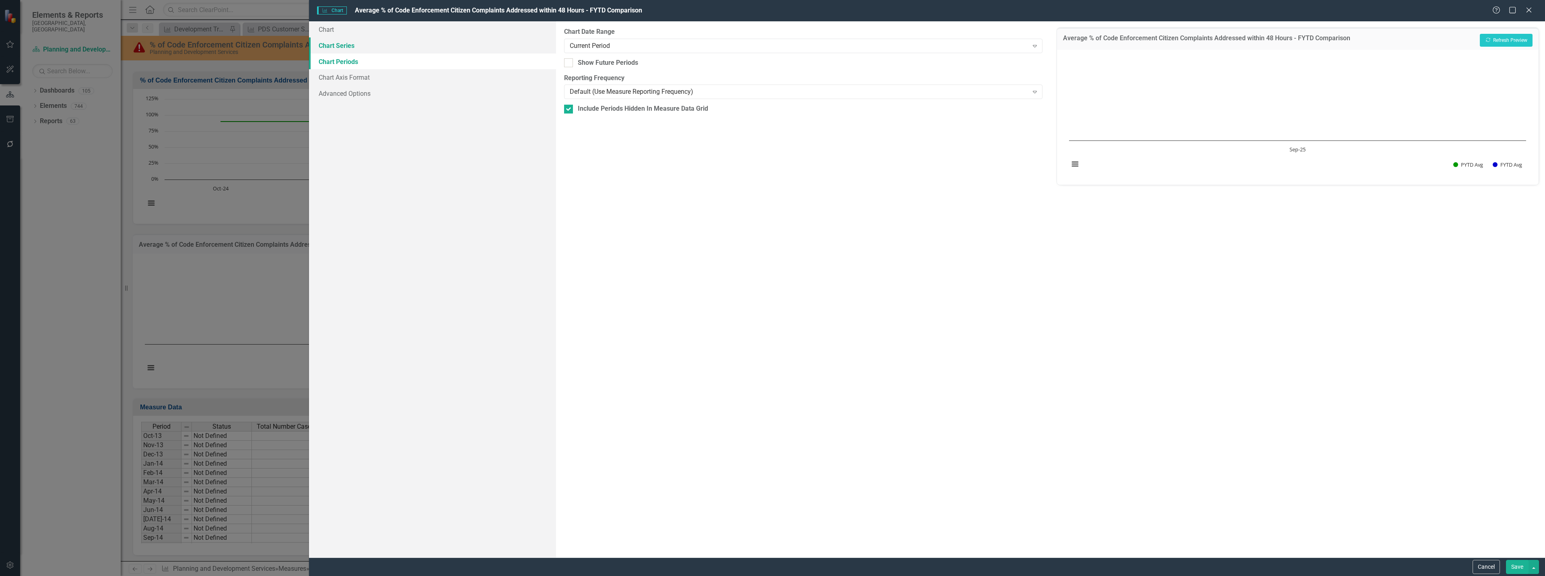
click at [357, 49] on link "Chart Series" at bounding box center [432, 45] width 247 height 16
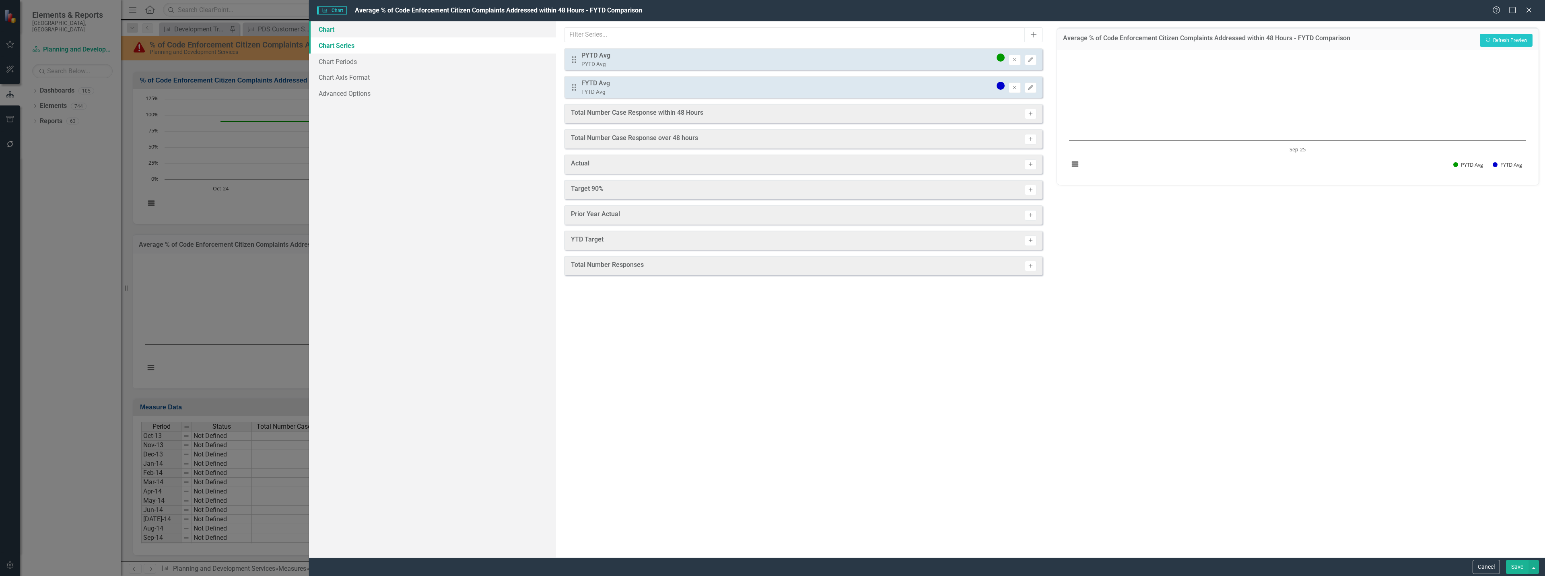
click at [463, 34] on link "Chart" at bounding box center [432, 29] width 247 height 16
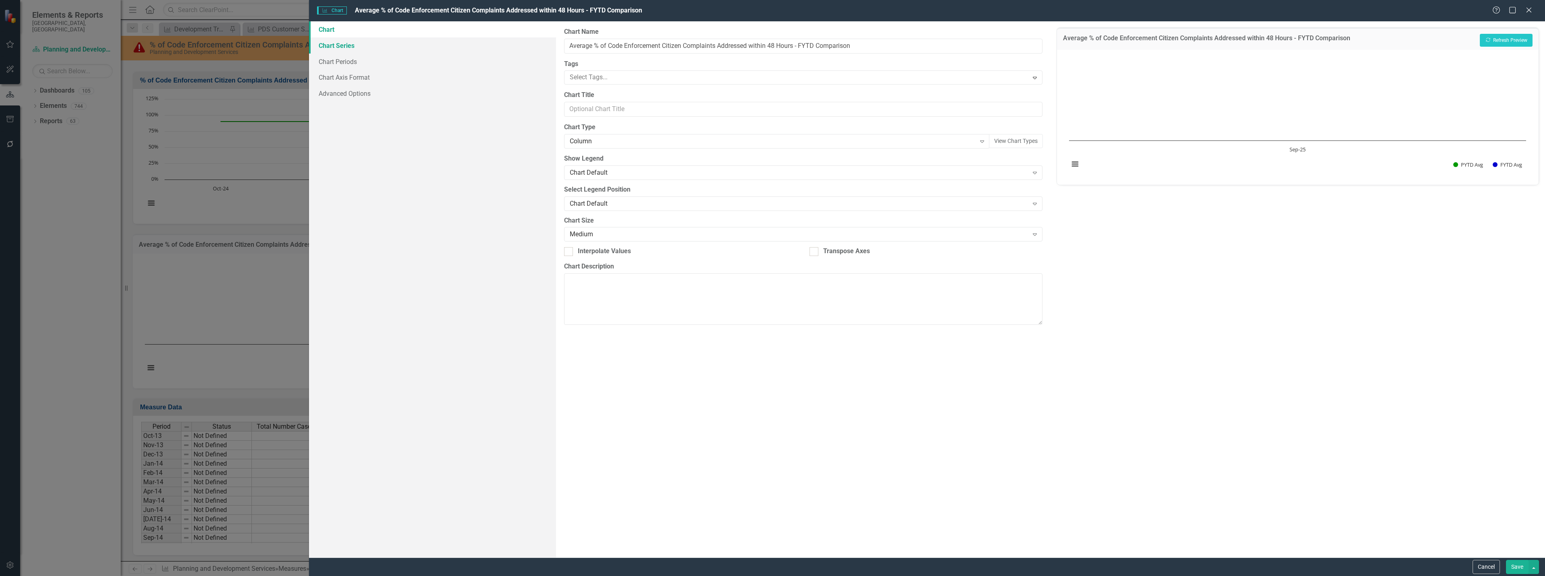
click at [455, 42] on link "Chart Series" at bounding box center [432, 45] width 247 height 16
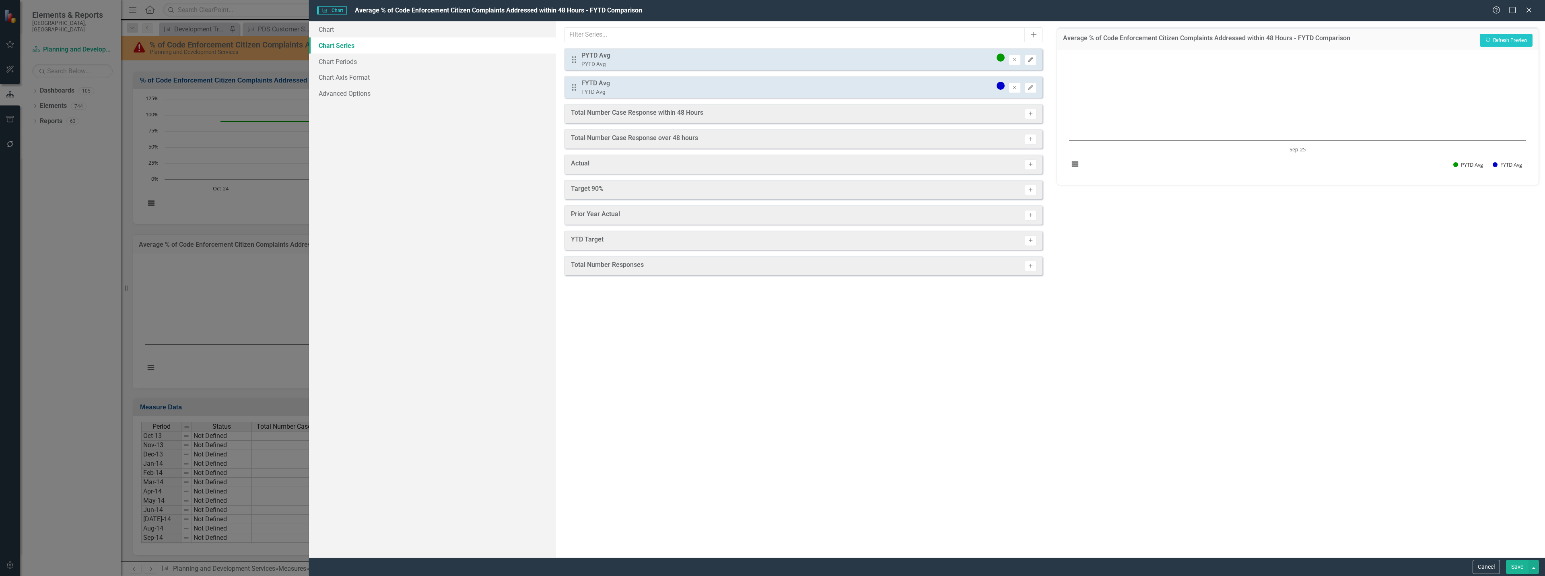
click at [1031, 61] on icon "Edit" at bounding box center [1031, 60] width 6 height 5
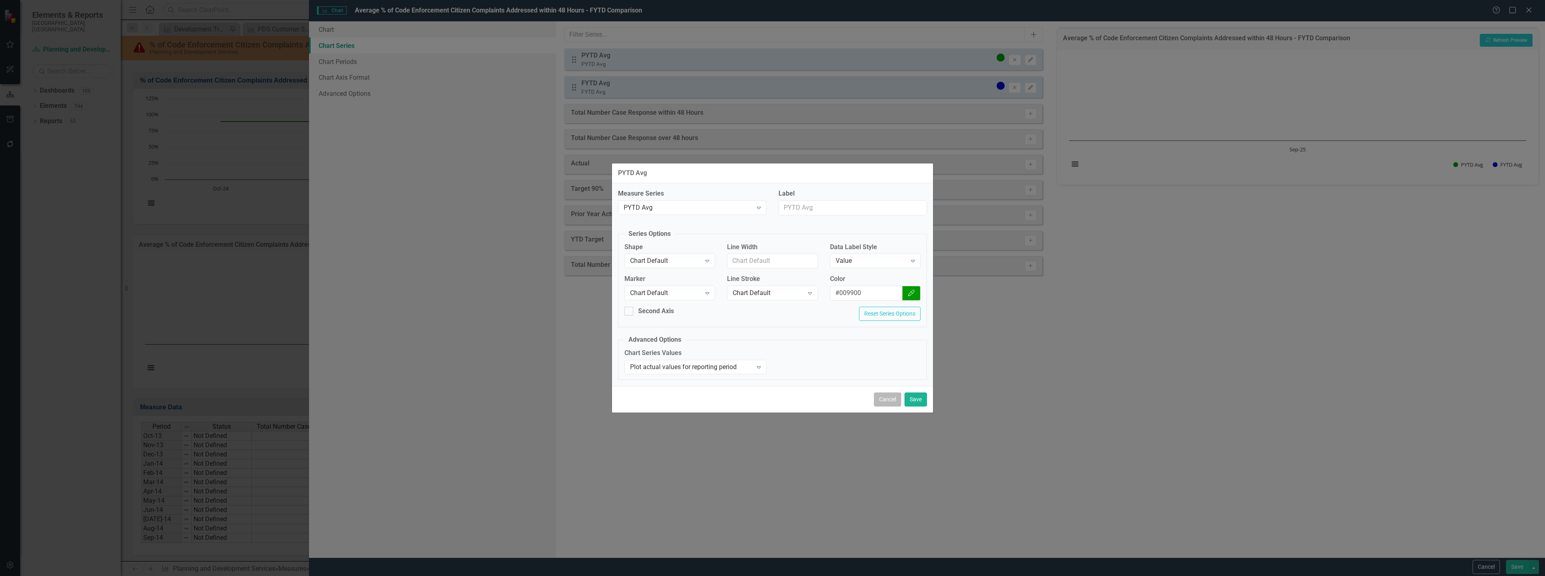
click at [880, 400] on button "Cancel" at bounding box center [887, 399] width 27 height 14
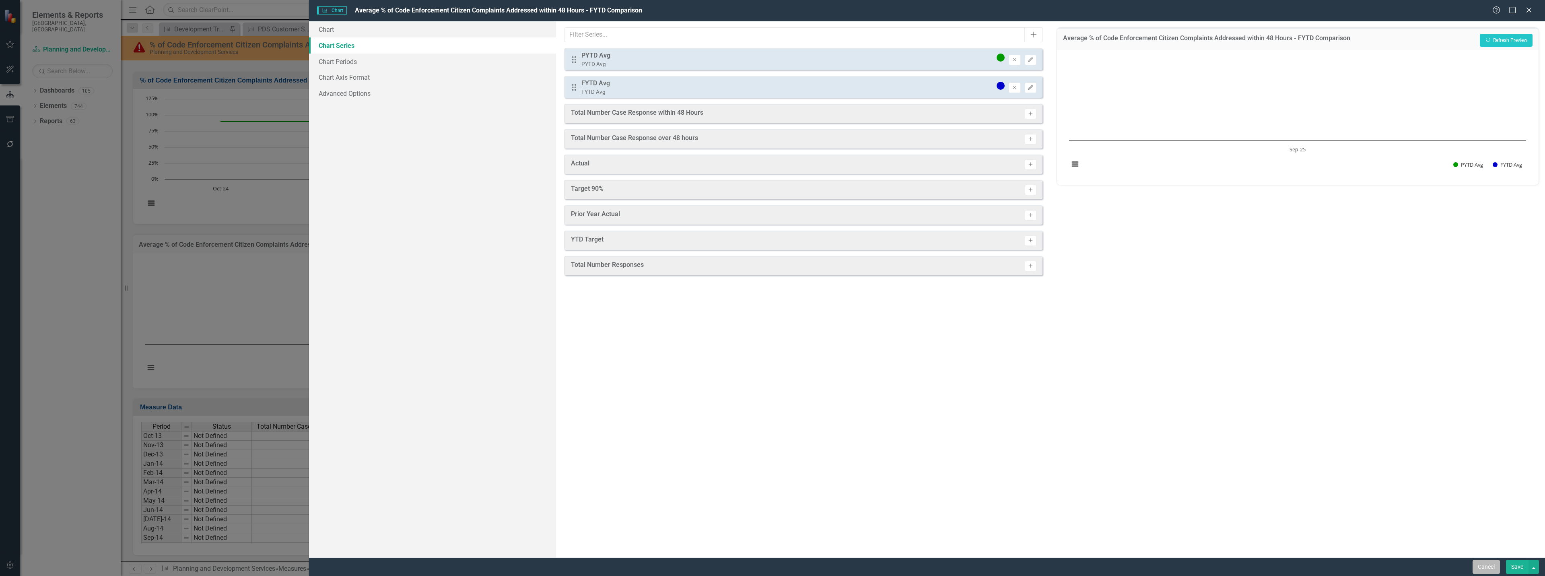
click at [1485, 561] on button "Cancel" at bounding box center [1486, 567] width 27 height 14
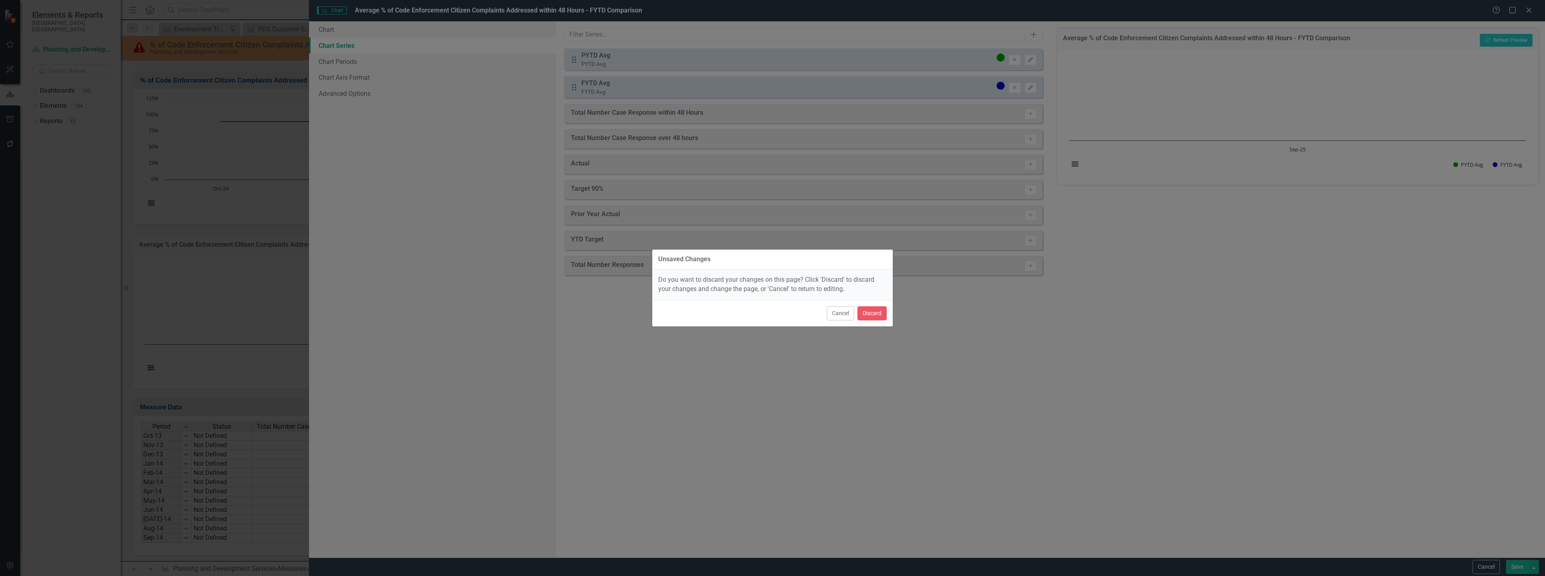
click at [887, 309] on div "Cancel Discard" at bounding box center [772, 313] width 241 height 27
click at [879, 314] on button "Discard" at bounding box center [871, 313] width 29 height 14
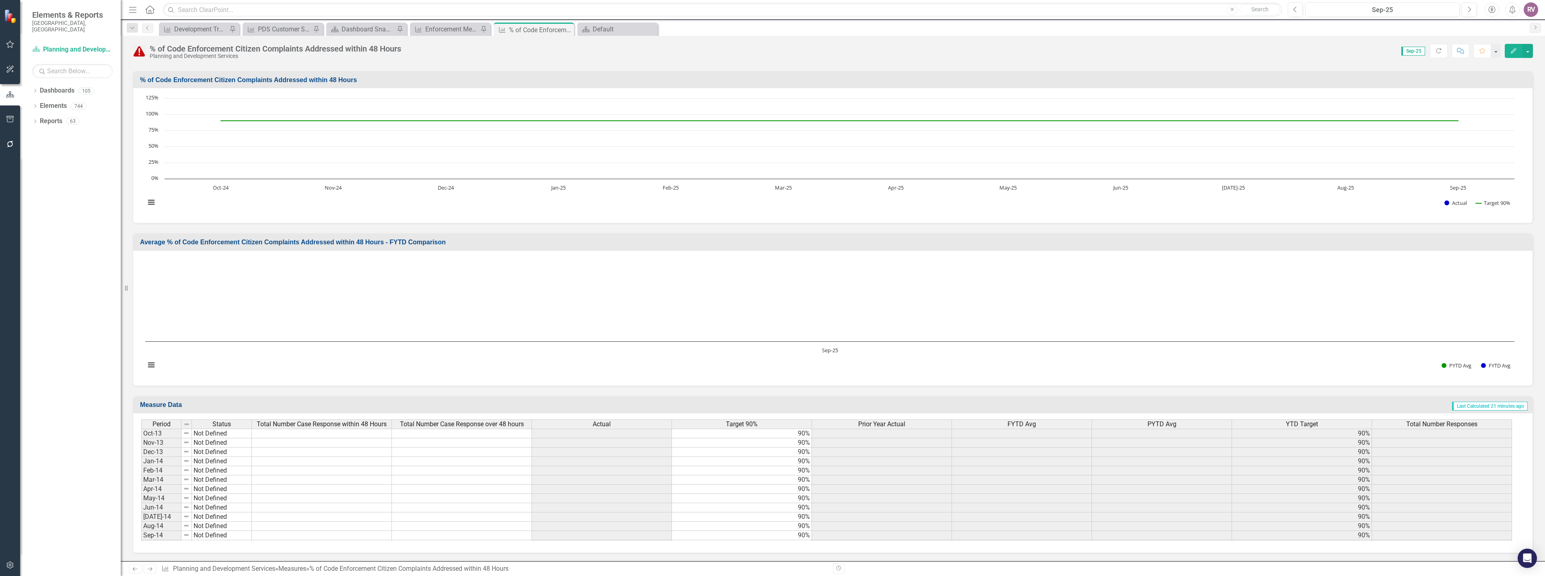
click at [424, 17] on div "Menu Home Search Close Search Previous Sep-25 Next Accessibility Alerts RV User…" at bounding box center [833, 10] width 1424 height 20
click at [430, 27] on div "Enforcement Measures" at bounding box center [451, 29] width 53 height 10
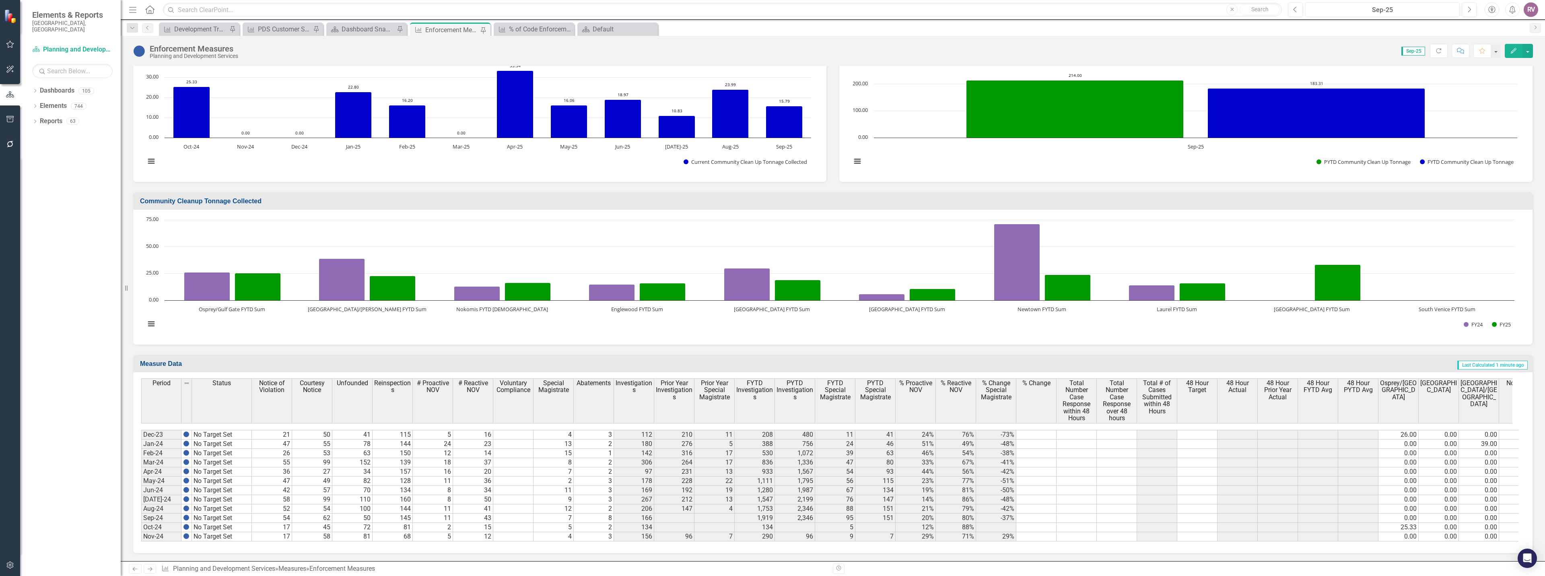
scroll to position [1249, 0]
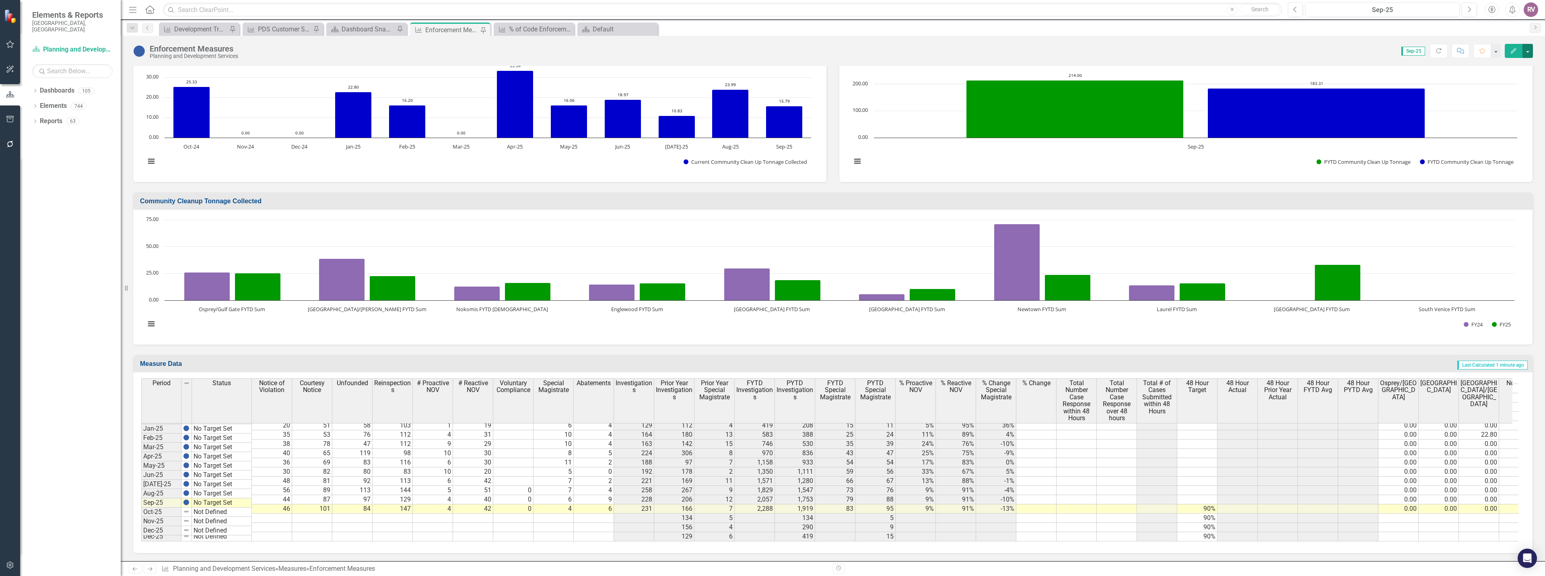
click at [1529, 53] on button "button" at bounding box center [1527, 51] width 10 height 14
click at [1502, 68] on link "Edit Edit Measure" at bounding box center [1493, 65] width 78 height 15
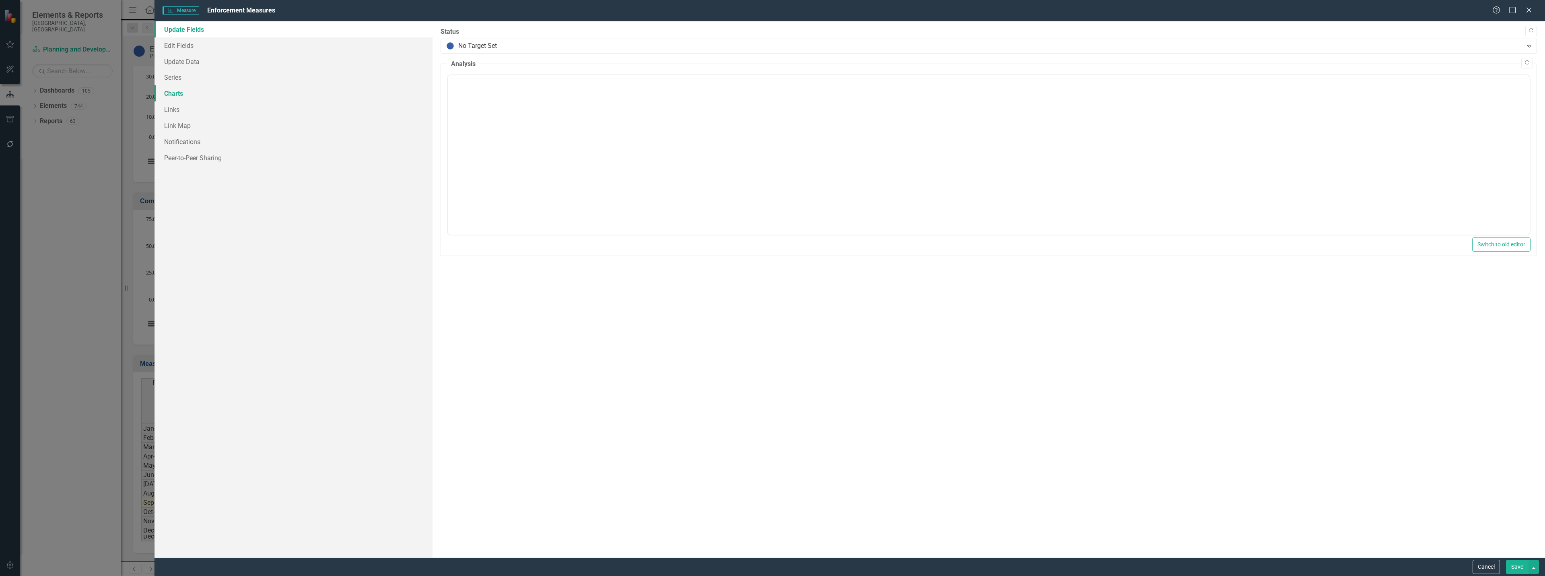
click at [180, 96] on link "Charts" at bounding box center [293, 93] width 278 height 16
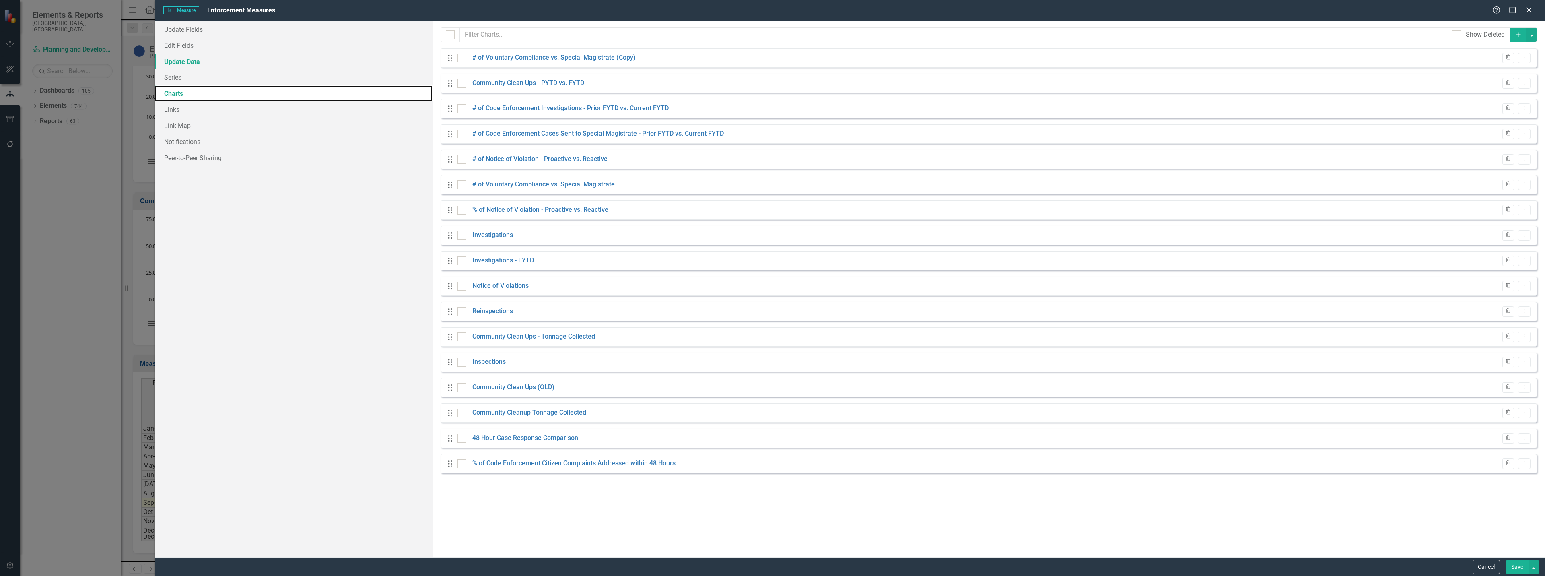
checkbox input "false"
click at [1516, 32] on icon "Add" at bounding box center [1518, 35] width 7 height 6
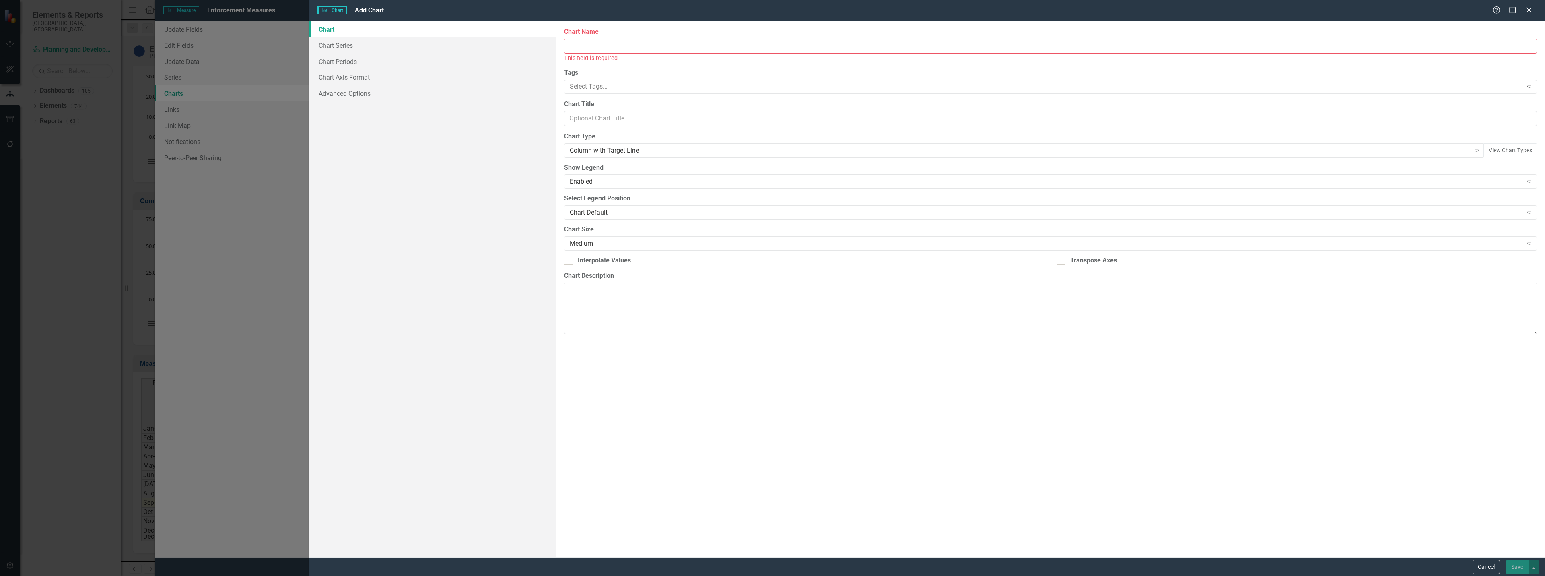
click at [600, 45] on input "Chart Name" at bounding box center [1050, 46] width 973 height 15
paste input "Average % of Code Enforcement Citizen Complaints Addressed within 48 Hours - FY…"
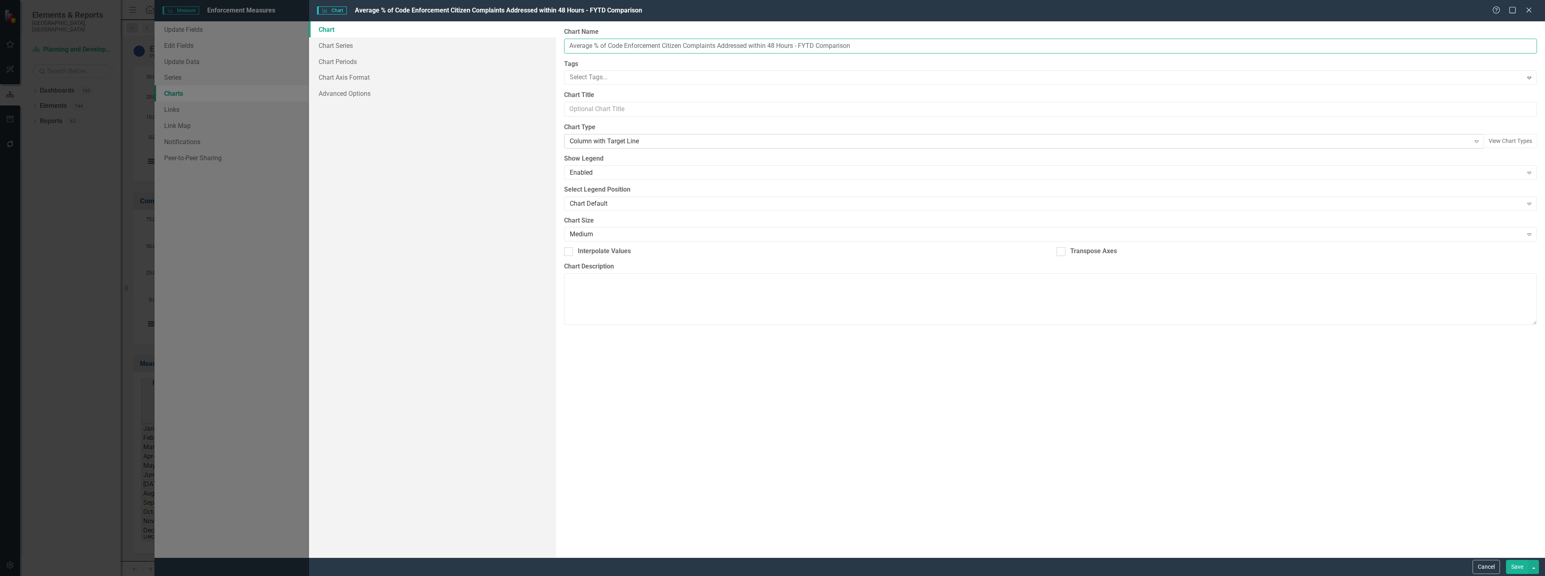
type input "Average % of Code Enforcement Citizen Complaints Addressed within 48 Hours - FY…"
click at [595, 143] on div "Column with Target Line" at bounding box center [1020, 141] width 900 height 9
click at [595, 575] on div "Column" at bounding box center [774, 581] width 1532 height 9
click at [361, 43] on link "Chart Series" at bounding box center [432, 45] width 247 height 16
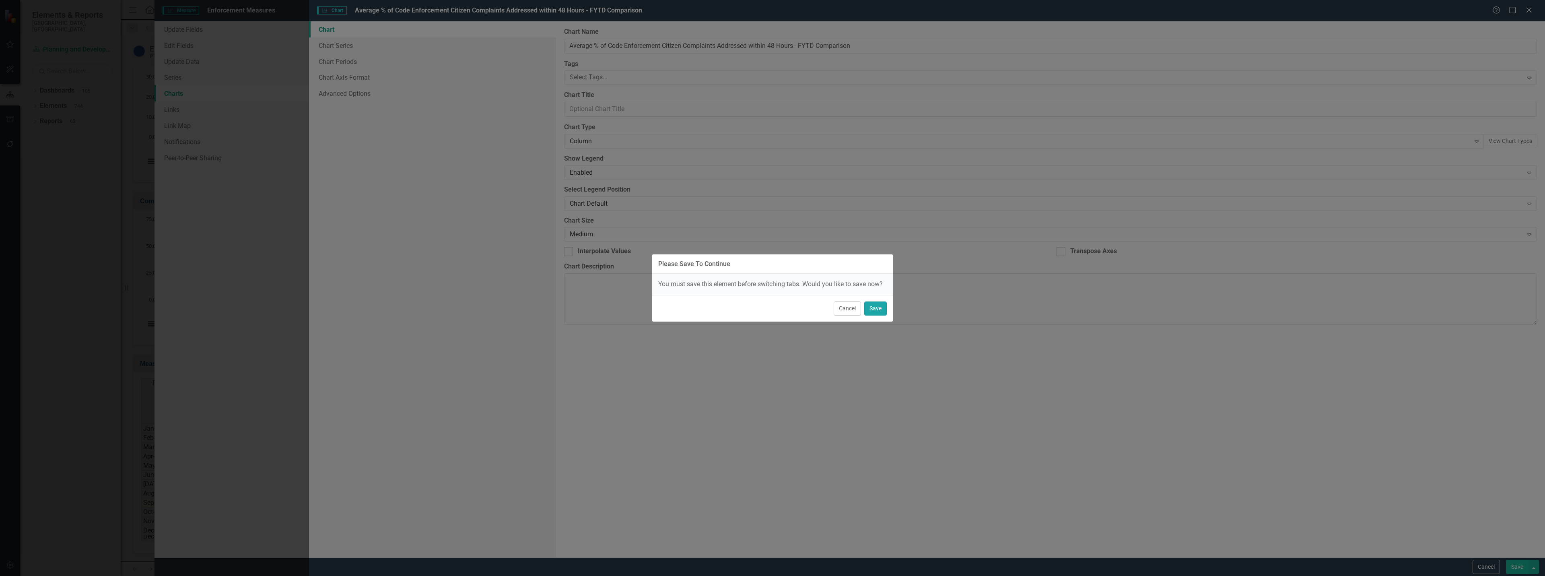
click at [875, 305] on button "Save" at bounding box center [875, 308] width 23 height 14
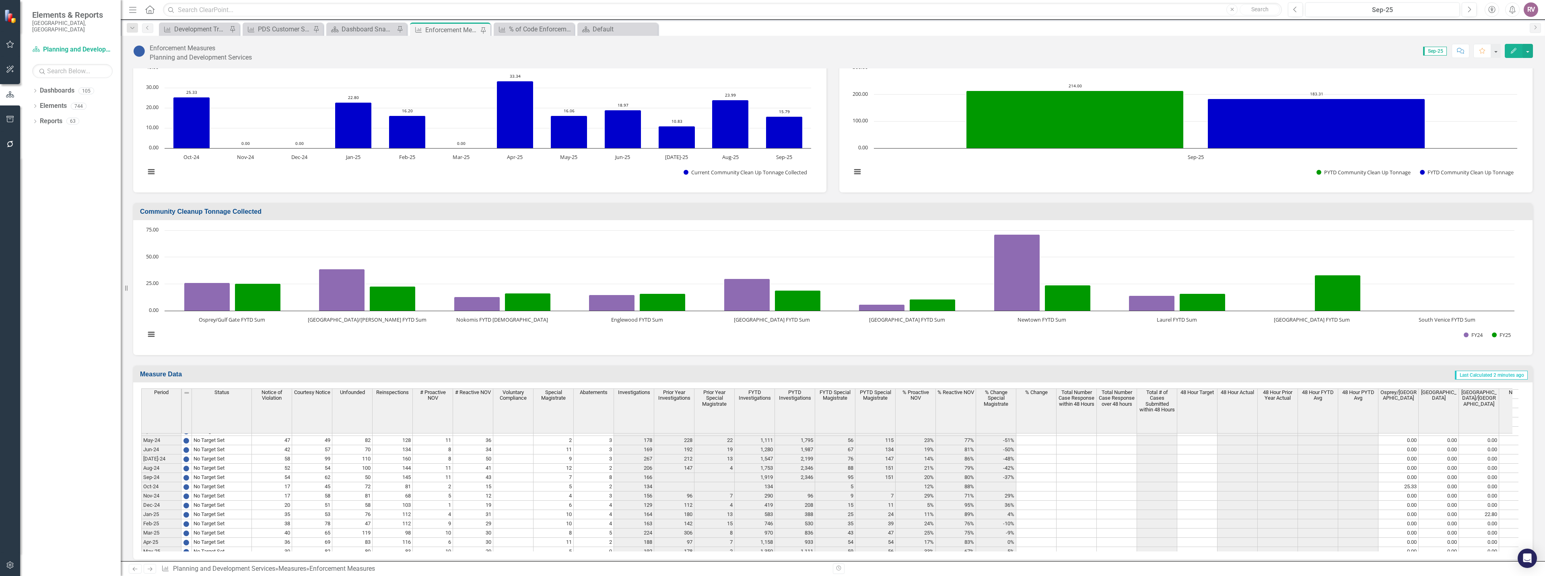
scroll to position [1168, 0]
click at [1094, 472] on tbody "Aug-23 On Hold 39 47 61 95 10 29 84 4 2 147 380 21 2,346 3,053 151 161 26% 74% …" at bounding box center [1041, 491] width 1800 height 269
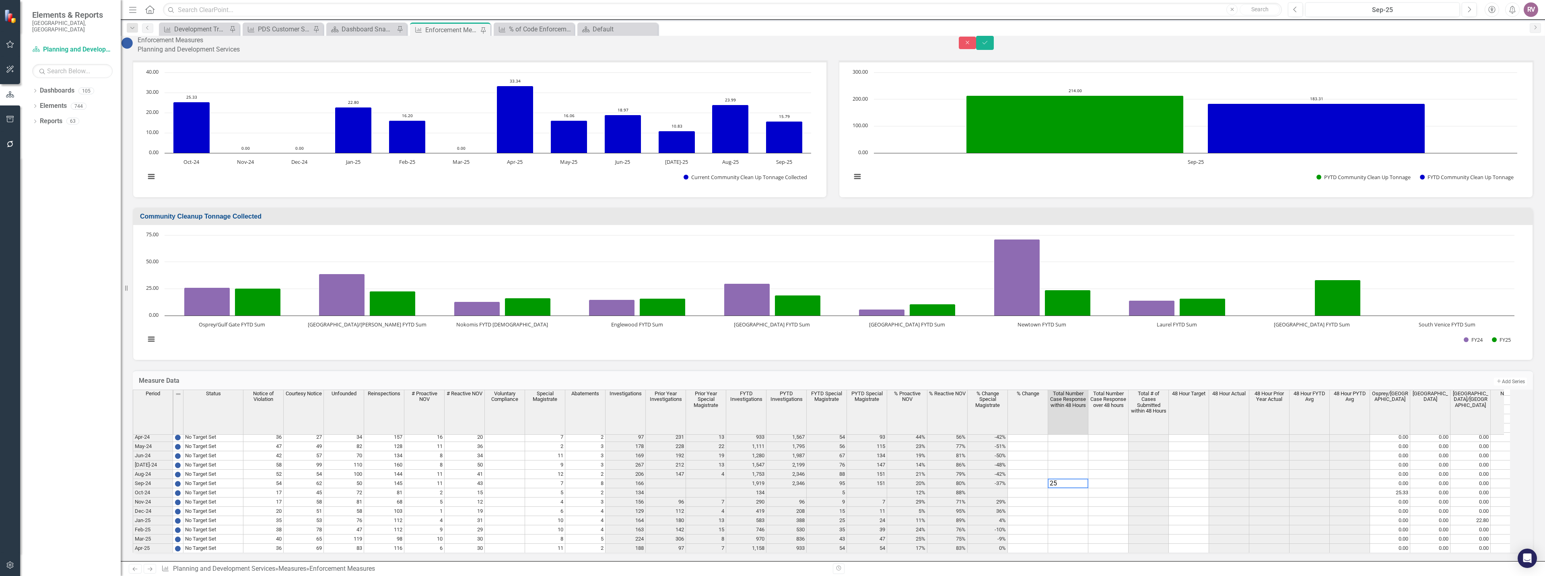
click at [1104, 479] on td at bounding box center [1108, 483] width 40 height 9
type textarea "25"
click at [1518, 54] on div "Enforcement Measures Planning and Development Services Close Save" at bounding box center [833, 45] width 1424 height 19
click at [994, 50] on button "Save" at bounding box center [985, 43] width 18 height 14
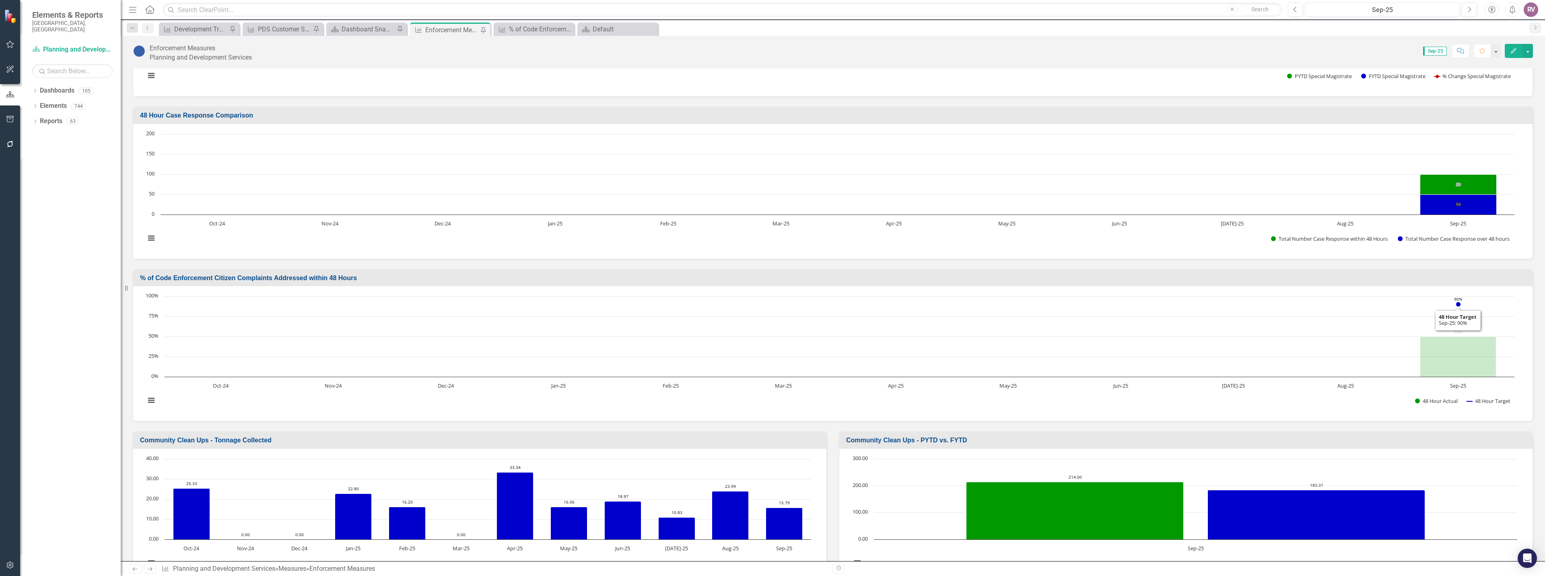
scroll to position [1730, 0]
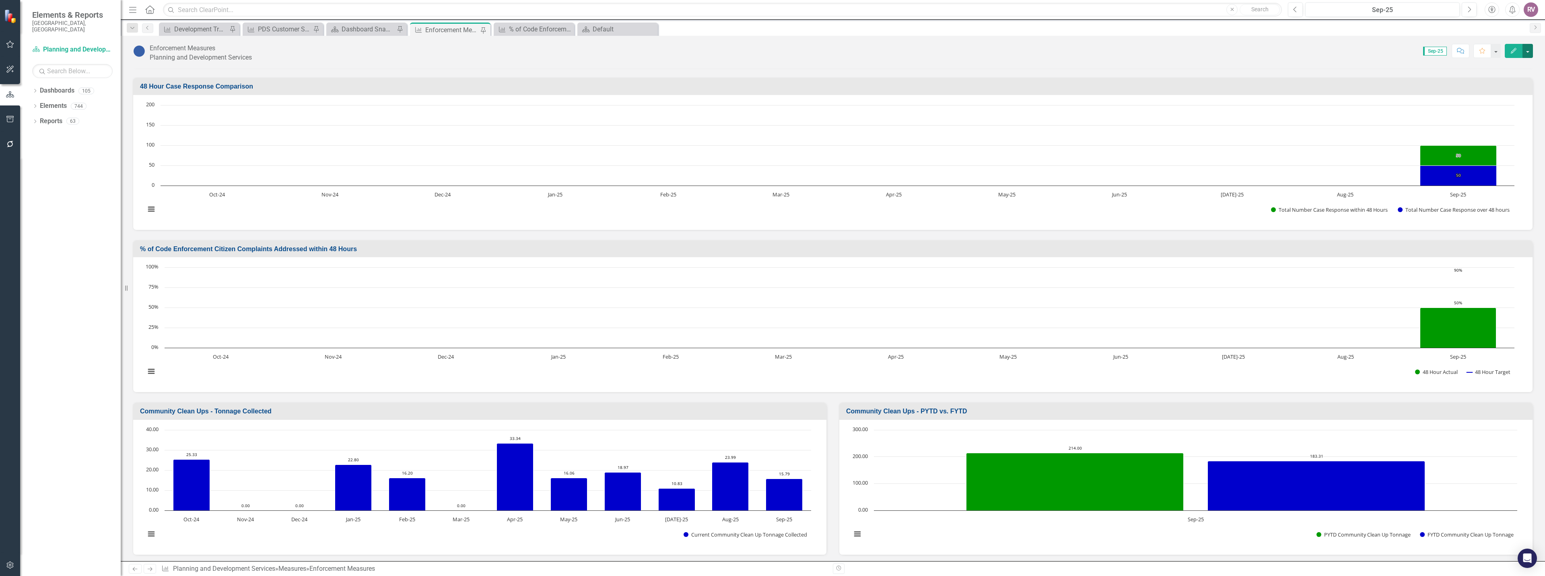
click at [1527, 50] on button "button" at bounding box center [1527, 51] width 10 height 14
click at [1495, 84] on link "Edit Report Edit Layout" at bounding box center [1493, 80] width 78 height 15
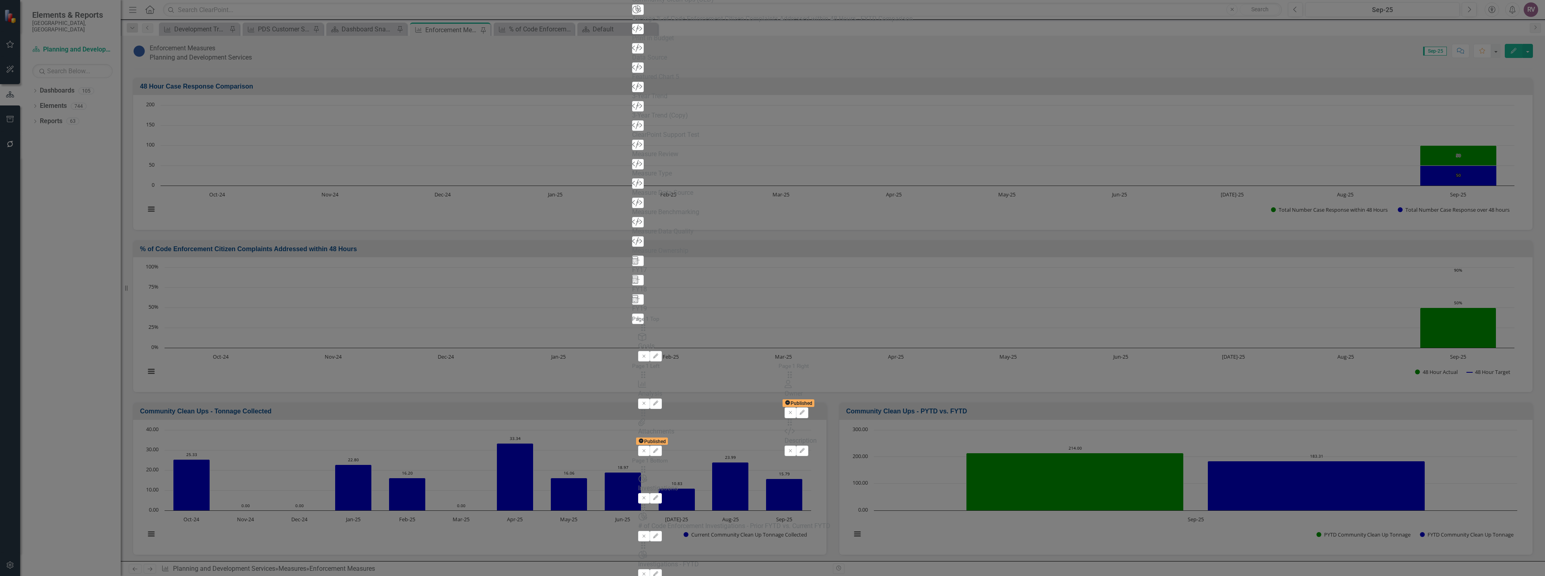
scroll to position [121, 0]
click at [635, 31] on icon "Add" at bounding box center [638, 28] width 6 height 5
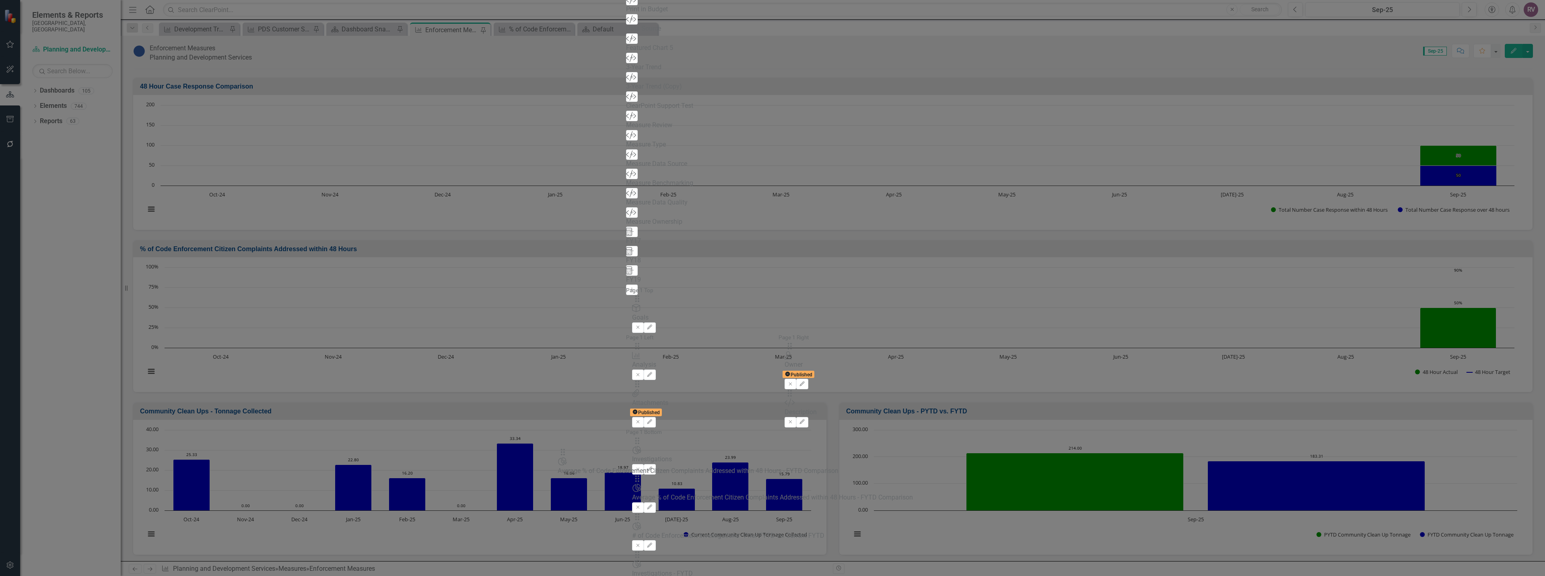
scroll to position [14, 0]
drag, startPoint x: 528, startPoint y: 53, endPoint x: 570, endPoint y: 438, distance: 387.3
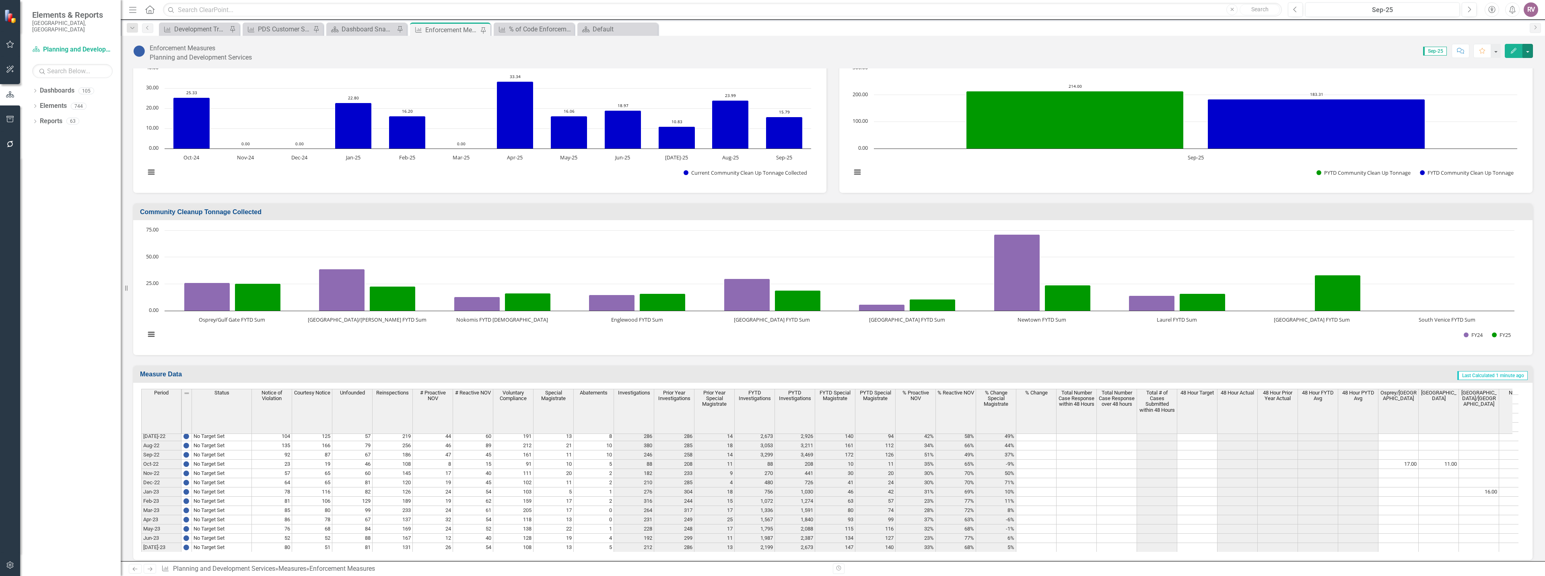
scroll to position [0, 0]
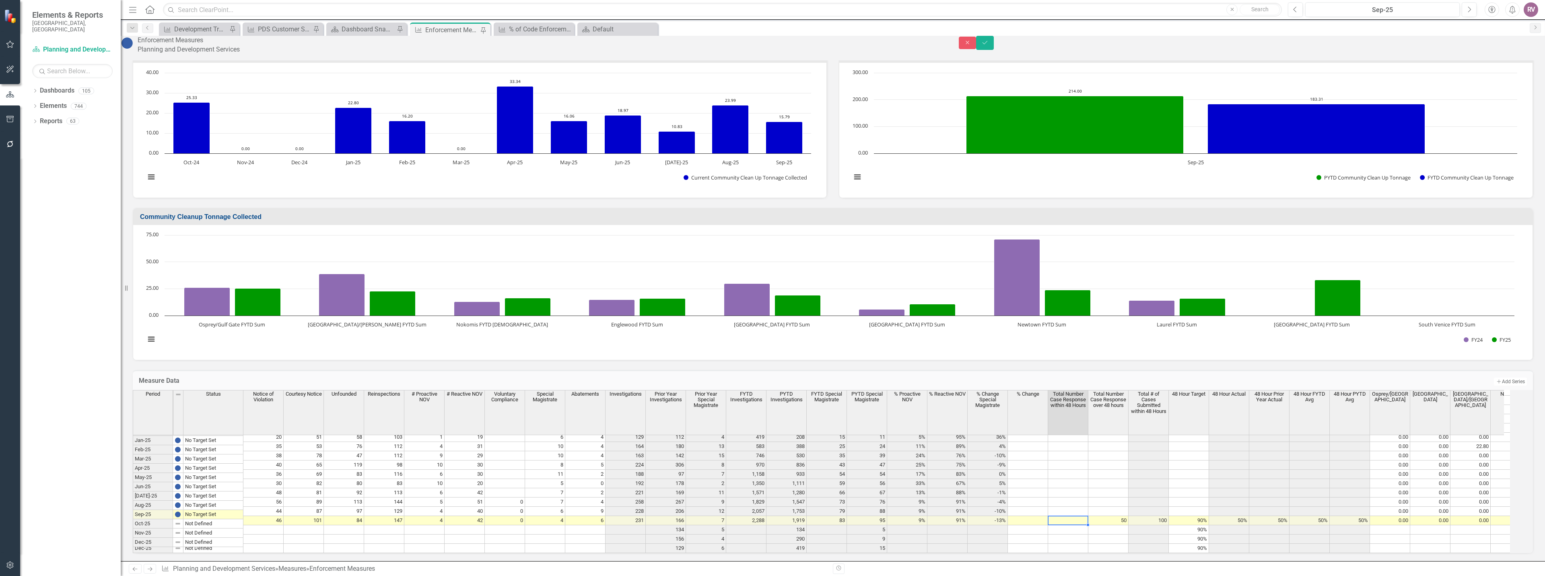
click at [1112, 516] on td "50" at bounding box center [1108, 520] width 40 height 9
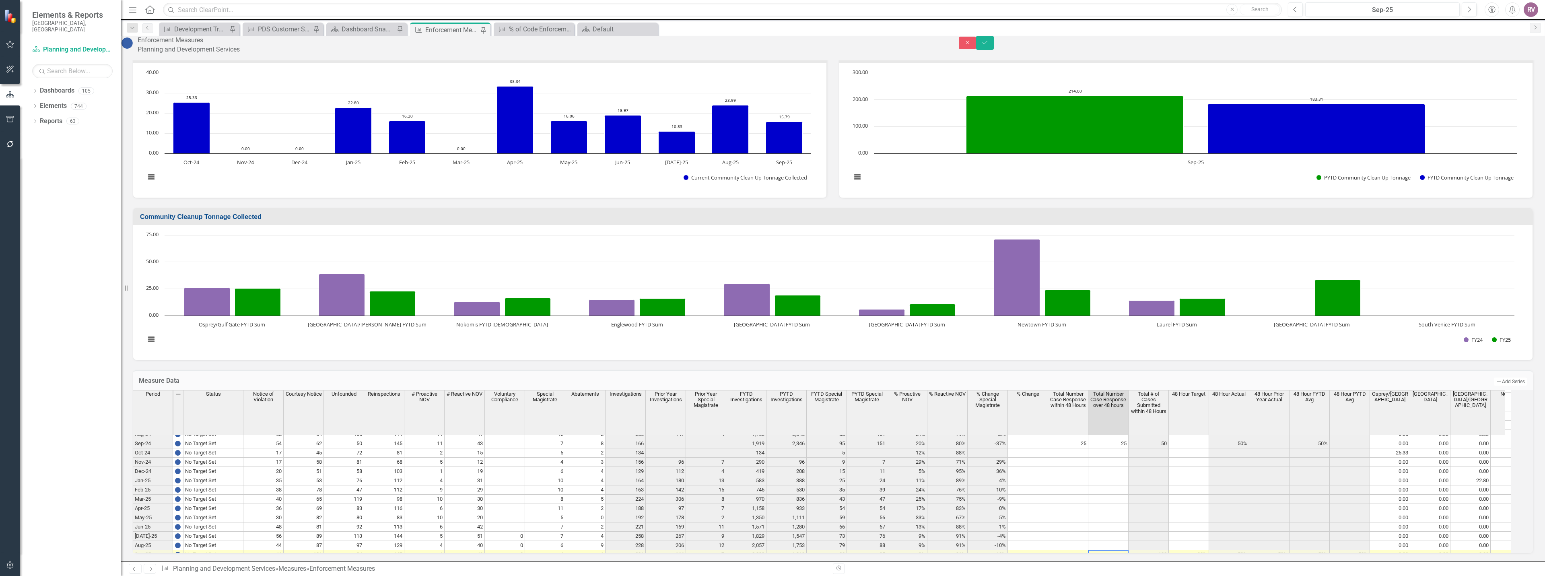
click at [1087, 435] on tbody "Dec-22 No Target Set 64 65 81 120 19 45 102 11 2 210 285 4 480 726 41 24 30% 70…" at bounding box center [1033, 406] width 1800 height 324
click at [1108, 439] on td "25" at bounding box center [1108, 443] width 40 height 9
click at [989, 45] on icon "Save" at bounding box center [984, 43] width 7 height 6
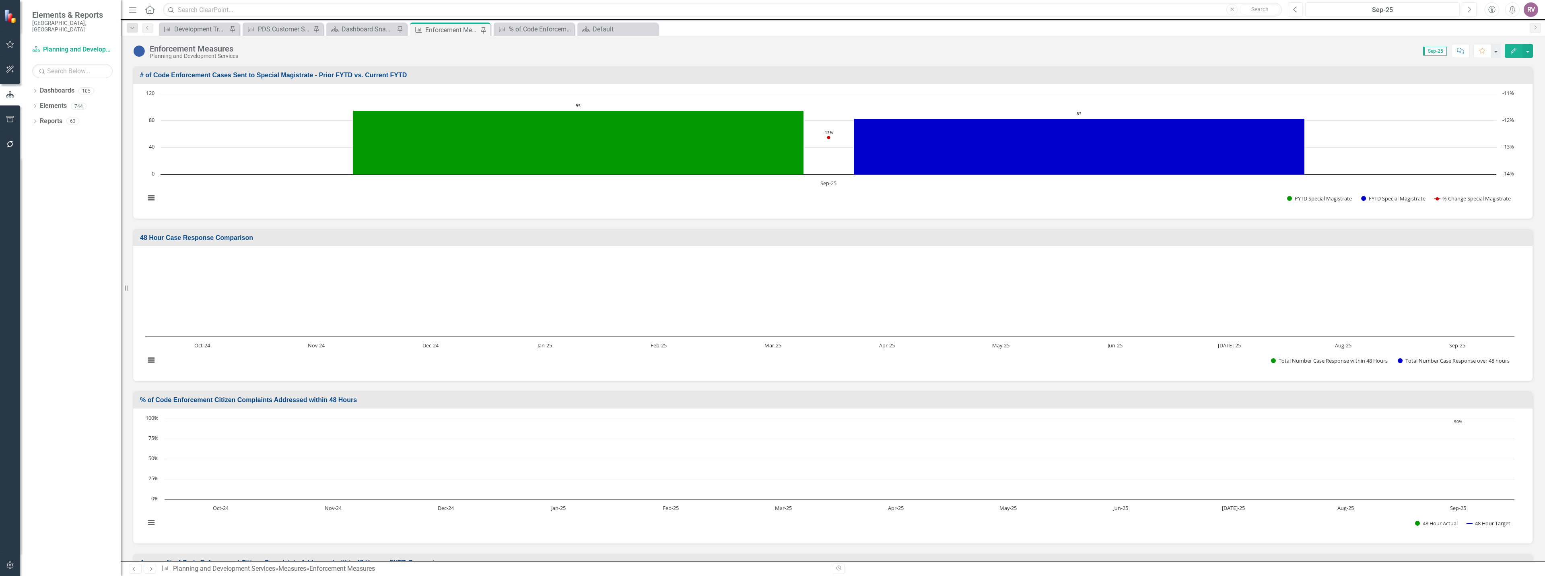
scroll to position [1569, 0]
drag, startPoint x: 358, startPoint y: 400, endPoint x: 278, endPoint y: 399, distance: 80.5
click at [278, 399] on h3 "% of Code Enforcement Citizen Complaints Addressed within 48 Hours" at bounding box center [834, 399] width 1388 height 7
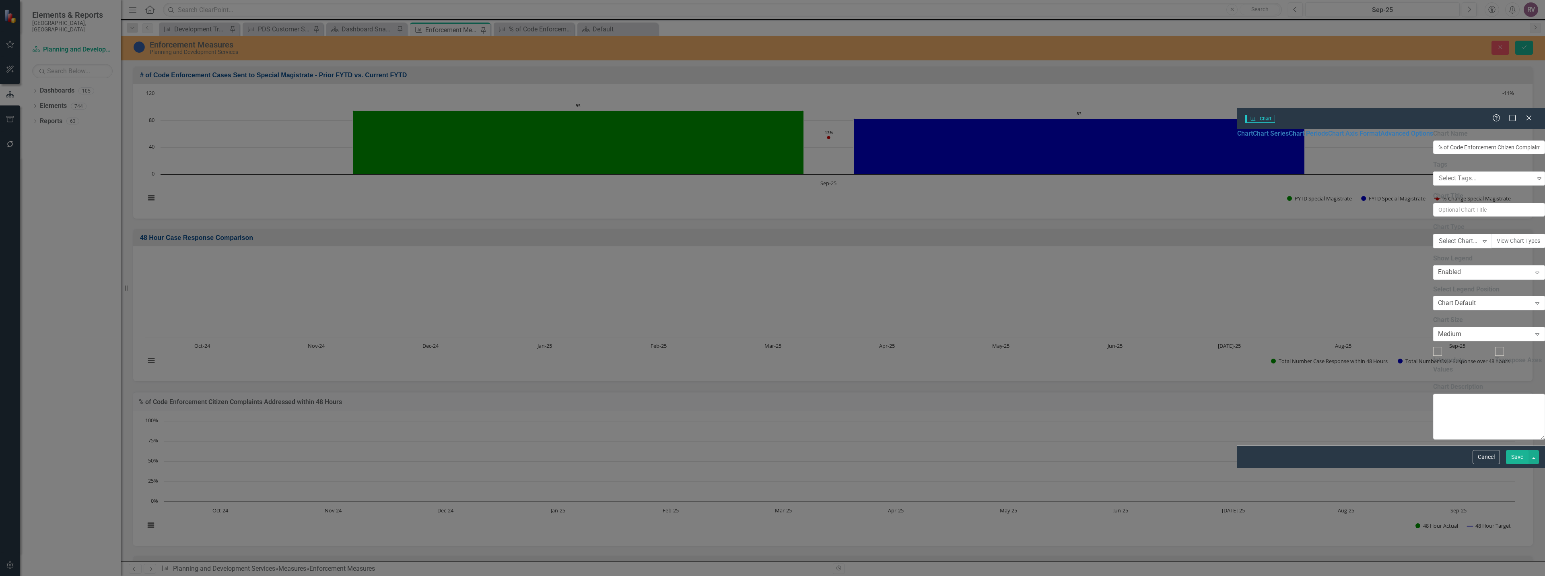
type input "% of Code Enforcement Citizen Complaints Addressed within 48 Hours"
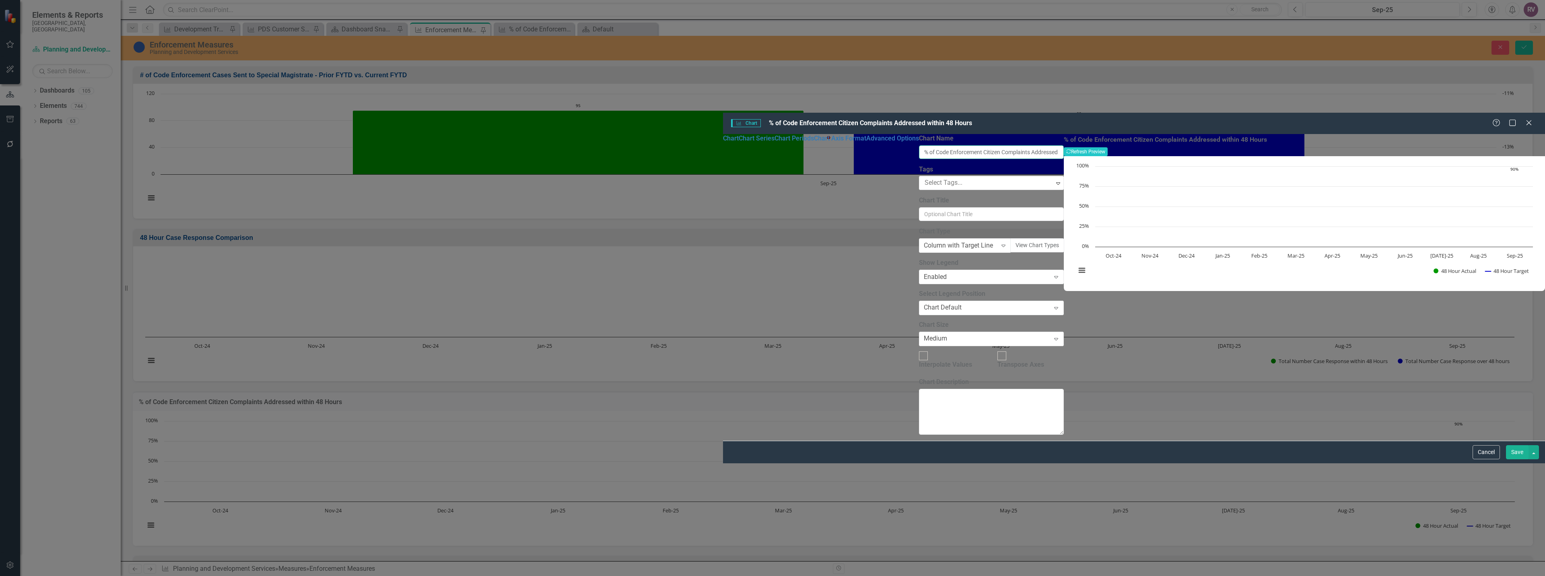
drag, startPoint x: 595, startPoint y: 54, endPoint x: 556, endPoint y: 54, distance: 39.4
click at [919, 134] on div "From this page, you can define the name, type, and size of the chart. You can a…" at bounding box center [991, 287] width 145 height 307
click at [1478, 459] on button "Cancel" at bounding box center [1486, 452] width 27 height 14
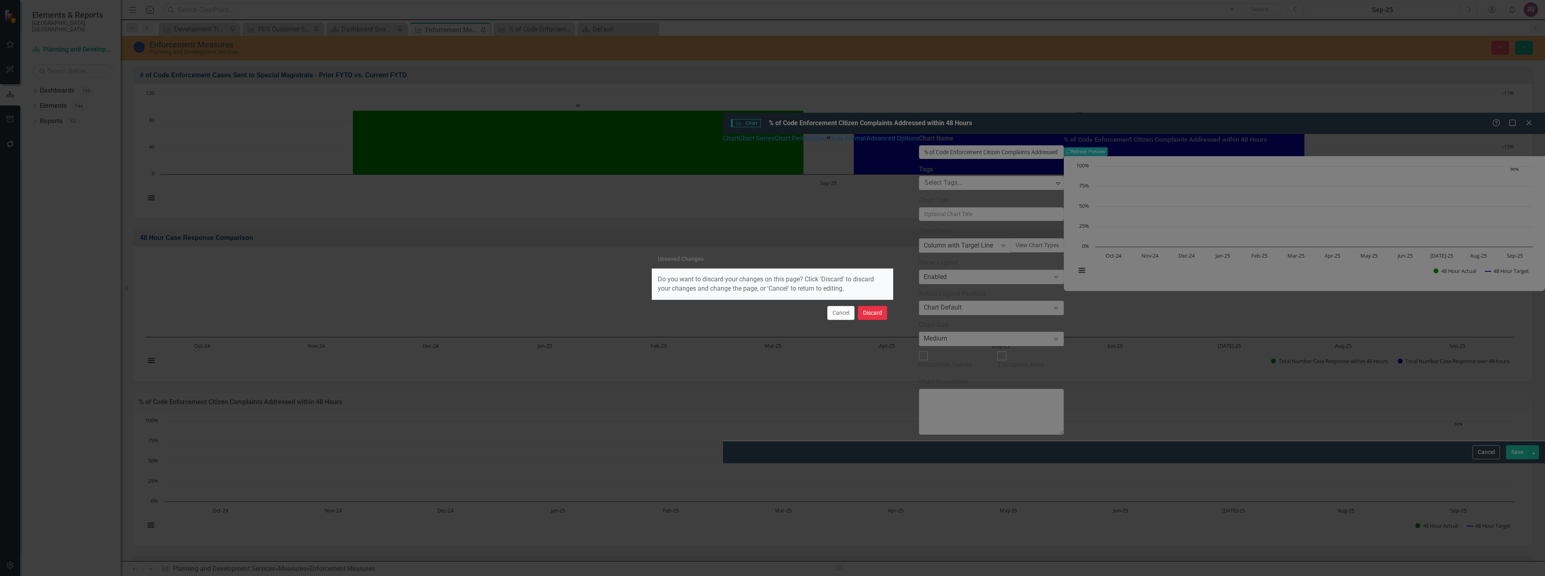
click at [877, 319] on button "Discard" at bounding box center [872, 313] width 29 height 14
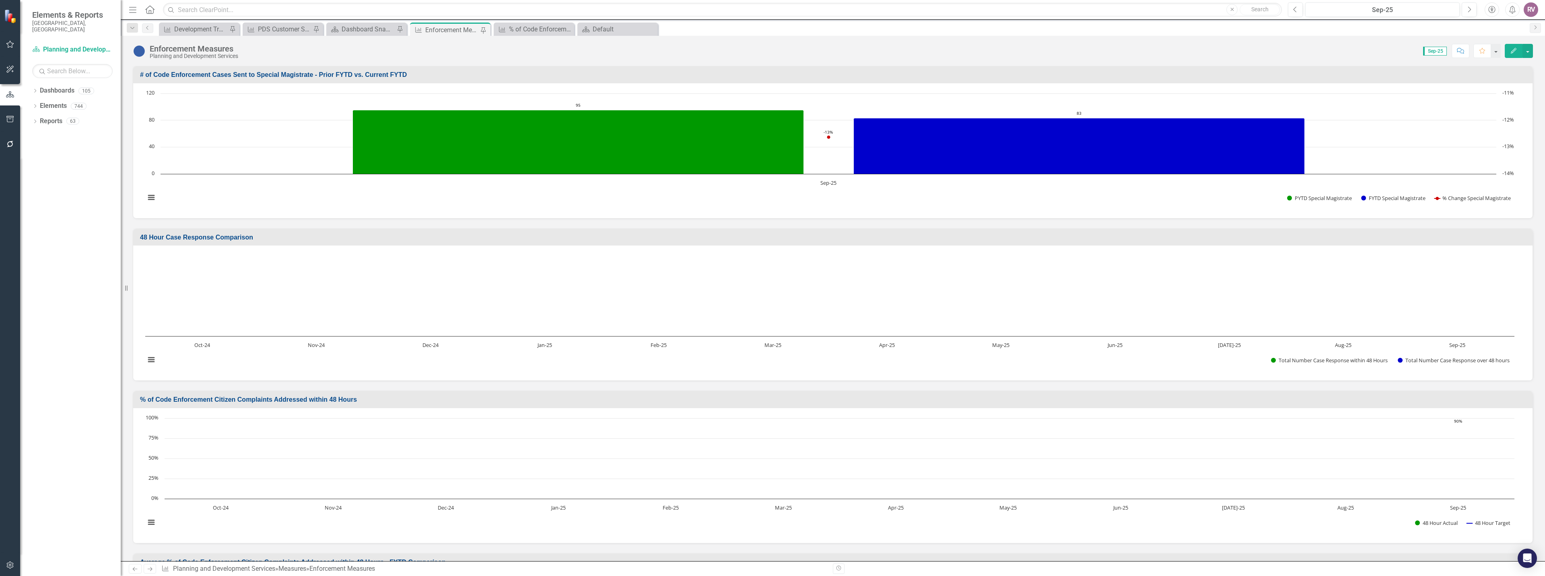
scroll to position [1690, 0]
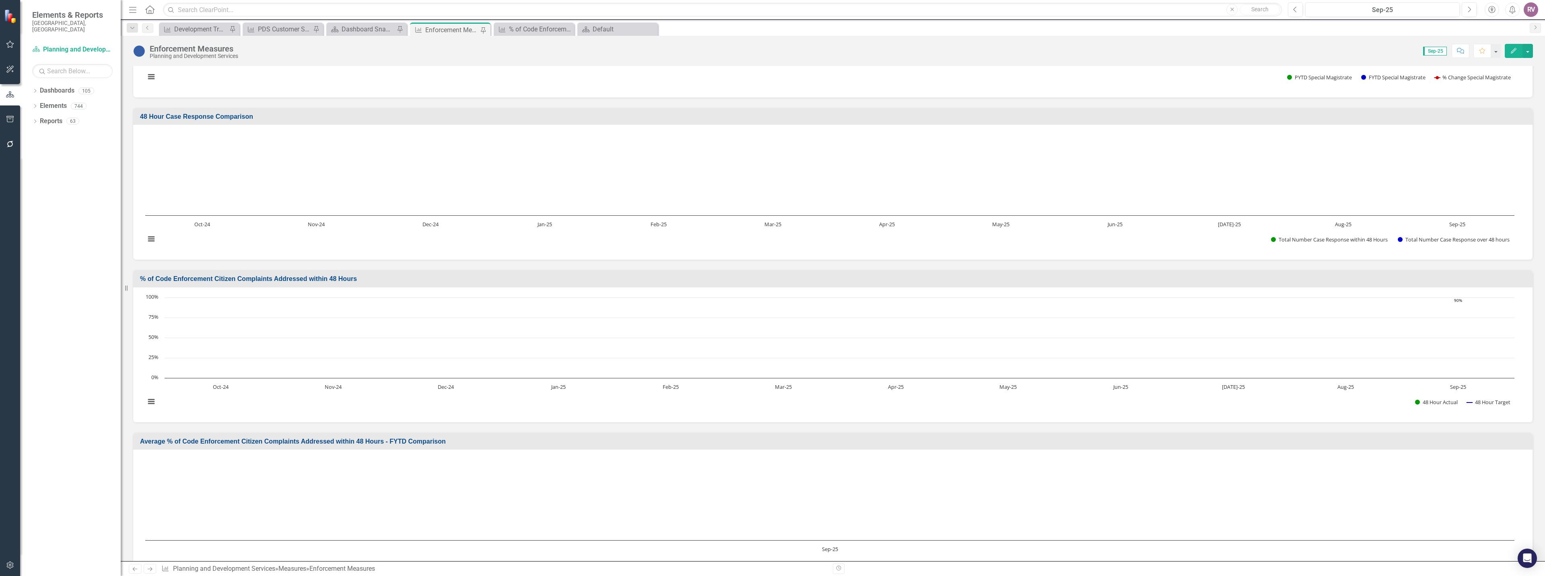
click at [348, 441] on h3 "Average % of Code Enforcement Citizen Complaints Addressed within 48 Hours - FY…" at bounding box center [834, 441] width 1388 height 7
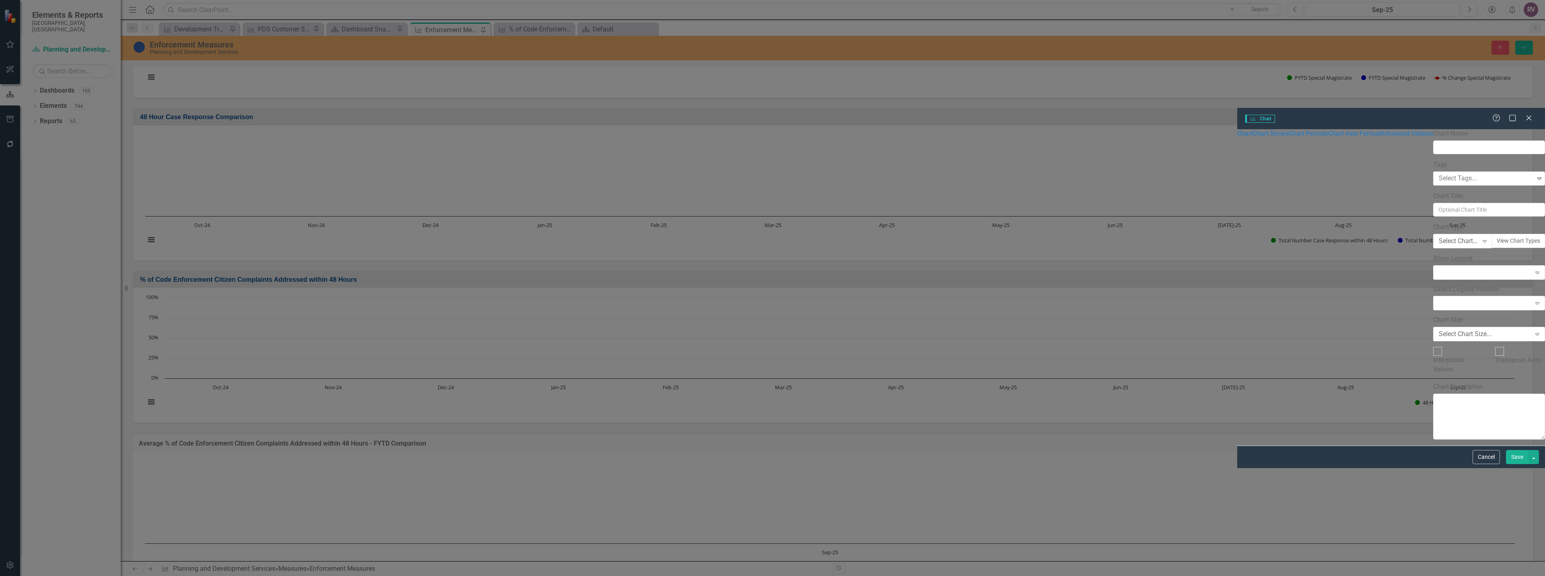
type input "Average % of Code Enforcement Citizen Complaints Addressed within 48 Hours - FY…"
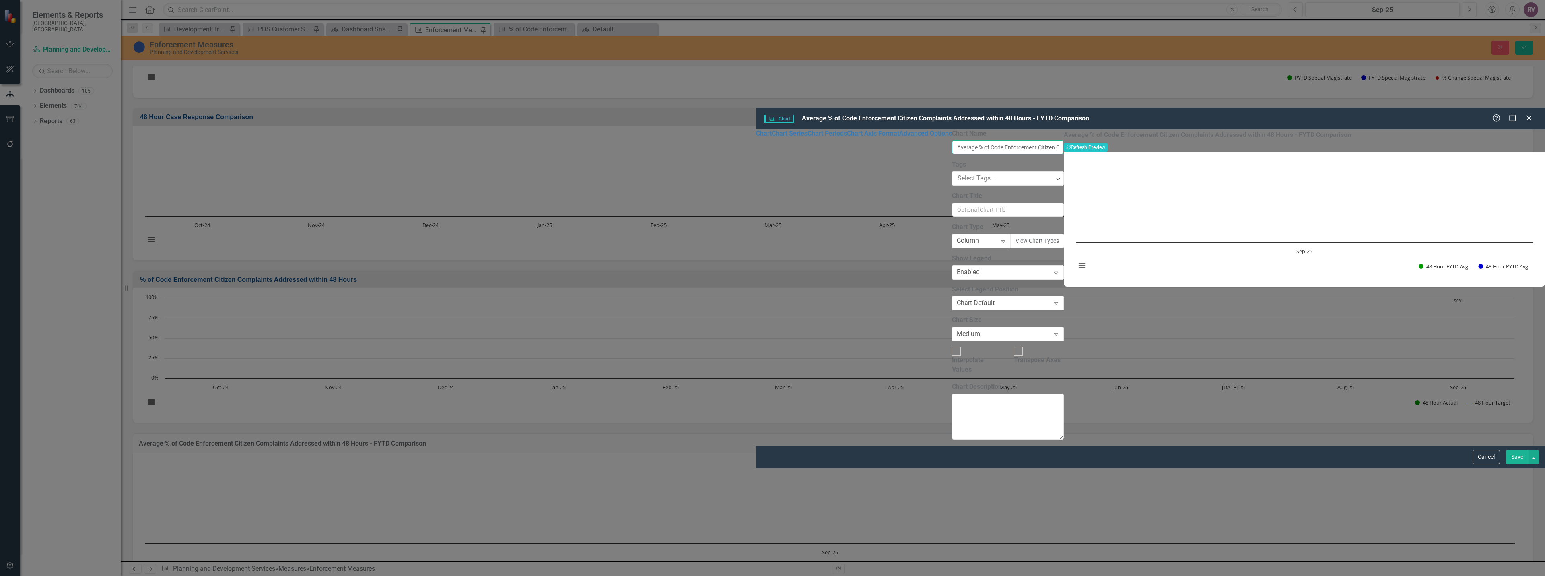
drag, startPoint x: 850, startPoint y: 48, endPoint x: 566, endPoint y: 43, distance: 284.5
click at [952, 140] on input "Average % of Code Enforcement Citizen Complaints Addressed within 48 Hours - FY…" at bounding box center [1008, 147] width 112 height 14
click at [1485, 464] on button "Cancel" at bounding box center [1486, 457] width 27 height 14
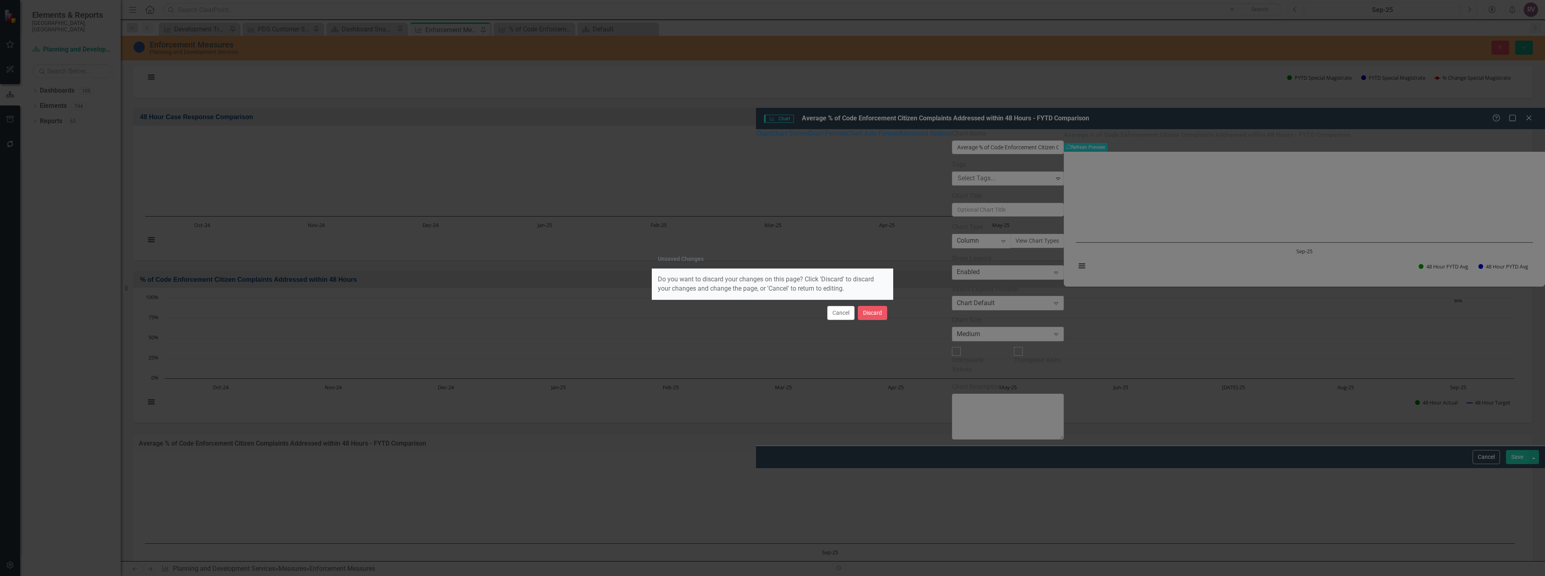
click at [877, 304] on div "Cancel Discard" at bounding box center [772, 312] width 241 height 27
click at [876, 310] on button "Discard" at bounding box center [872, 313] width 29 height 14
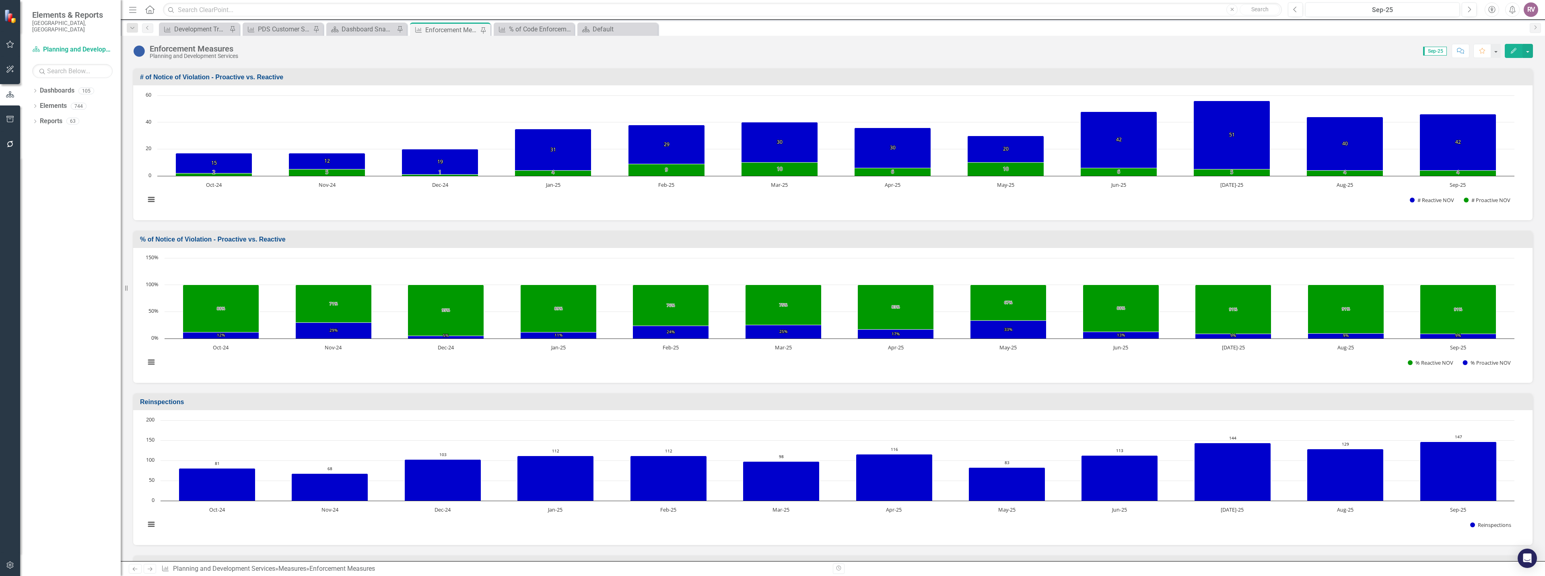
scroll to position [0, 0]
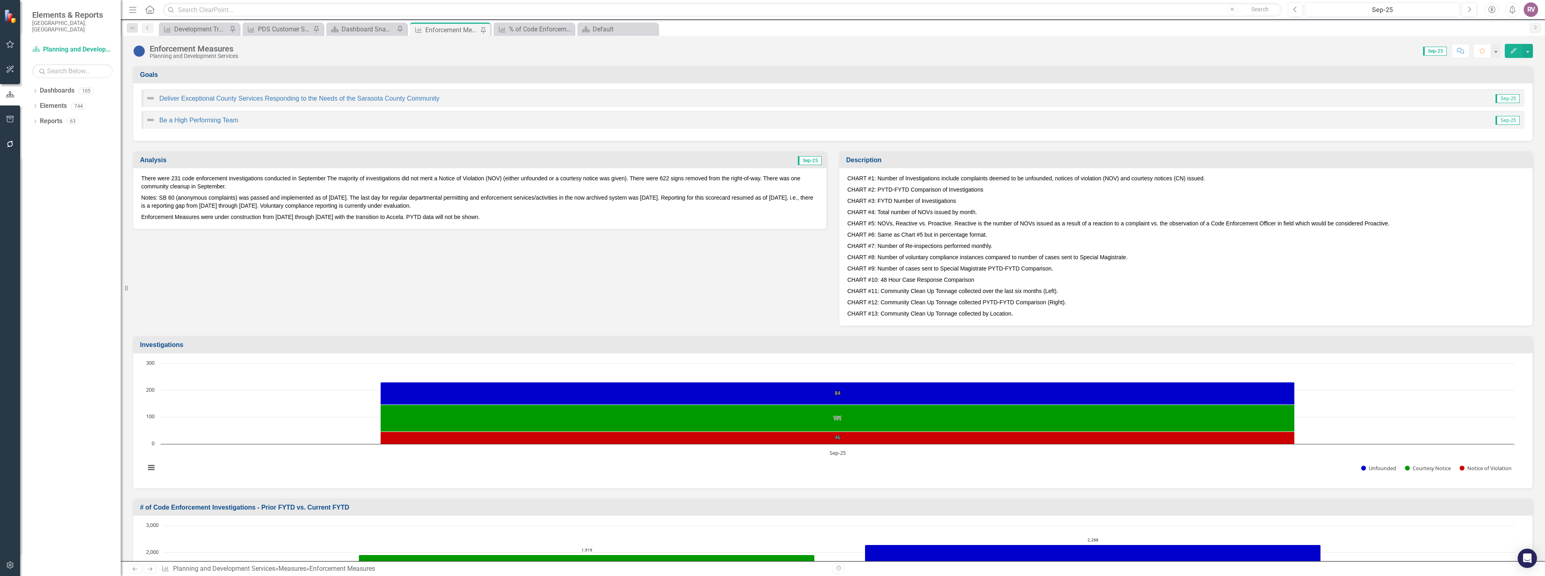
click at [986, 161] on h3 "Description" at bounding box center [1187, 160] width 682 height 7
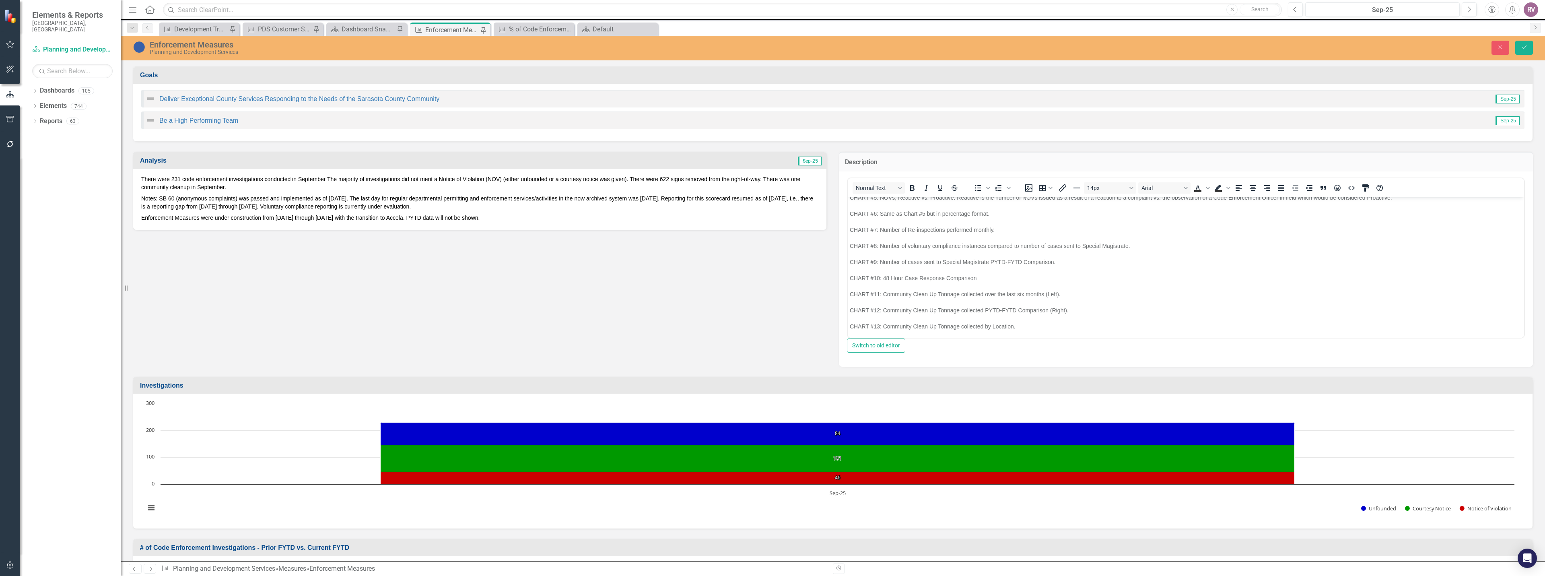
scroll to position [73, 0]
click at [982, 278] on p "CHART #10: 48 Hour Case Response Comparison" at bounding box center [1186, 276] width 672 height 10
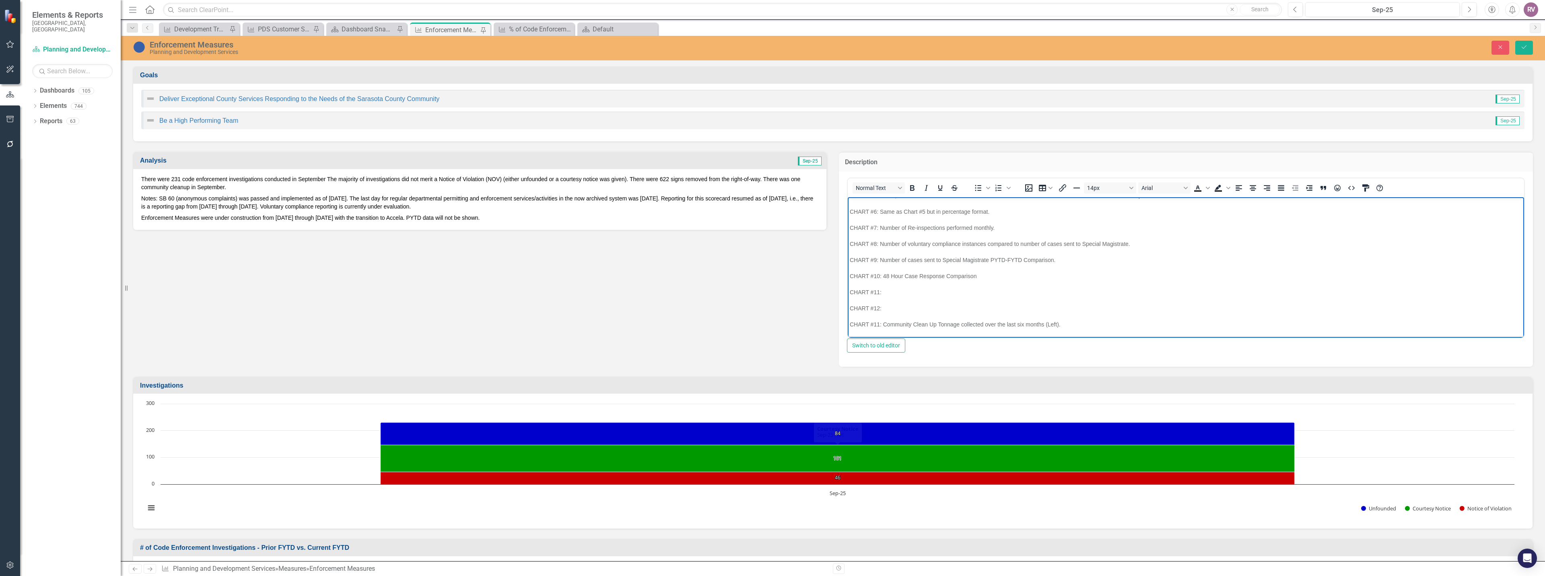
click at [911, 284] on body "CHART #1: Number of Investigations include complaints deemed to be unfounded, n…" at bounding box center [1186, 246] width 676 height 245
click at [907, 292] on p "CHART #11:" at bounding box center [1186, 292] width 672 height 10
click at [903, 307] on p "CHART #12:" at bounding box center [1186, 308] width 672 height 10
click at [878, 292] on span "CHART #11: Community Clean Up Tonnage collected over the last six months (Left)." at bounding box center [955, 291] width 211 height 6
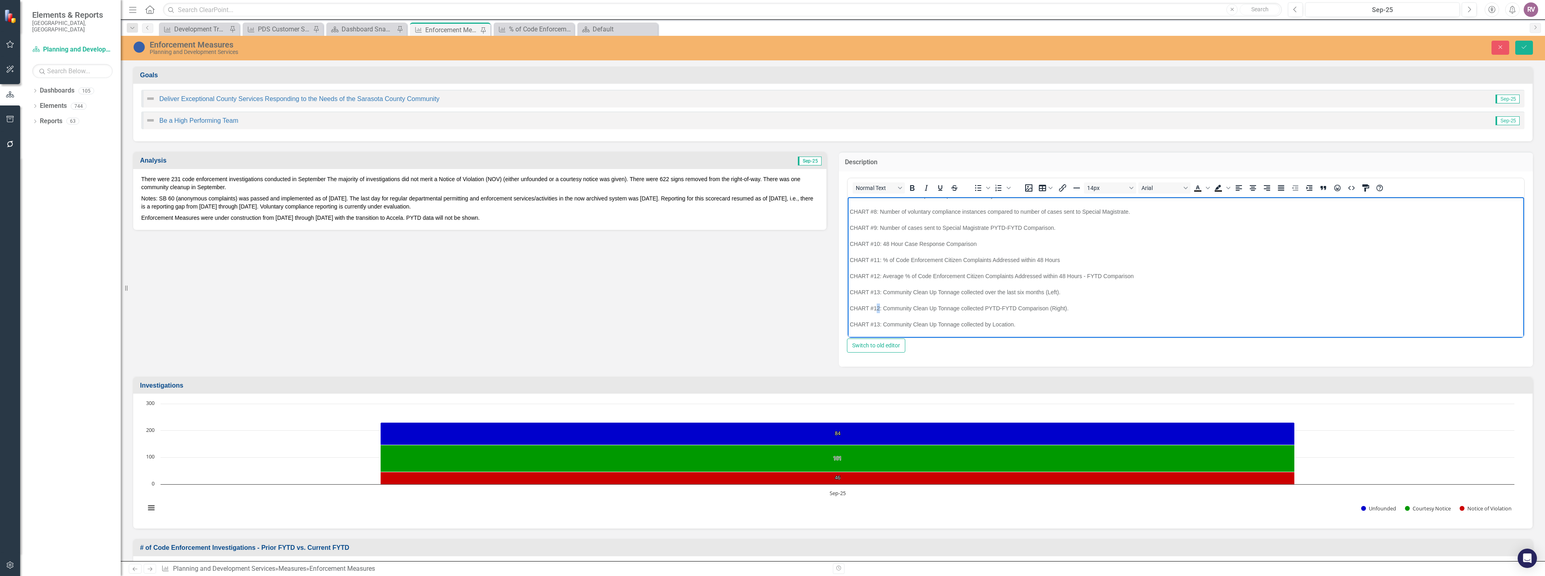
click at [878, 307] on span "CHART #12: Community Clean Up Tonnage collected PYTD-FYTD Comparison (Right)." at bounding box center [959, 308] width 219 height 6
click at [881, 323] on span "CHART #13: Community Clean Up Tonnage collected by Location." at bounding box center [933, 324] width 166 height 6
click at [877, 325] on span "CHART #13: Community Clean Up Tonnage collected by Location." at bounding box center [933, 324] width 166 height 6
click at [879, 325] on span "CHART #13: Community Clean Up Tonnage collected by Location." at bounding box center [933, 324] width 166 height 6
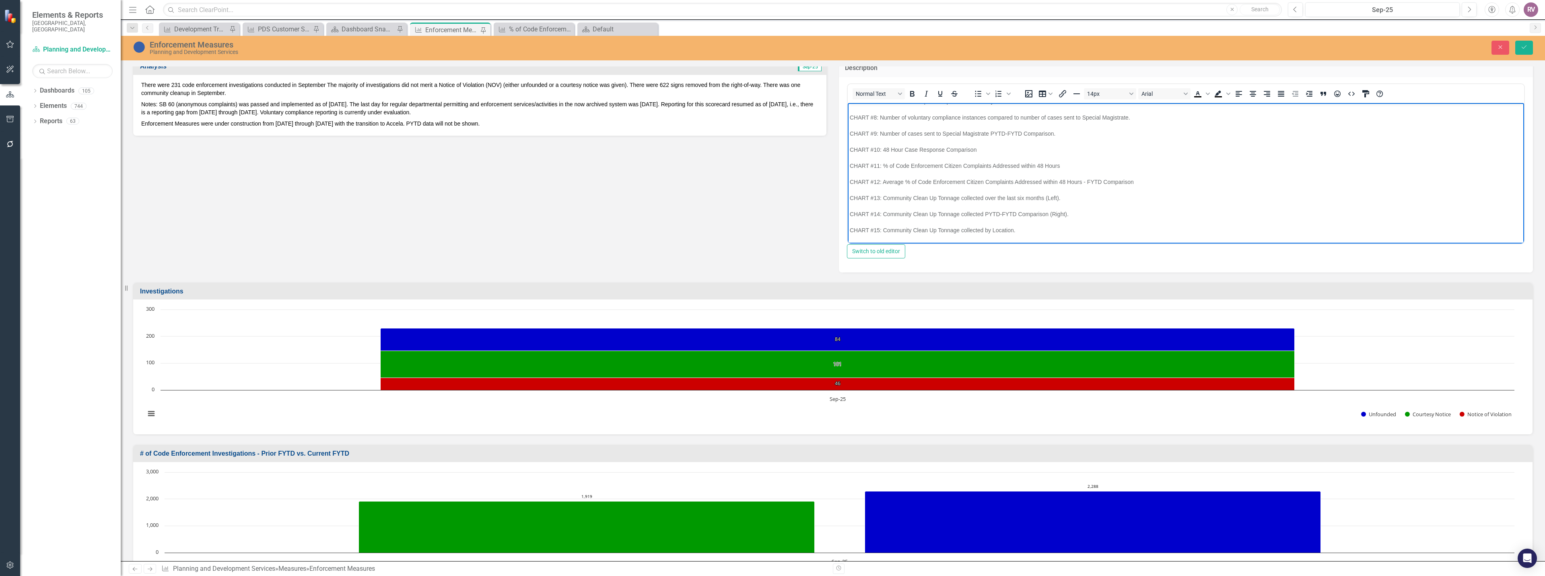
scroll to position [40, 0]
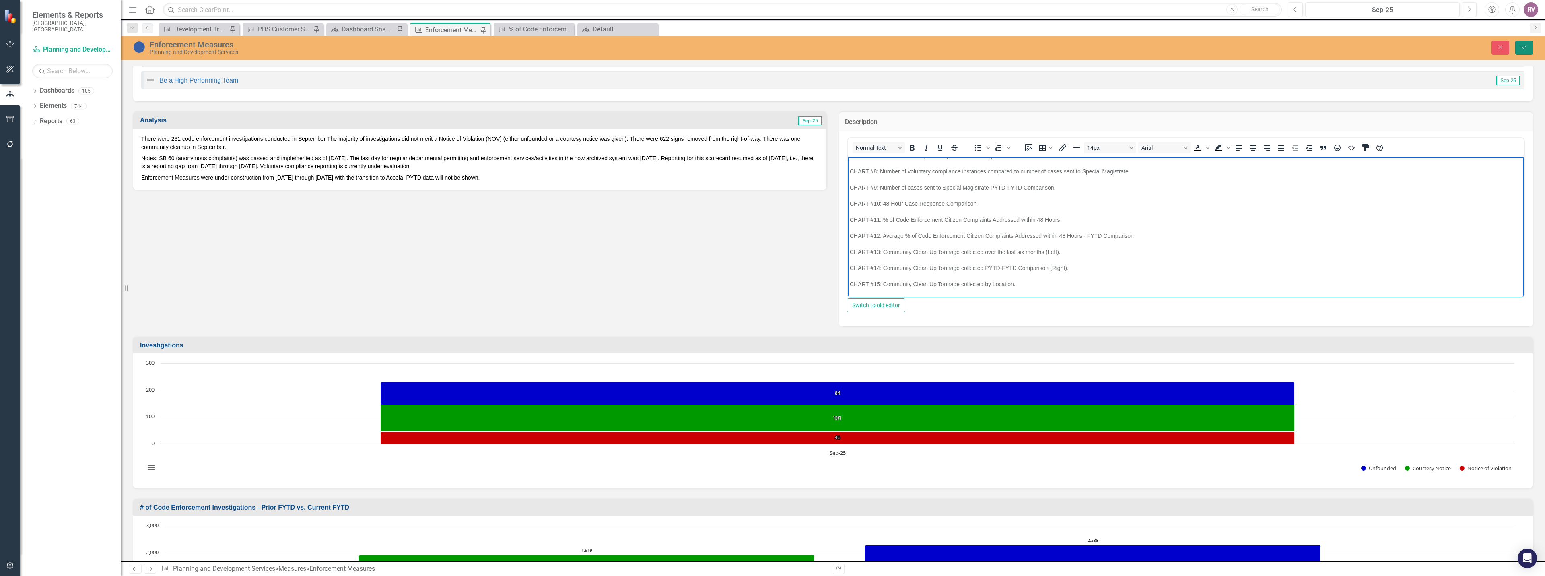
click at [1530, 47] on button "Save" at bounding box center [1524, 48] width 18 height 14
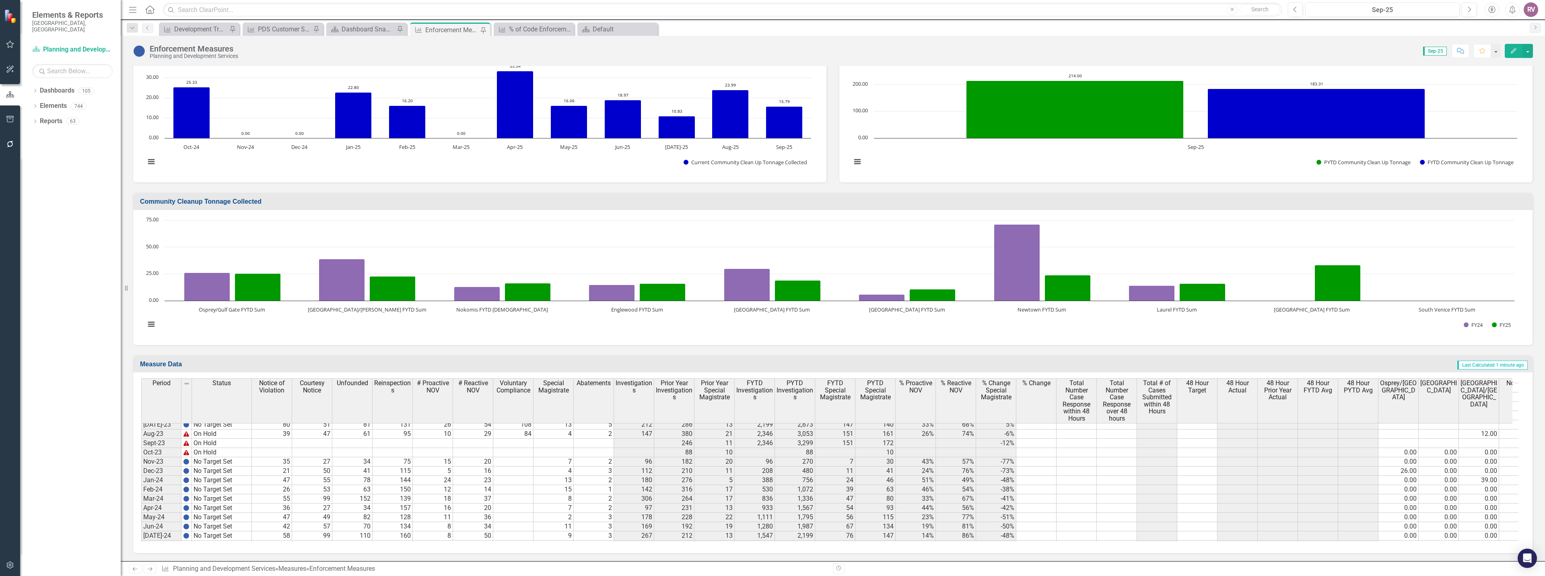
scroll to position [0, 0]
